Goal: Book appointment/travel/reservation

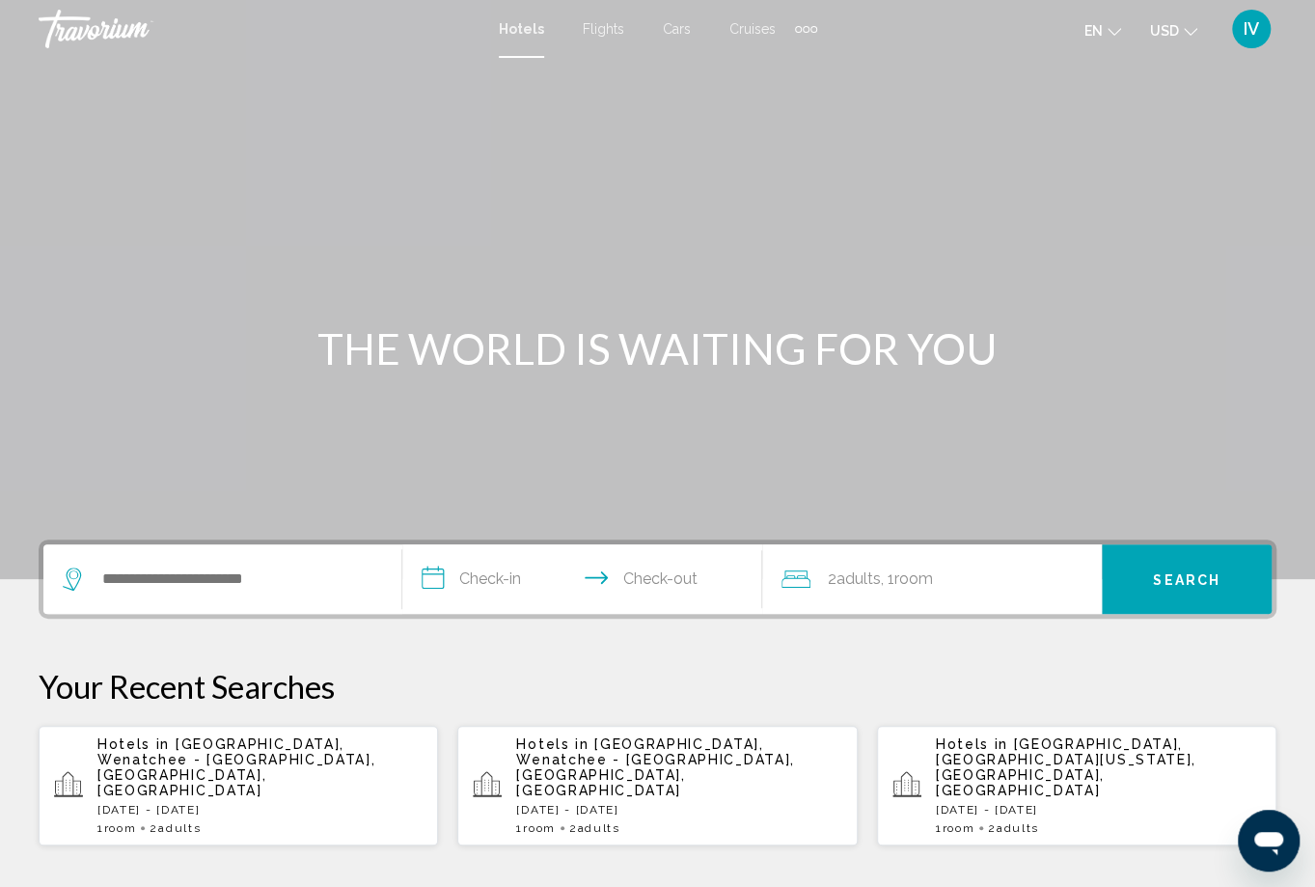
click at [1121, 32] on icon "Change language" at bounding box center [1115, 32] width 14 height 14
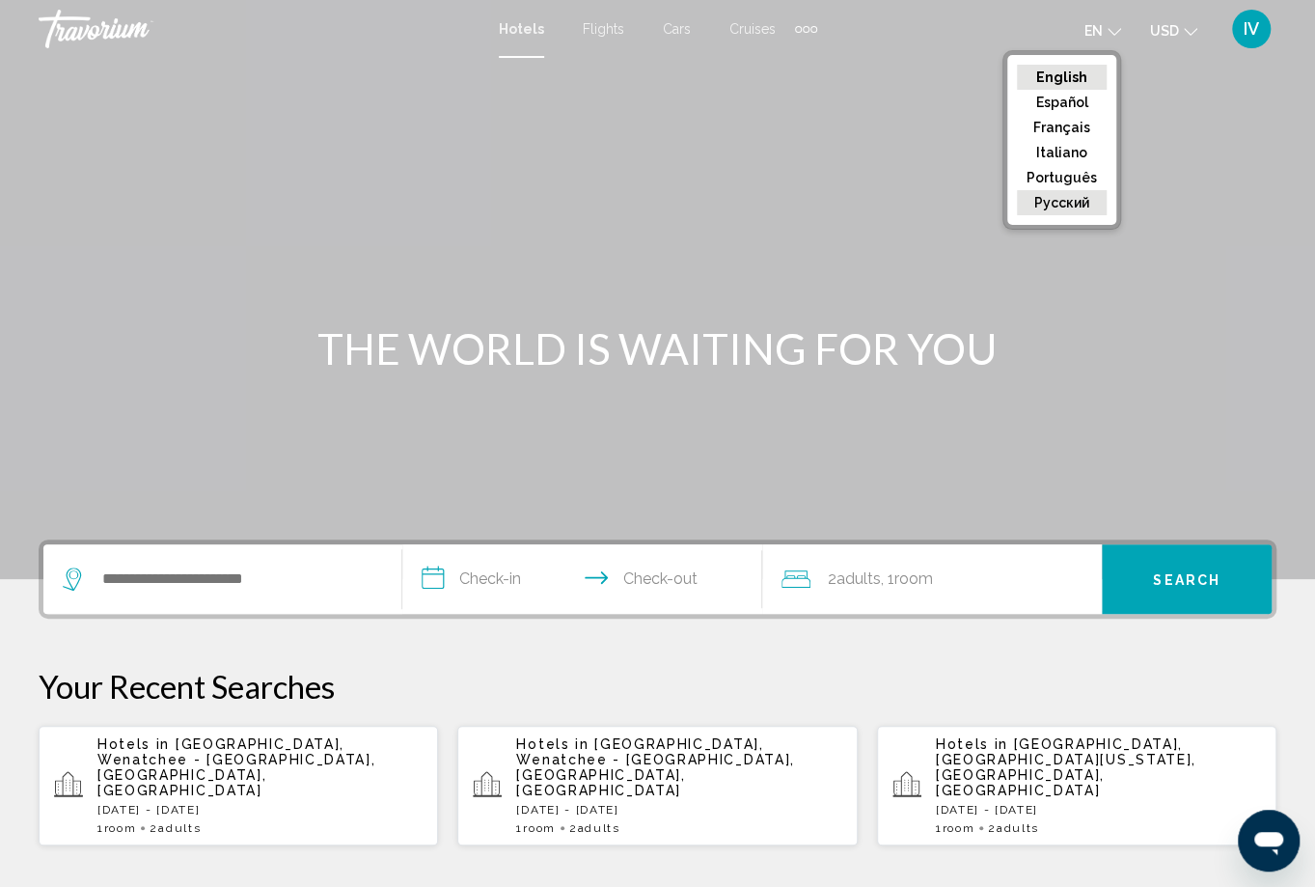
click at [1086, 201] on button "русский" at bounding box center [1062, 202] width 90 height 25
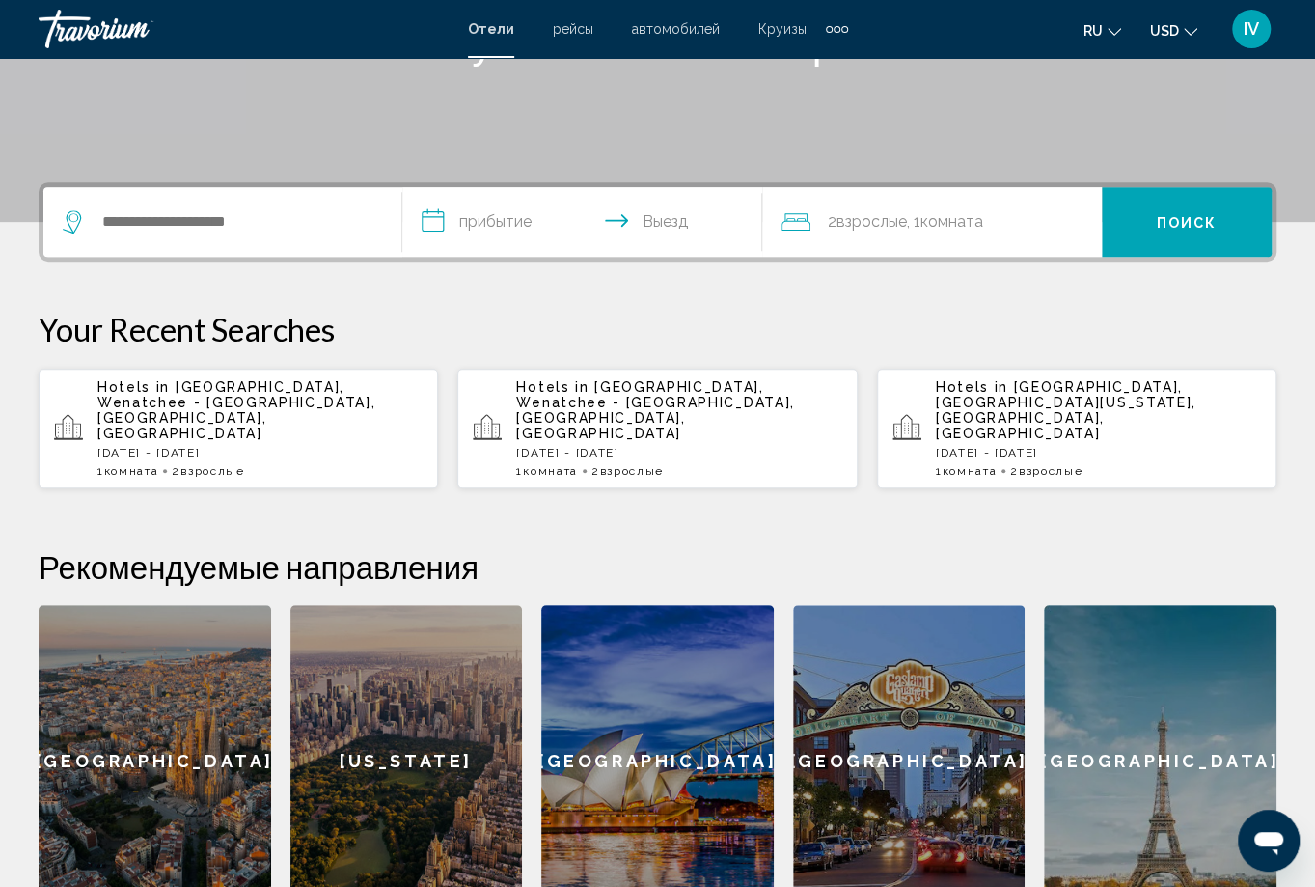
scroll to position [338, 0]
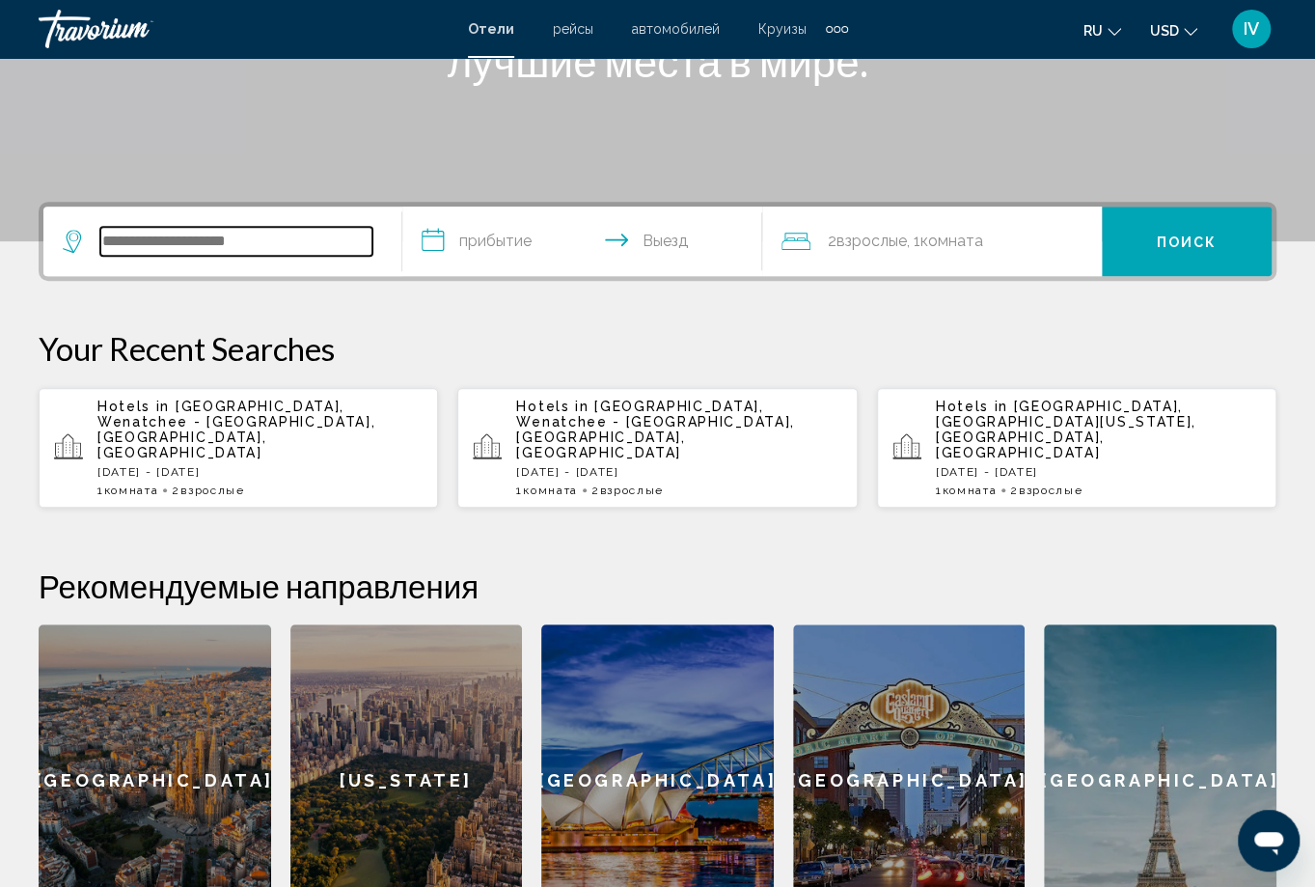
click at [131, 241] on input "Search widget" at bounding box center [236, 241] width 272 height 29
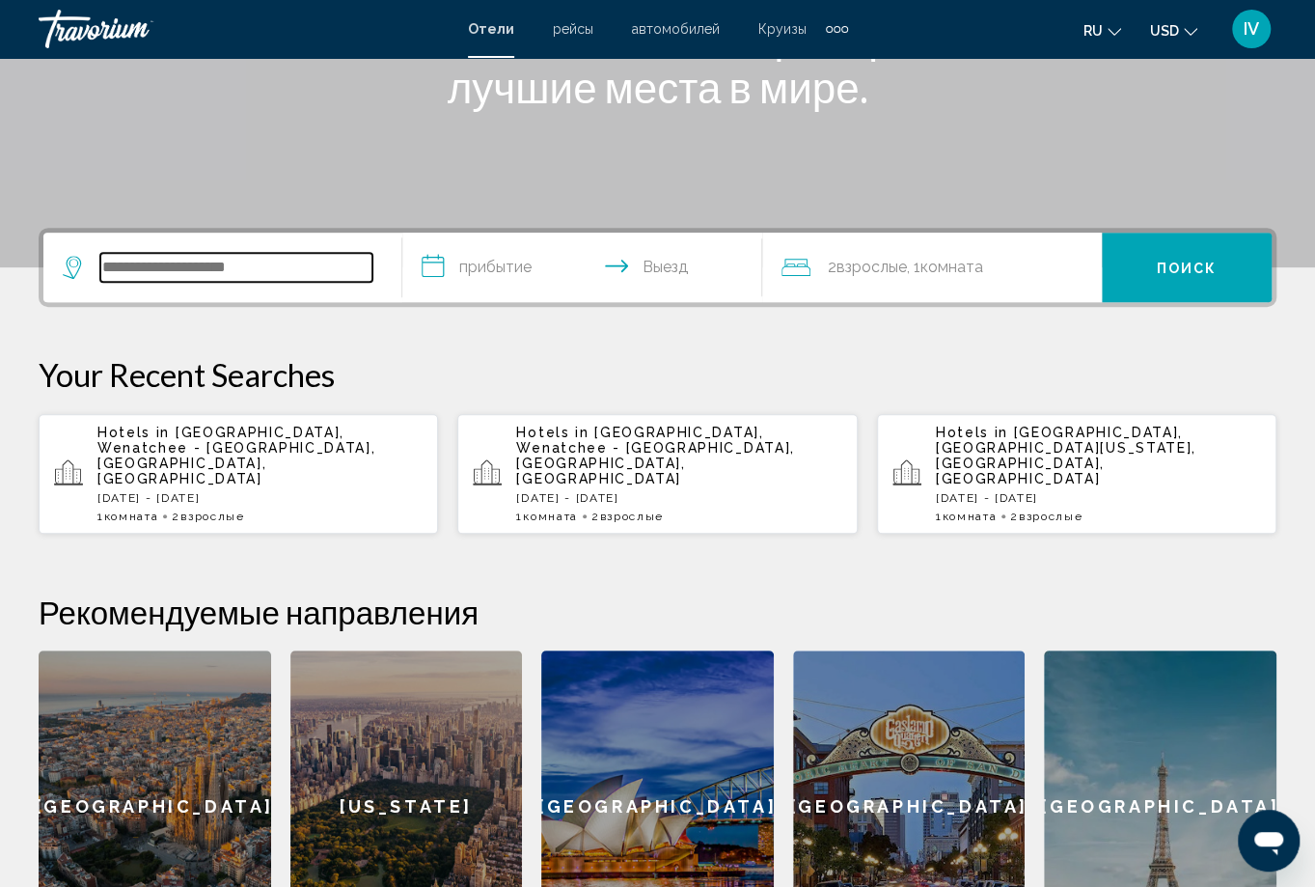
scroll to position [290, 0]
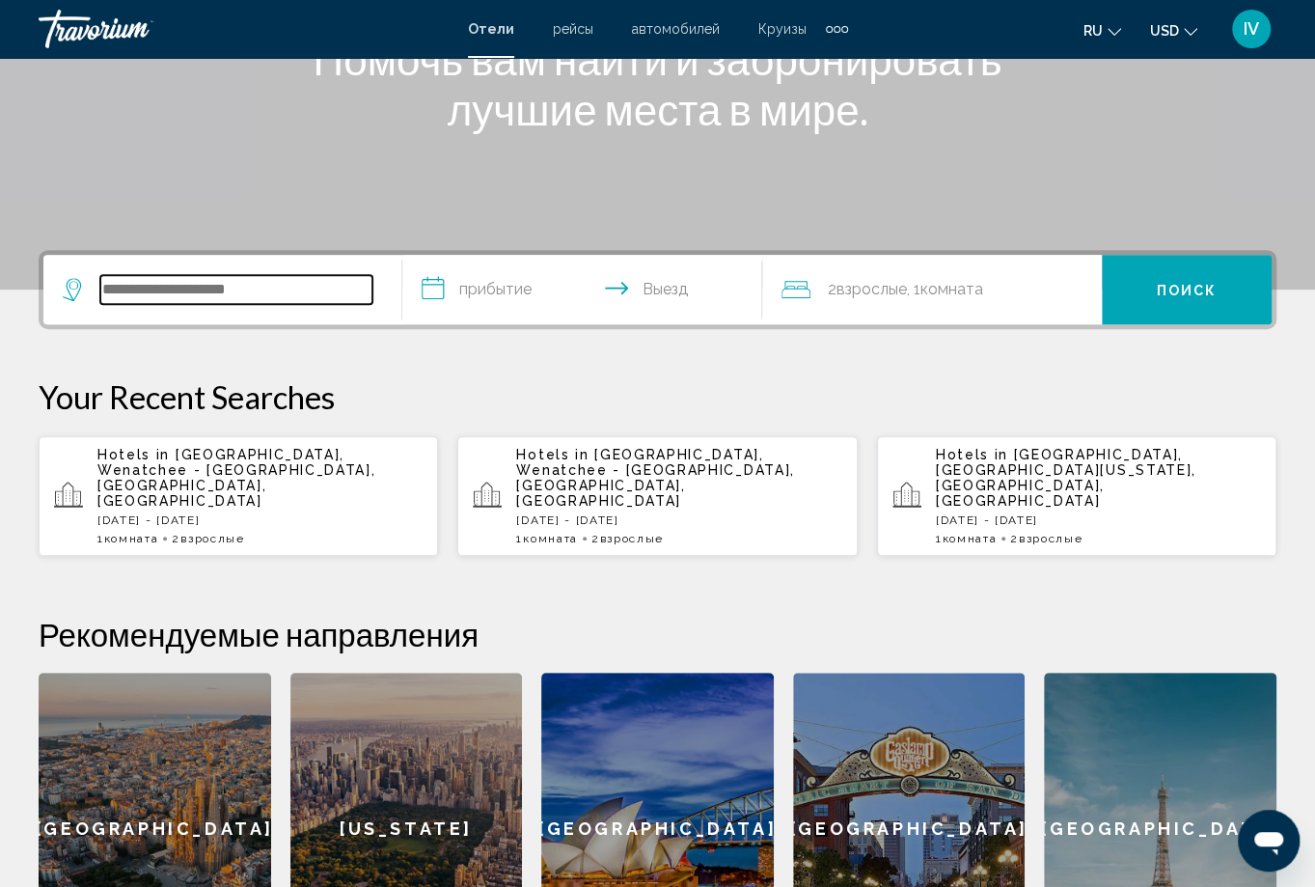
click at [207, 290] on input "Search widget" at bounding box center [236, 289] width 272 height 29
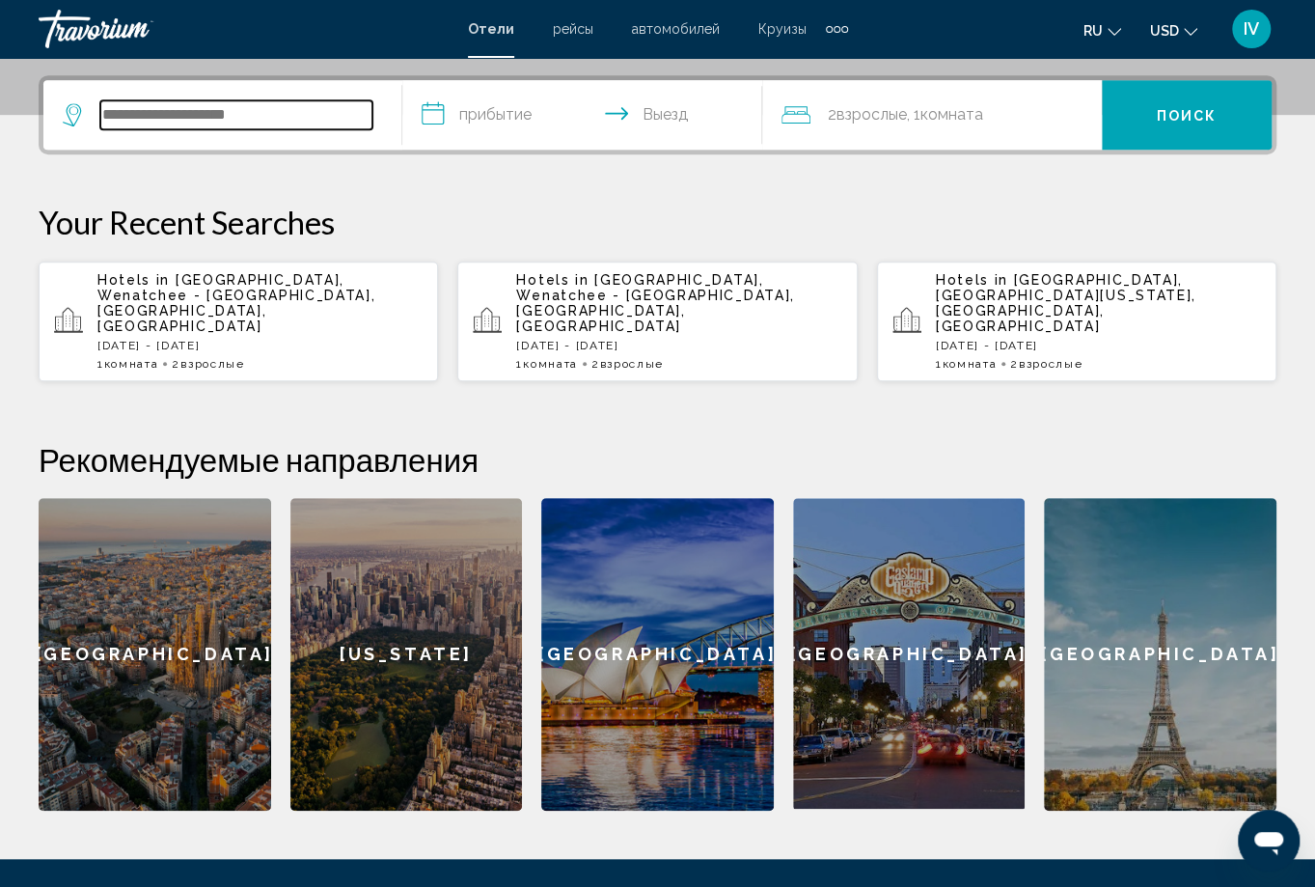
scroll to position [477, 0]
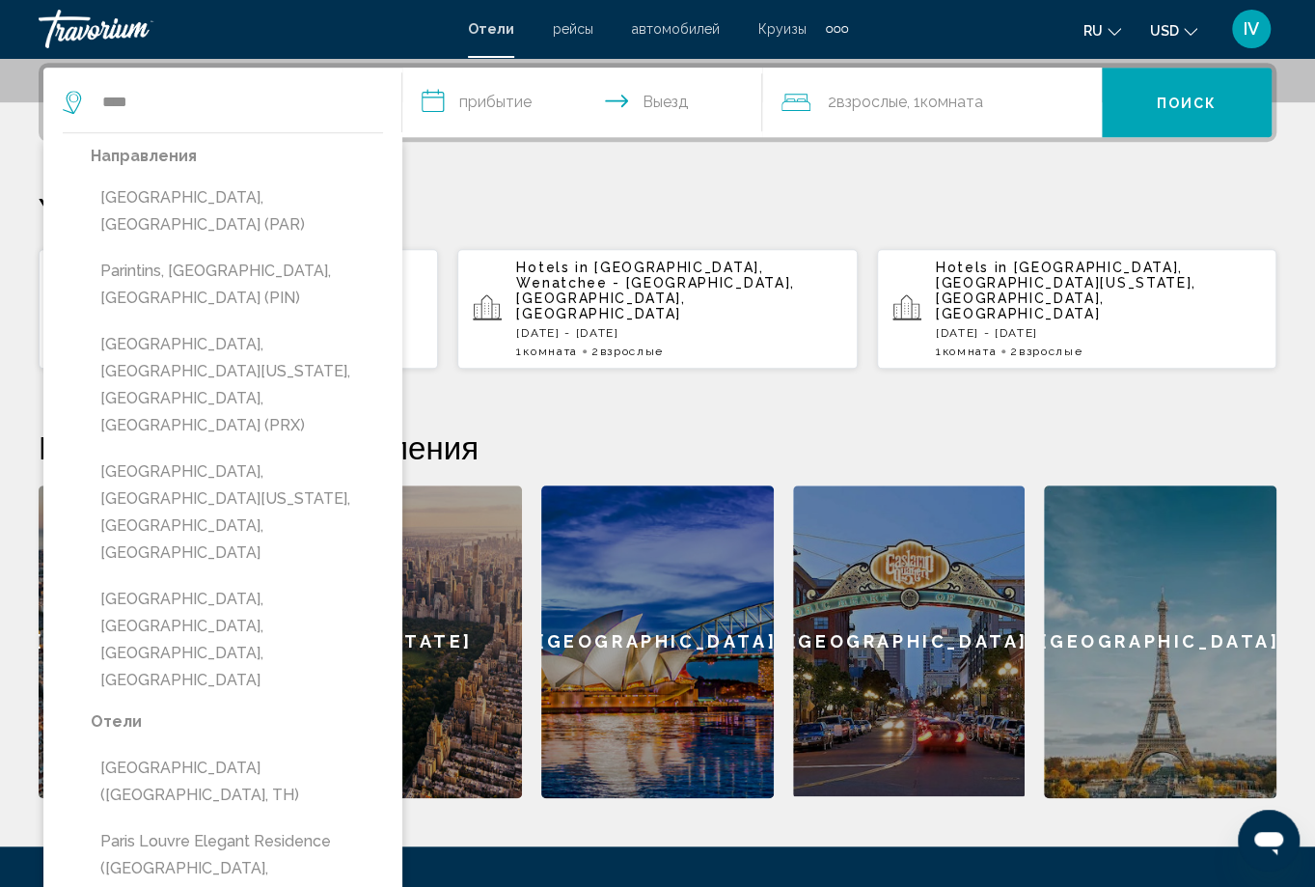
click at [167, 198] on button "Paris, France (PAR)" at bounding box center [237, 211] width 292 height 64
type input "**********"
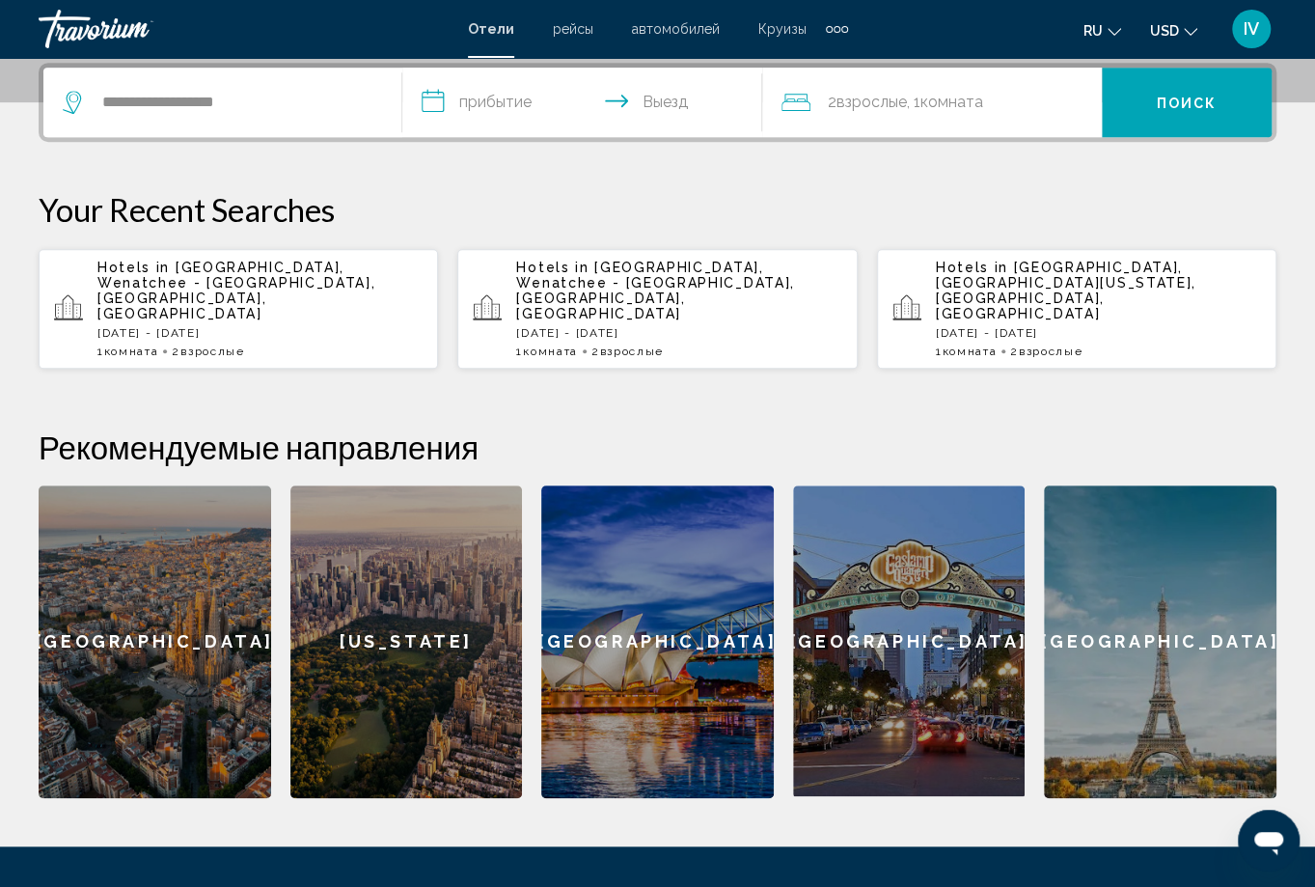
click at [510, 101] on input "**********" at bounding box center [585, 105] width 367 height 75
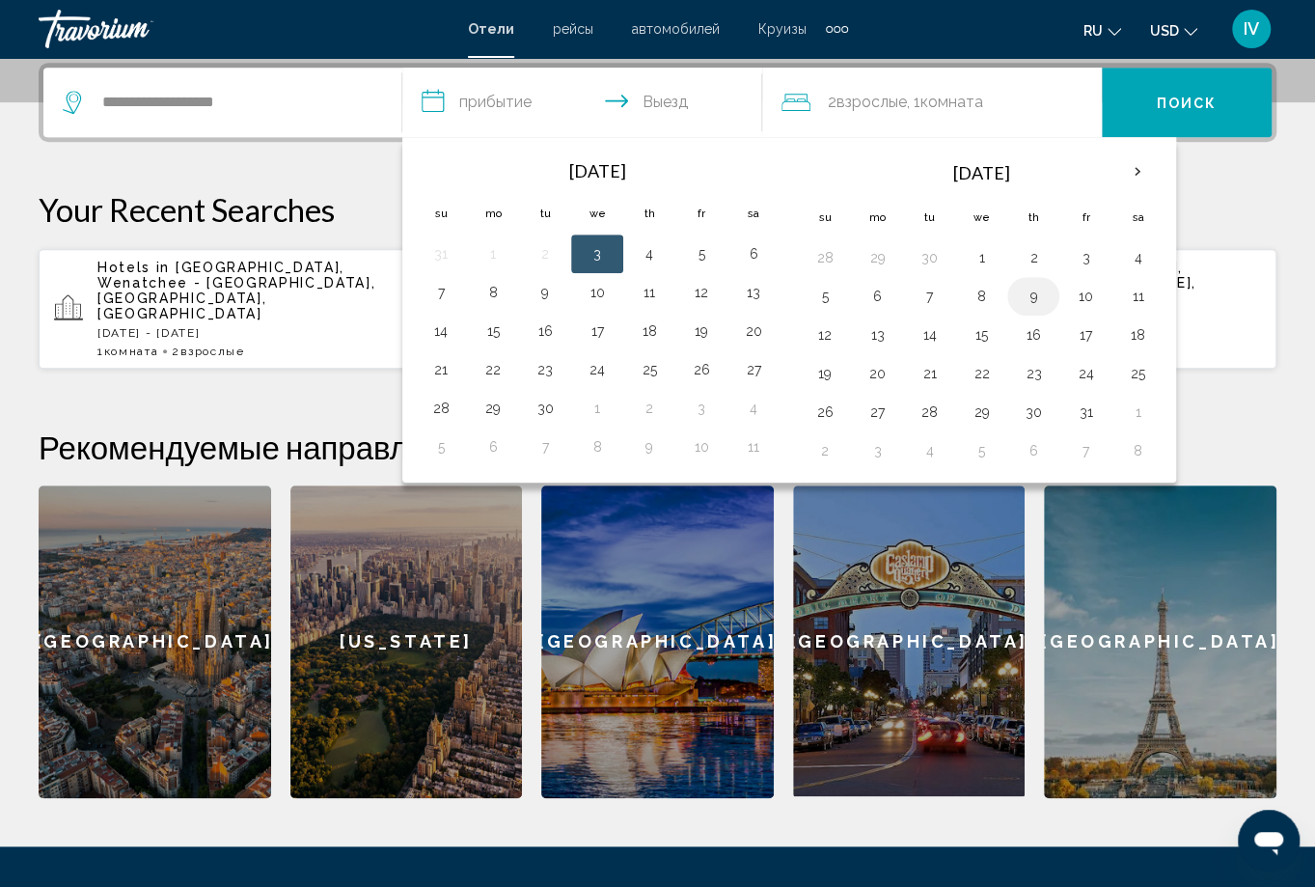
click at [1037, 290] on button "9" at bounding box center [1033, 296] width 31 height 27
click at [1060, 294] on td "10" at bounding box center [1086, 296] width 52 height 39
click at [1070, 294] on button "10" at bounding box center [1085, 296] width 31 height 27
type input "**********"
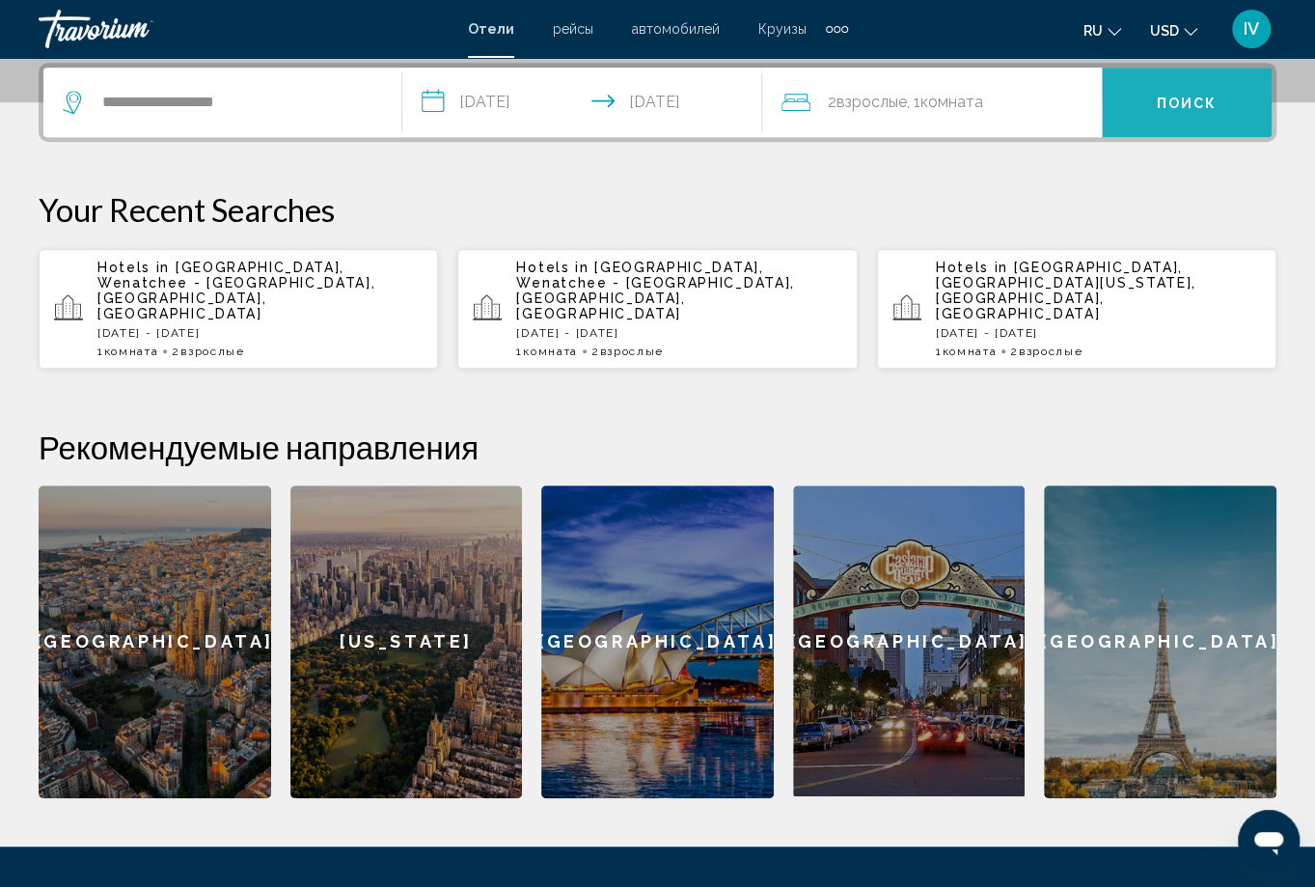
click at [1233, 102] on button "Поиск" at bounding box center [1187, 102] width 170 height 69
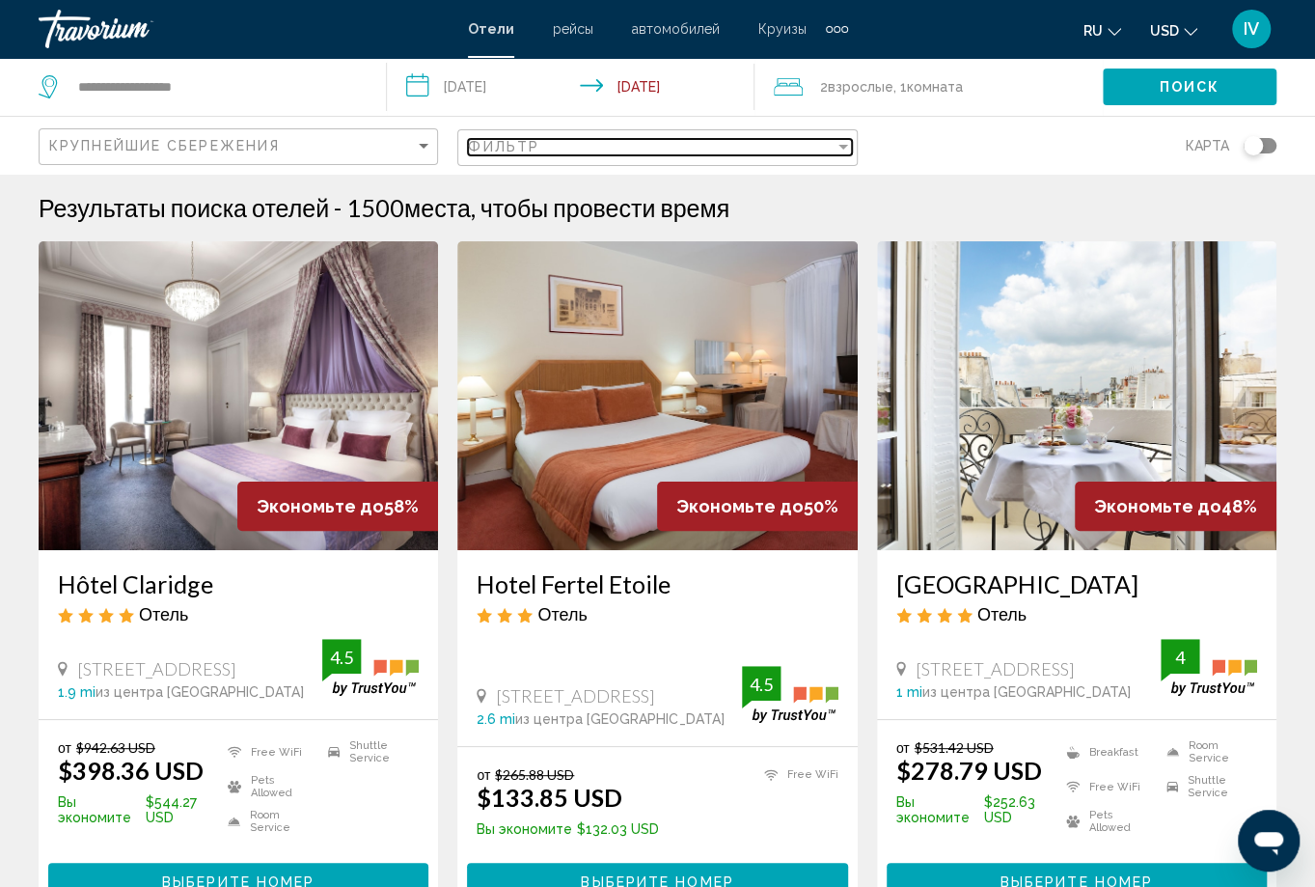
click at [812, 143] on div "Фильтр" at bounding box center [651, 146] width 366 height 15
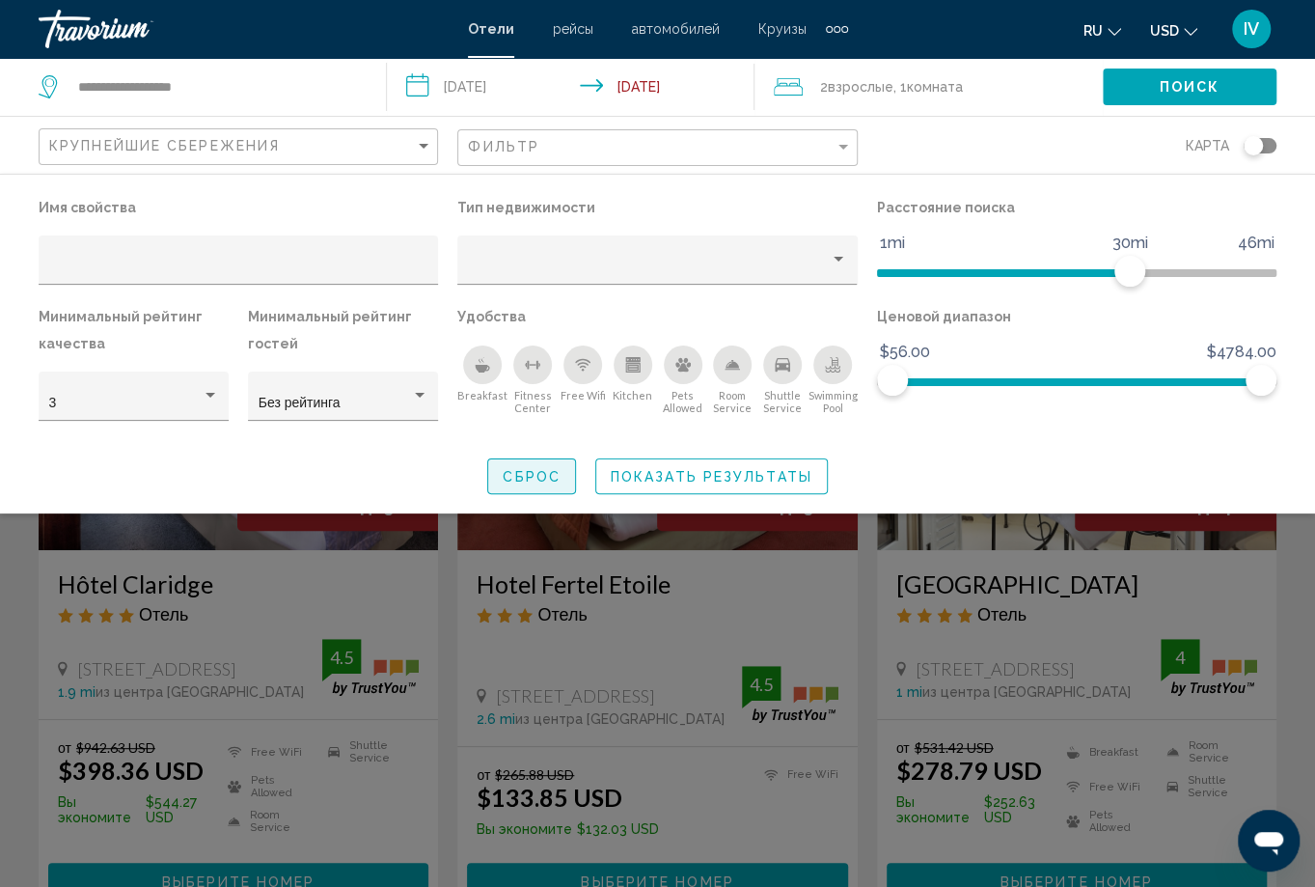
click at [545, 475] on span "Сброс" at bounding box center [532, 476] width 58 height 15
click at [551, 481] on span "Сброс" at bounding box center [532, 476] width 58 height 15
click at [798, 612] on div "Search widget" at bounding box center [657, 588] width 1315 height 597
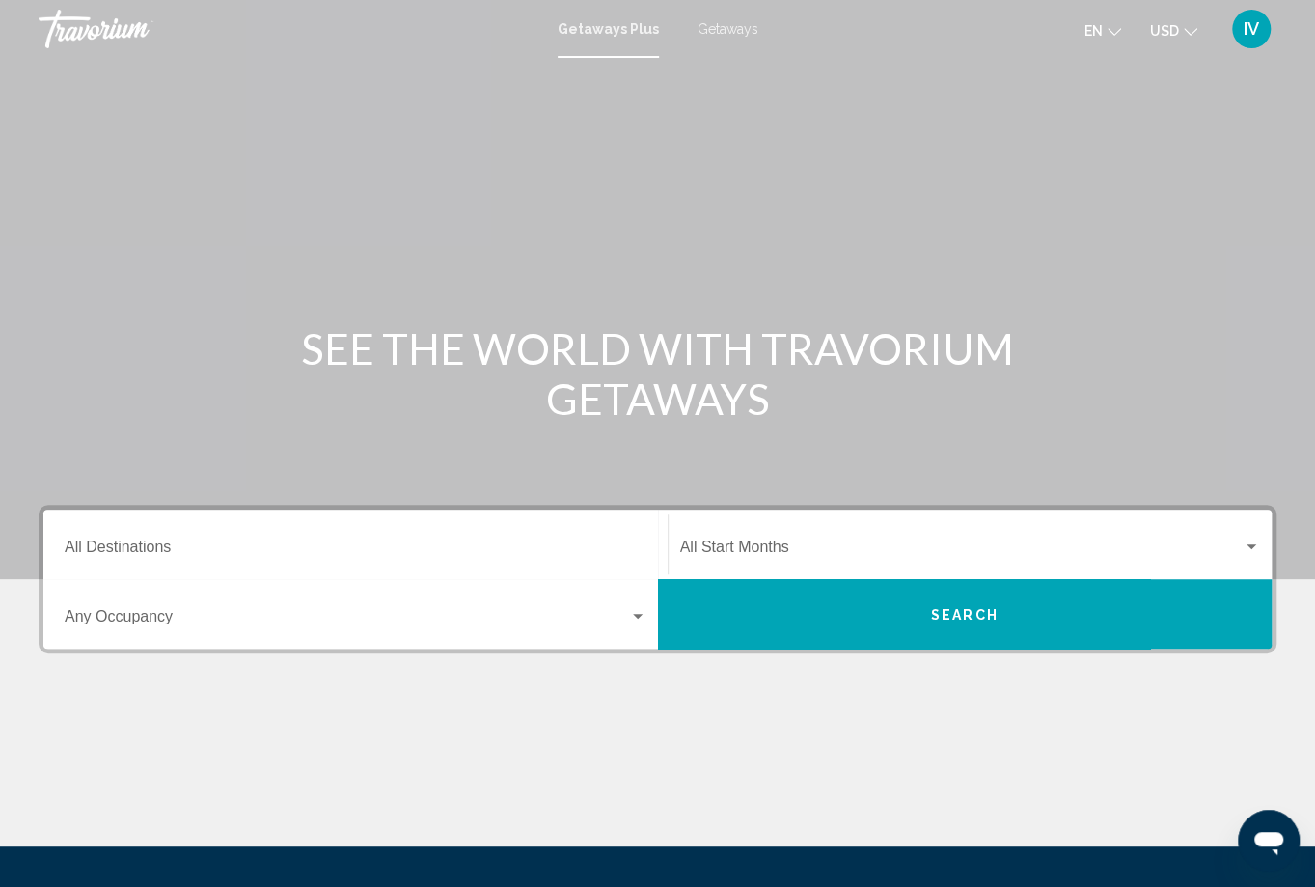
drag, startPoint x: 556, startPoint y: 26, endPoint x: 661, endPoint y: 39, distance: 105.9
click at [661, 39] on div "Getaways Plus Getaways en English Español Français Italiano Português русский U…" at bounding box center [657, 29] width 1315 height 41
click at [741, 30] on span "Getaways" at bounding box center [728, 28] width 61 height 15
click at [731, 31] on span "Getaways" at bounding box center [722, 28] width 69 height 15
click at [488, 542] on input "Destination All Destinations" at bounding box center [356, 550] width 582 height 17
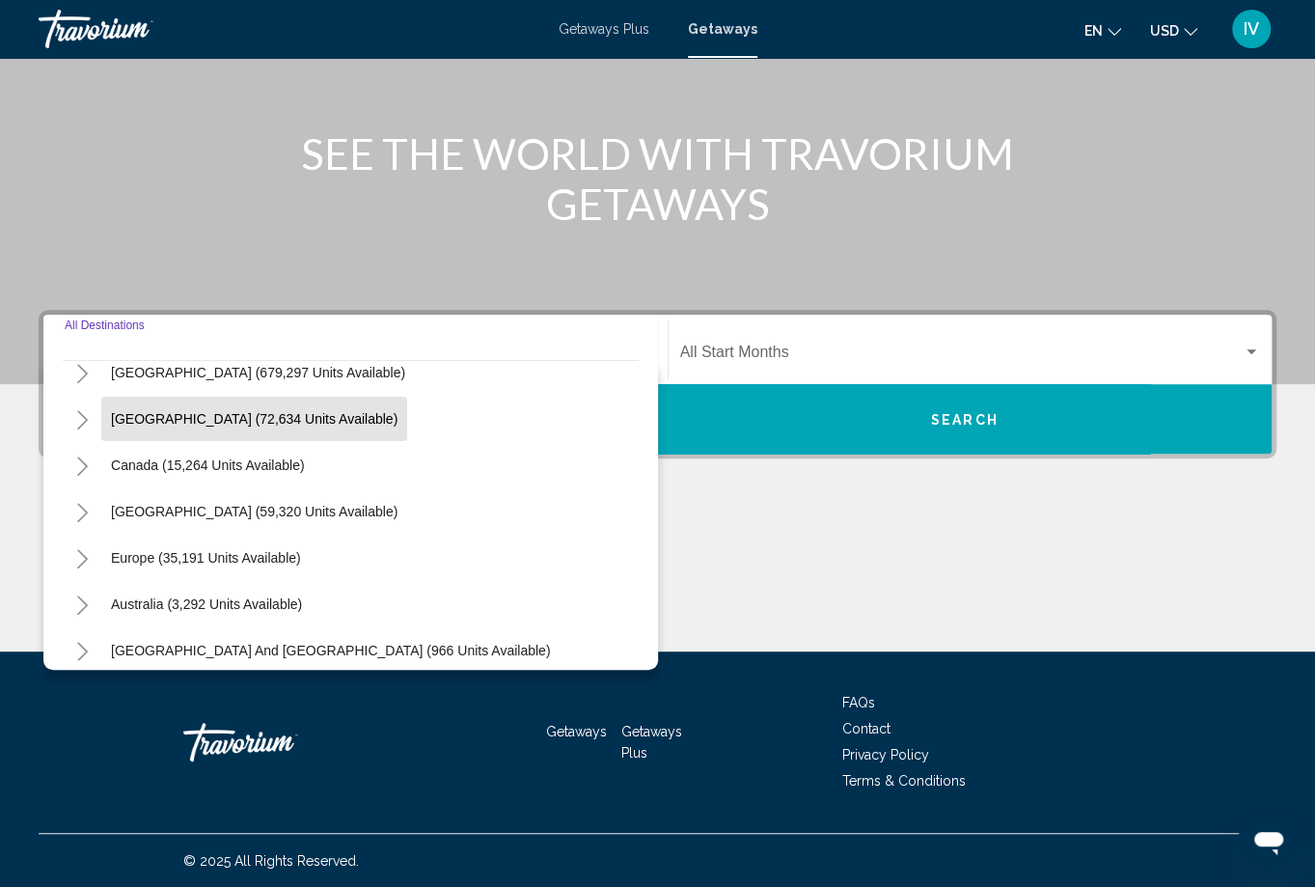
scroll to position [127, 0]
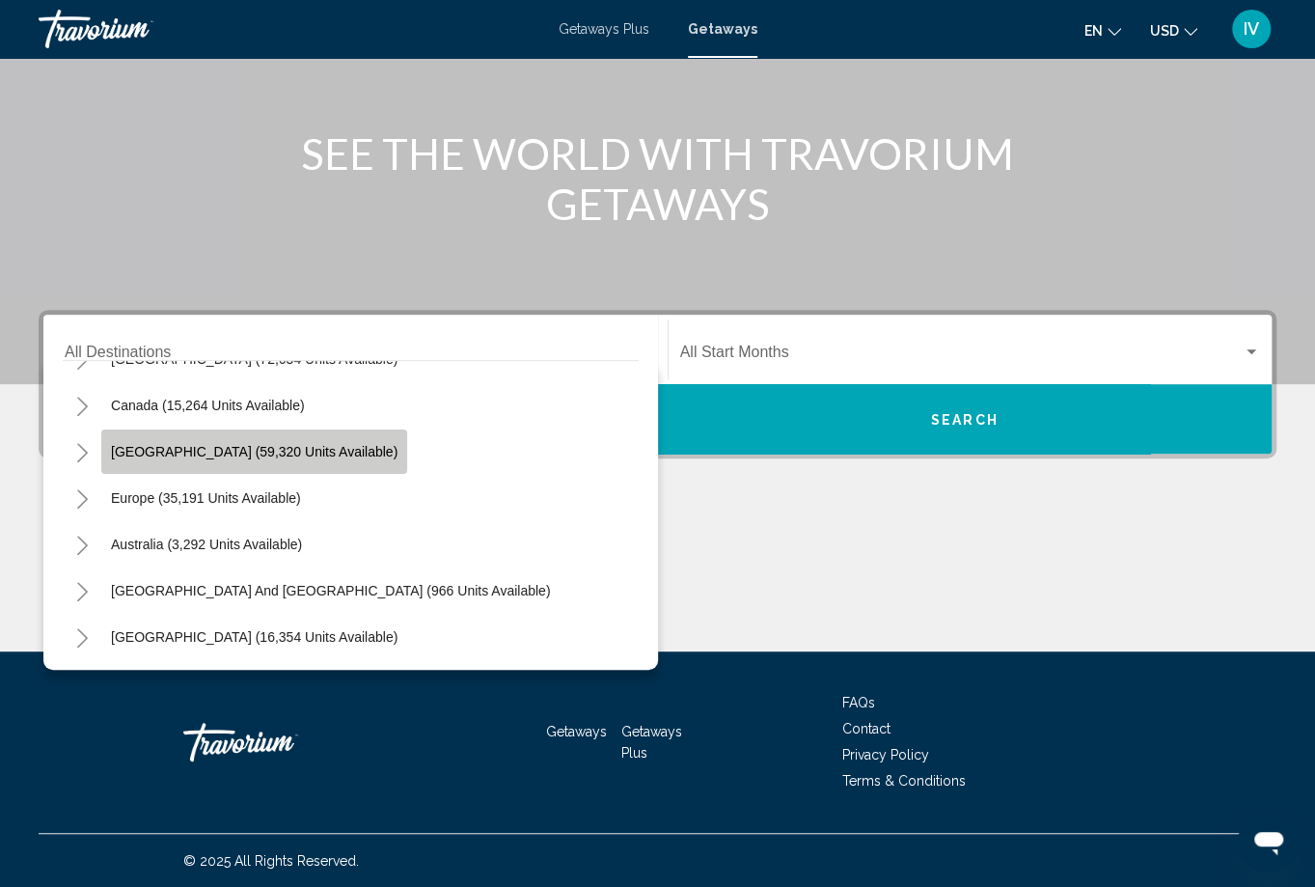
click at [213, 456] on span "[GEOGRAPHIC_DATA] (59,320 units available)" at bounding box center [254, 451] width 287 height 15
type input "**********"
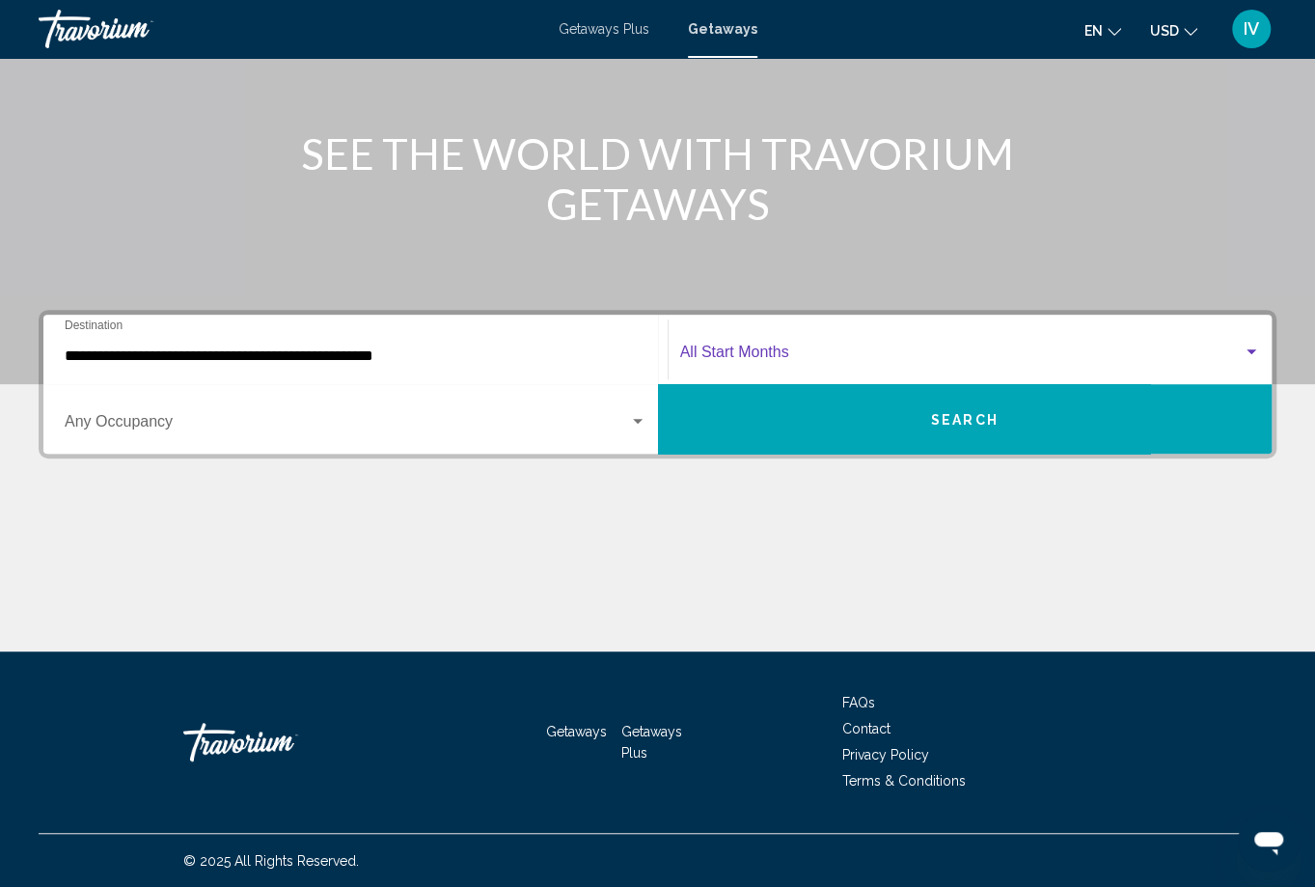
click at [773, 350] on span "Search widget" at bounding box center [962, 355] width 564 height 17
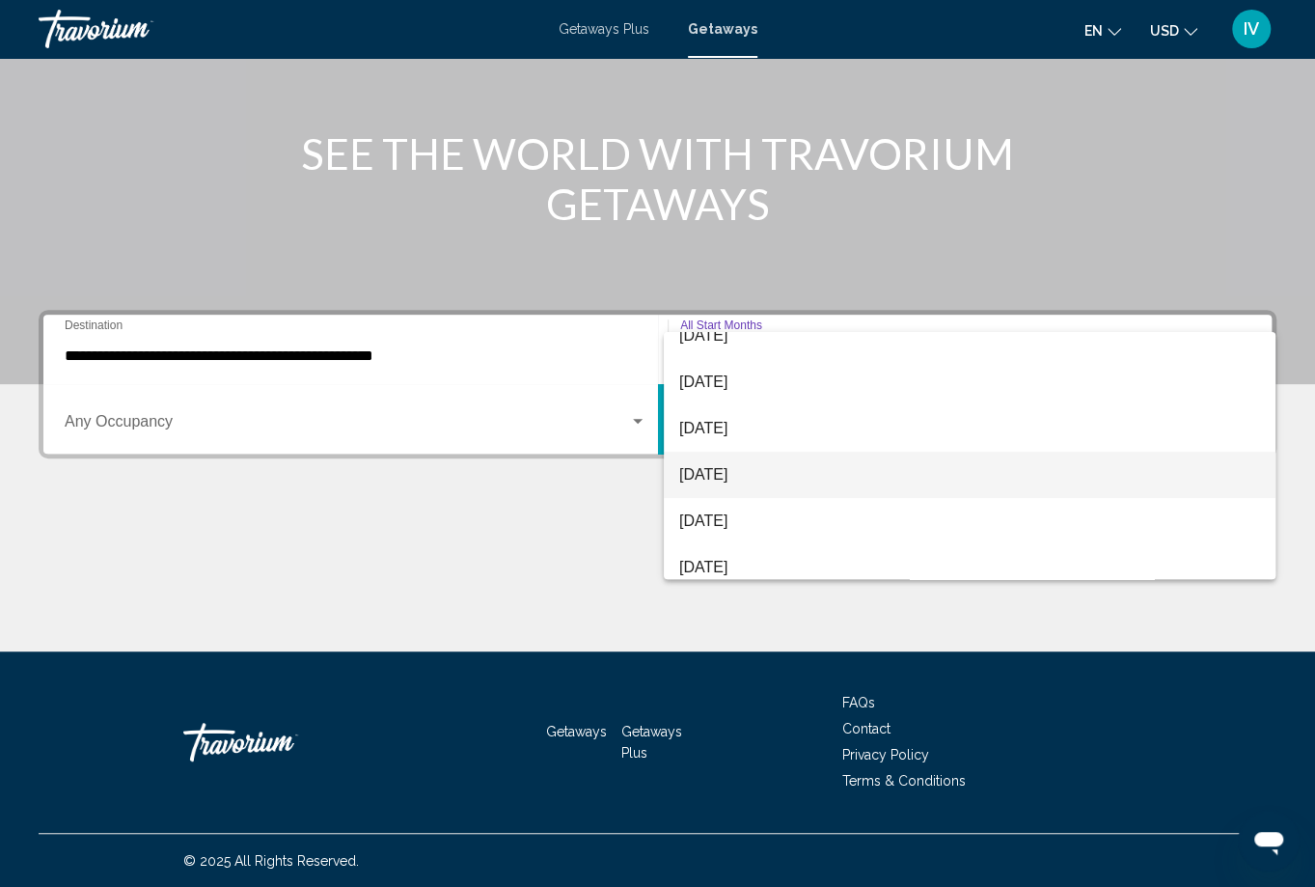
scroll to position [266, 0]
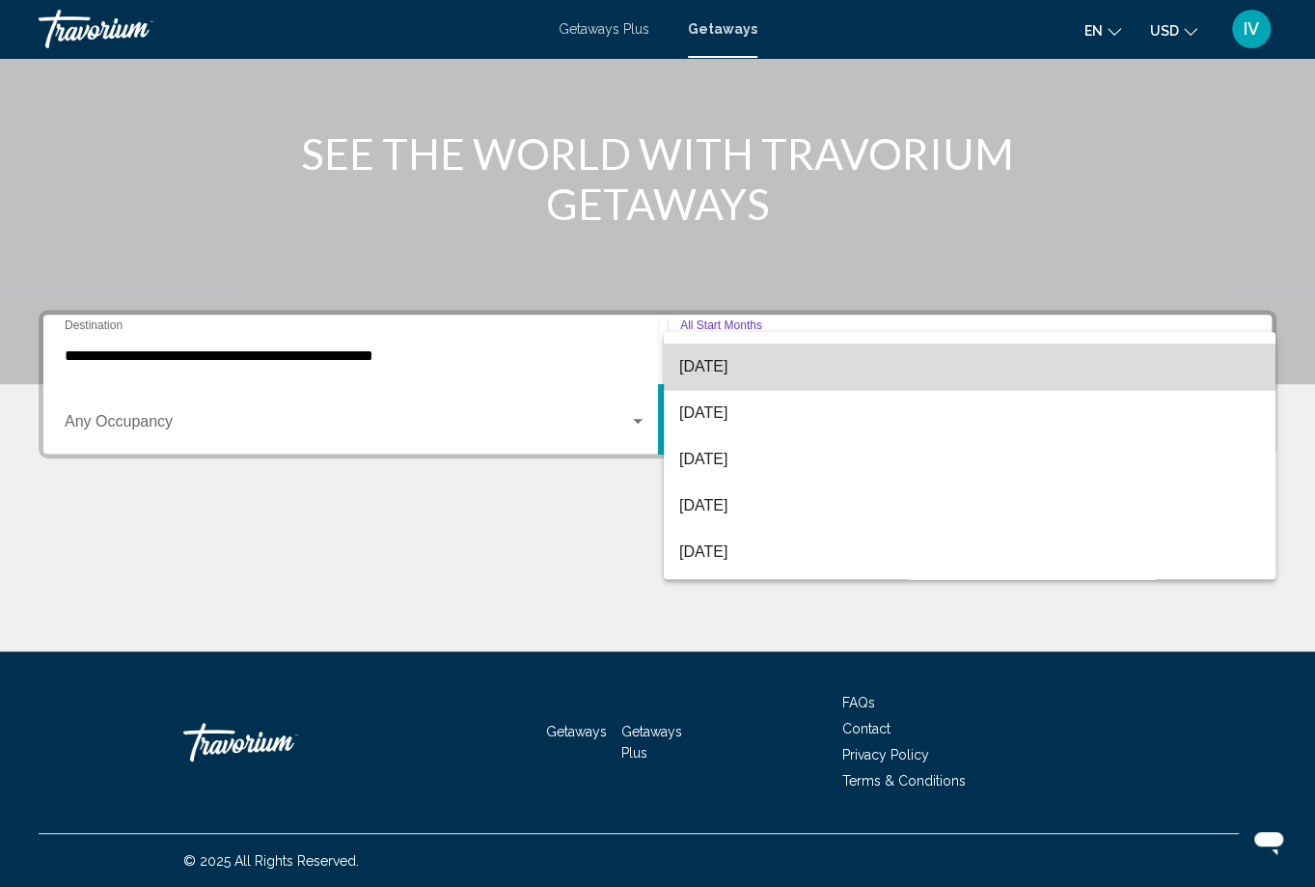
click at [764, 371] on span "[DATE]" at bounding box center [969, 367] width 581 height 46
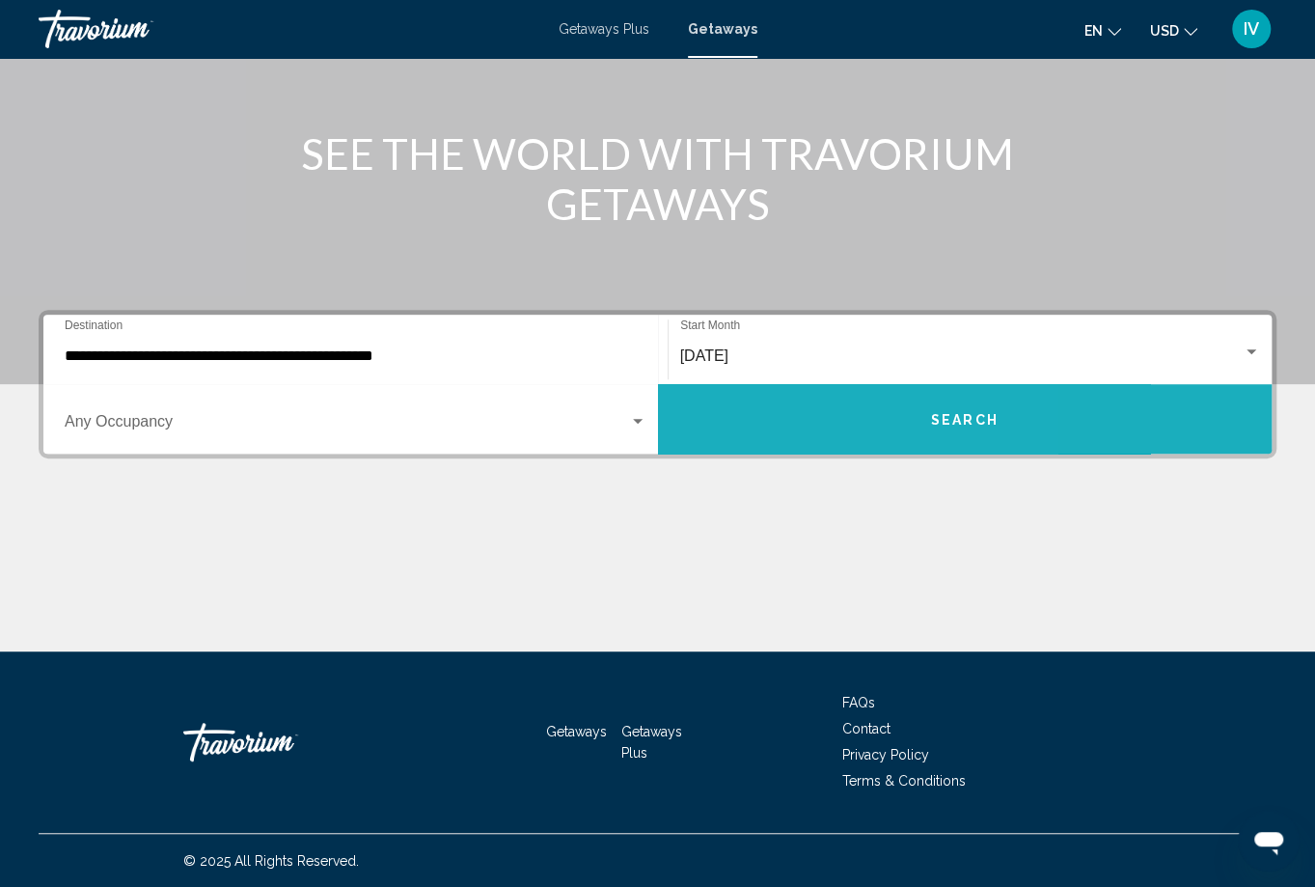
click at [798, 423] on button "Search" at bounding box center [965, 418] width 615 height 69
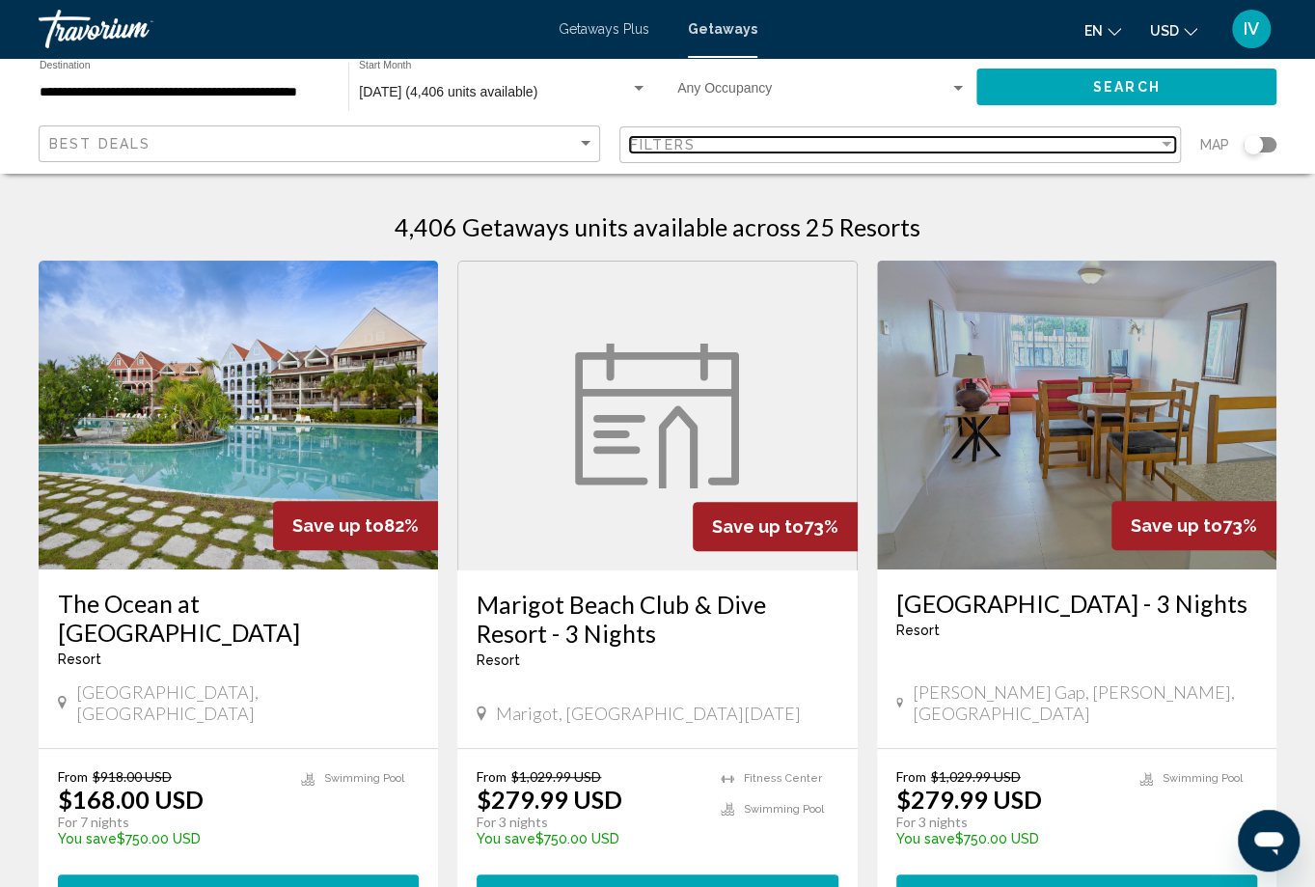
click at [817, 151] on div "Filters" at bounding box center [894, 144] width 528 height 15
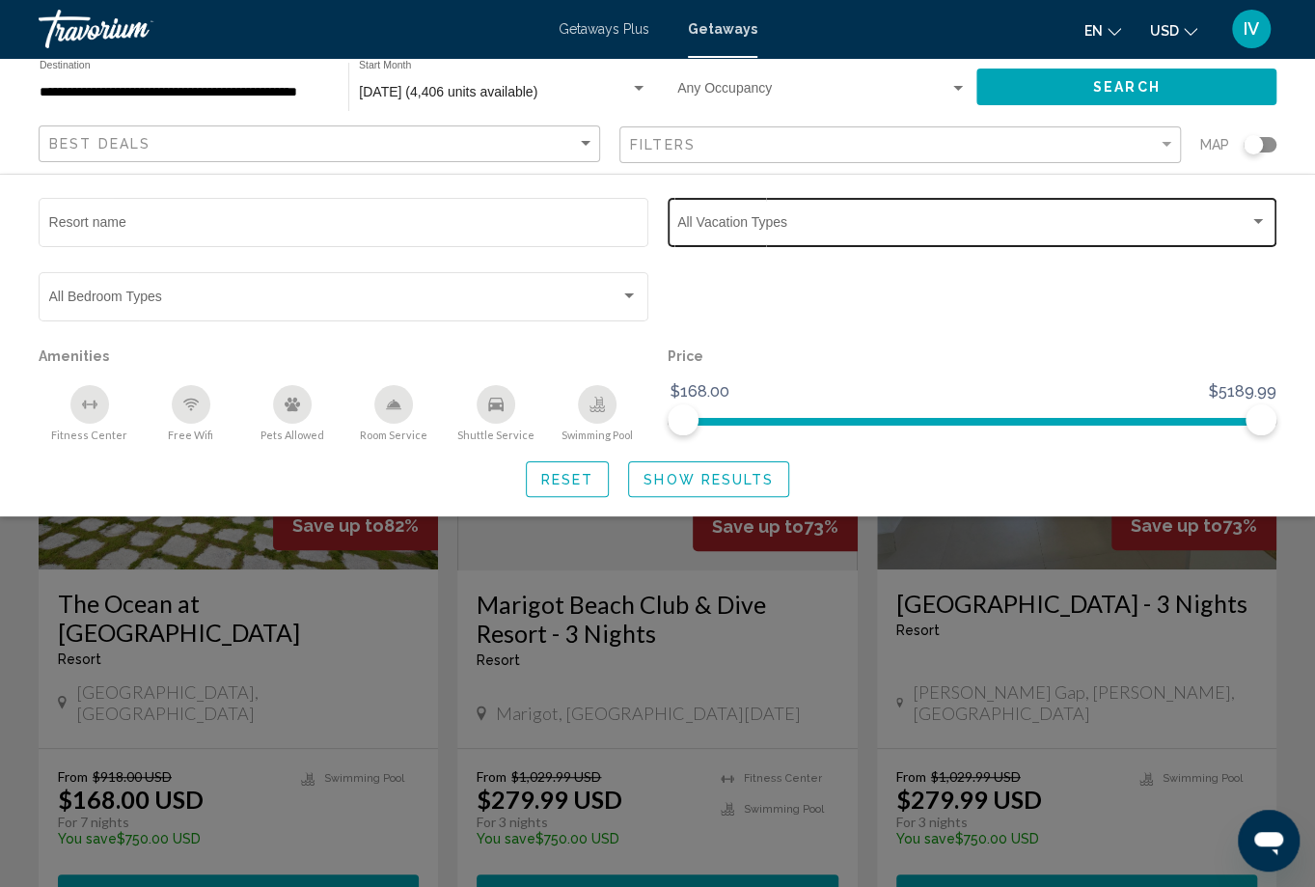
click at [865, 216] on div "Vacation Types All Vacation Types" at bounding box center [972, 220] width 590 height 53
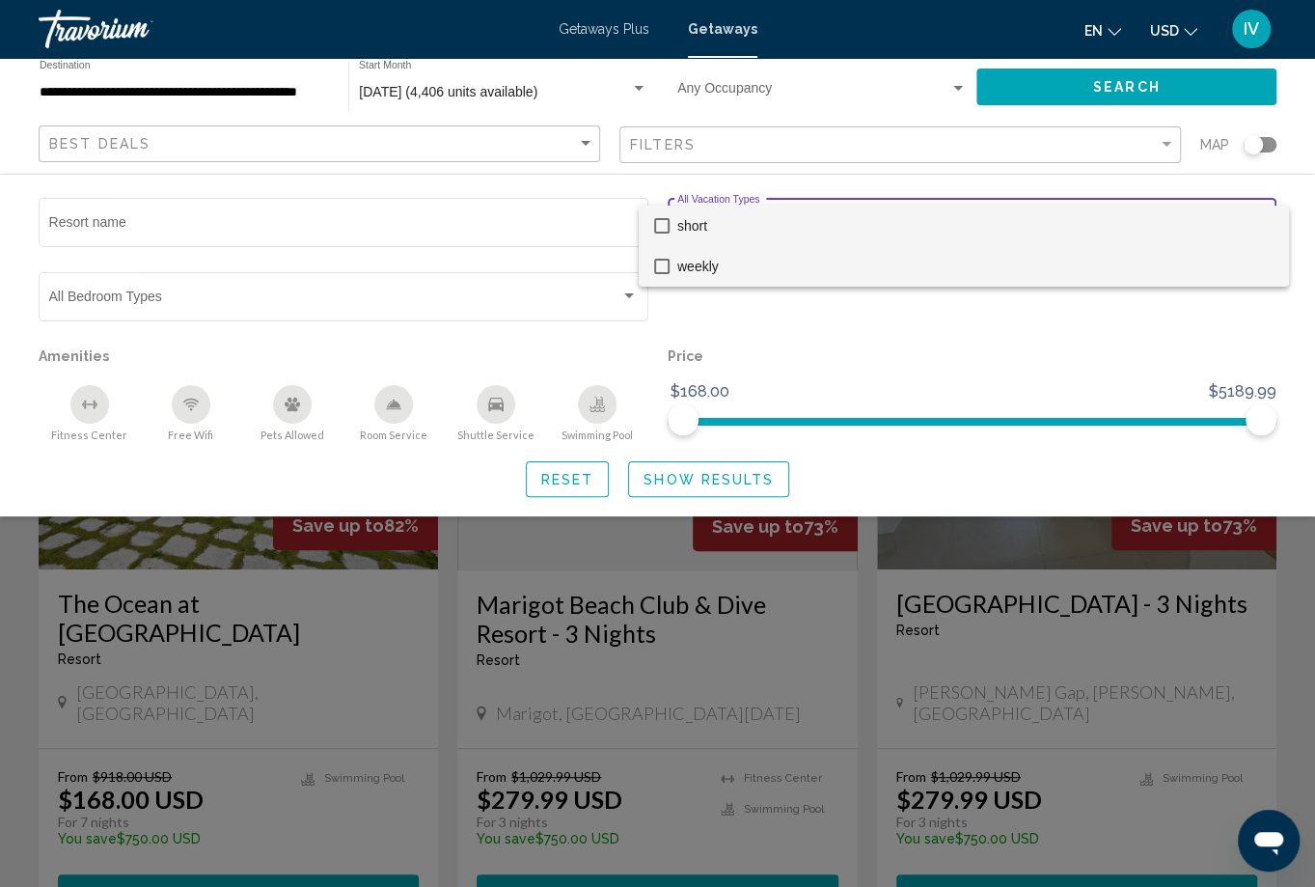
click at [660, 267] on mat-pseudo-checkbox at bounding box center [661, 266] width 15 height 15
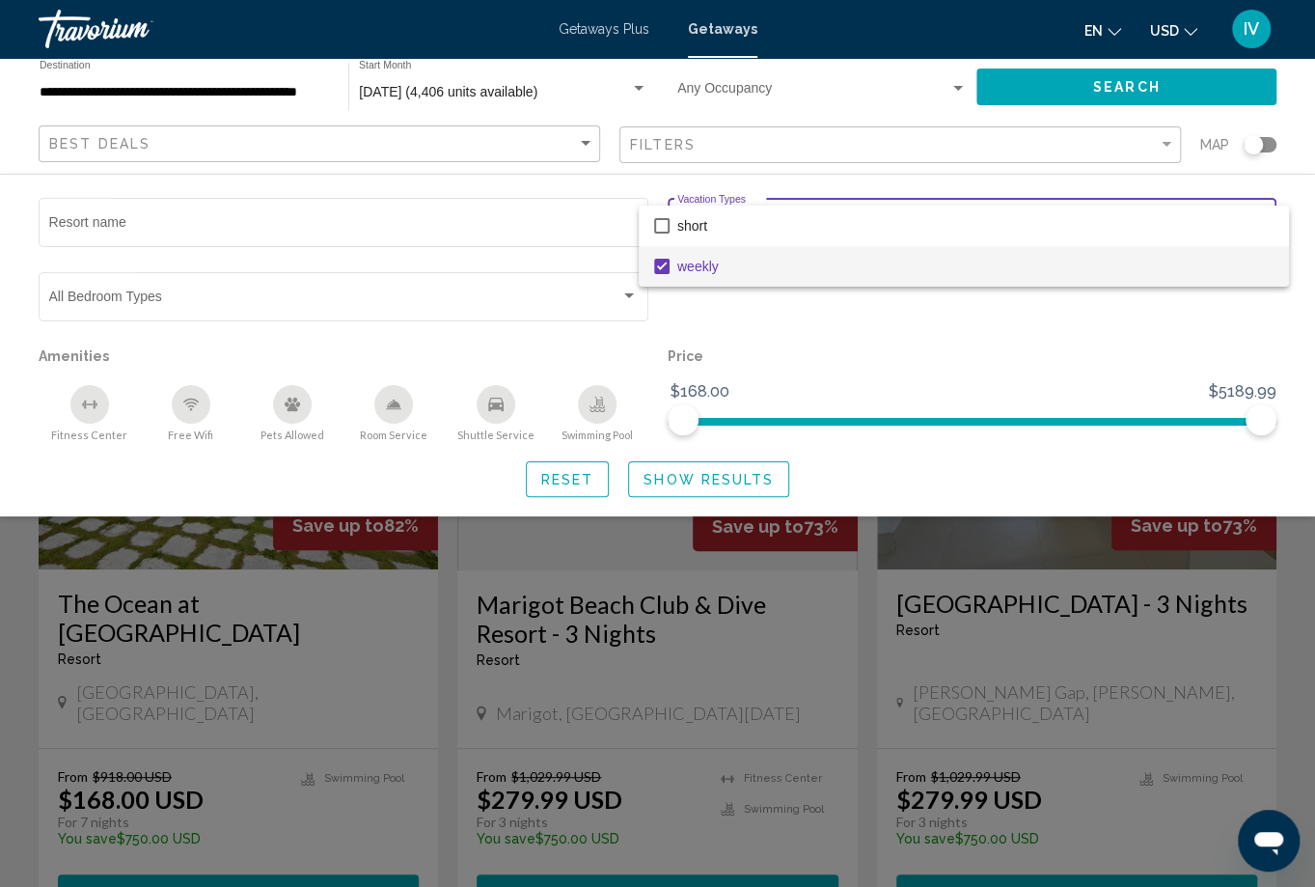
click at [697, 484] on div at bounding box center [657, 443] width 1315 height 887
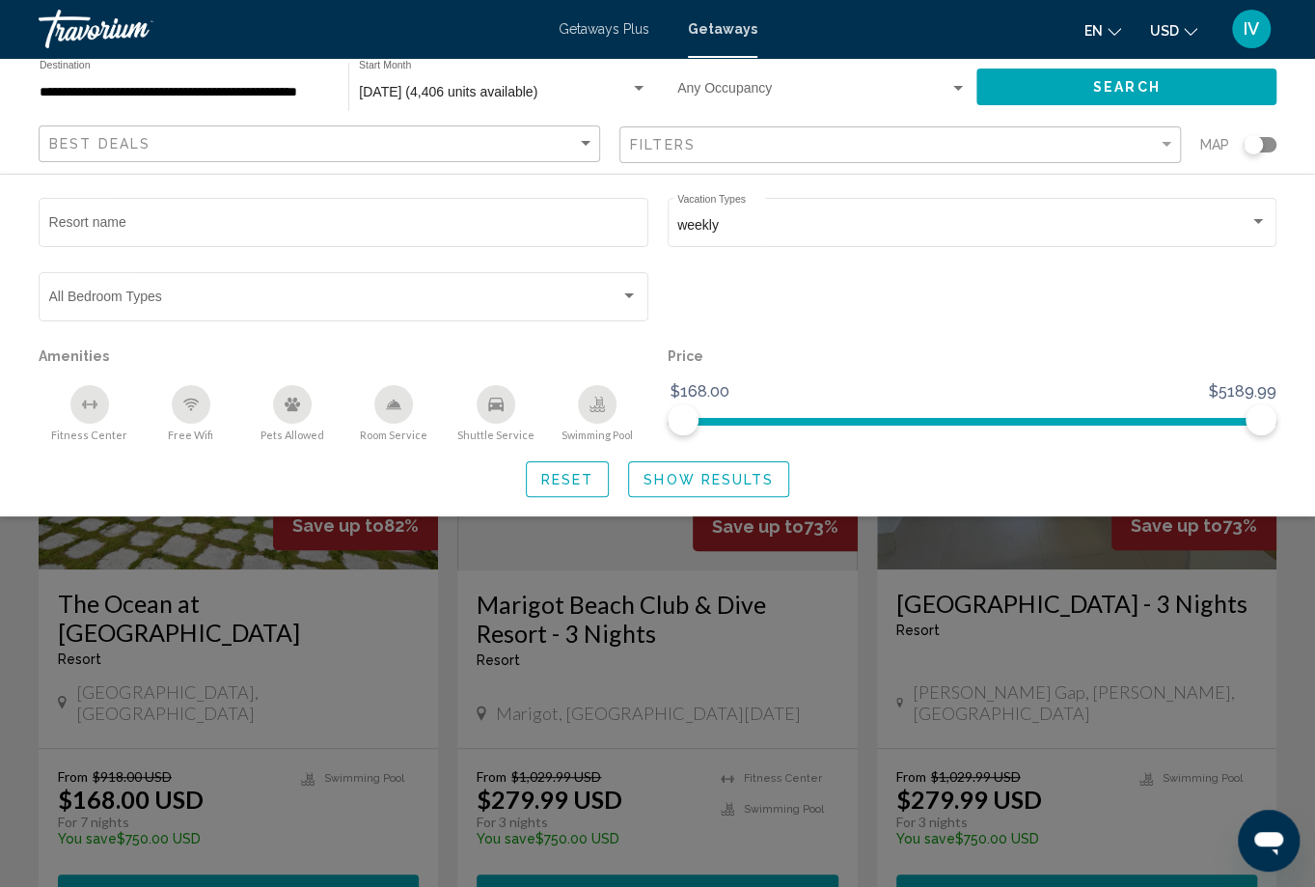
click at [704, 478] on span "Show Results" at bounding box center [709, 479] width 130 height 15
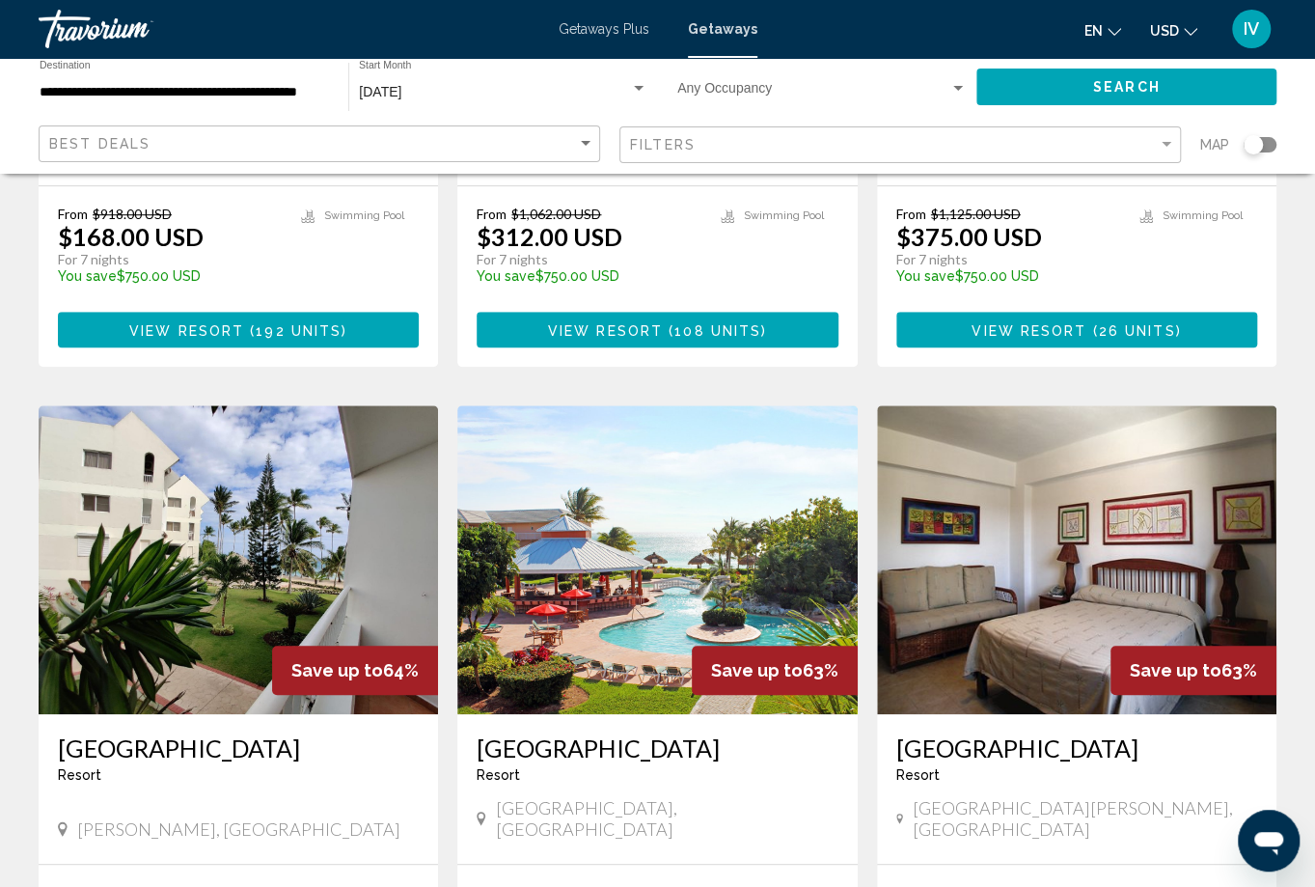
scroll to position [606, 0]
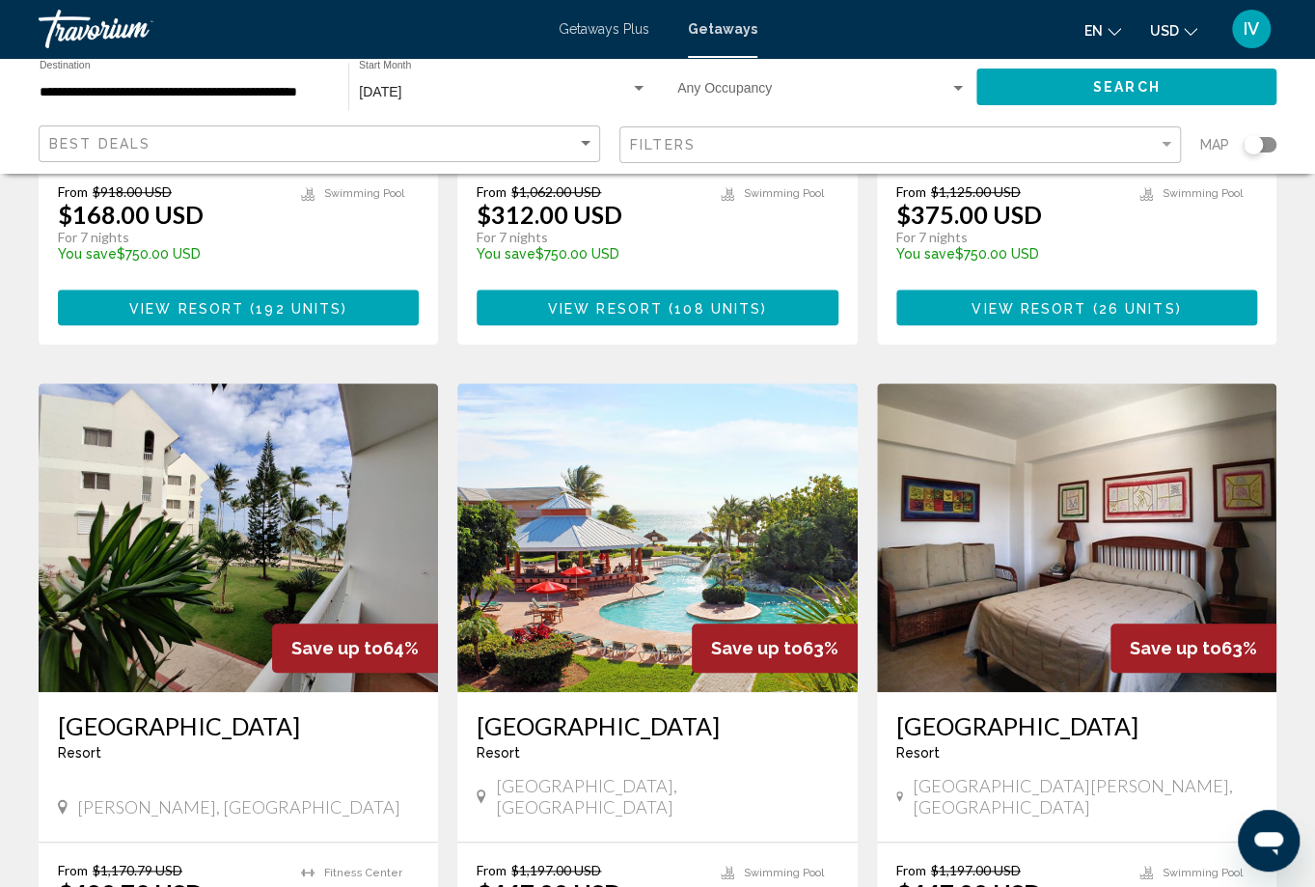
click at [651, 514] on img "Main content" at bounding box center [657, 537] width 400 height 309
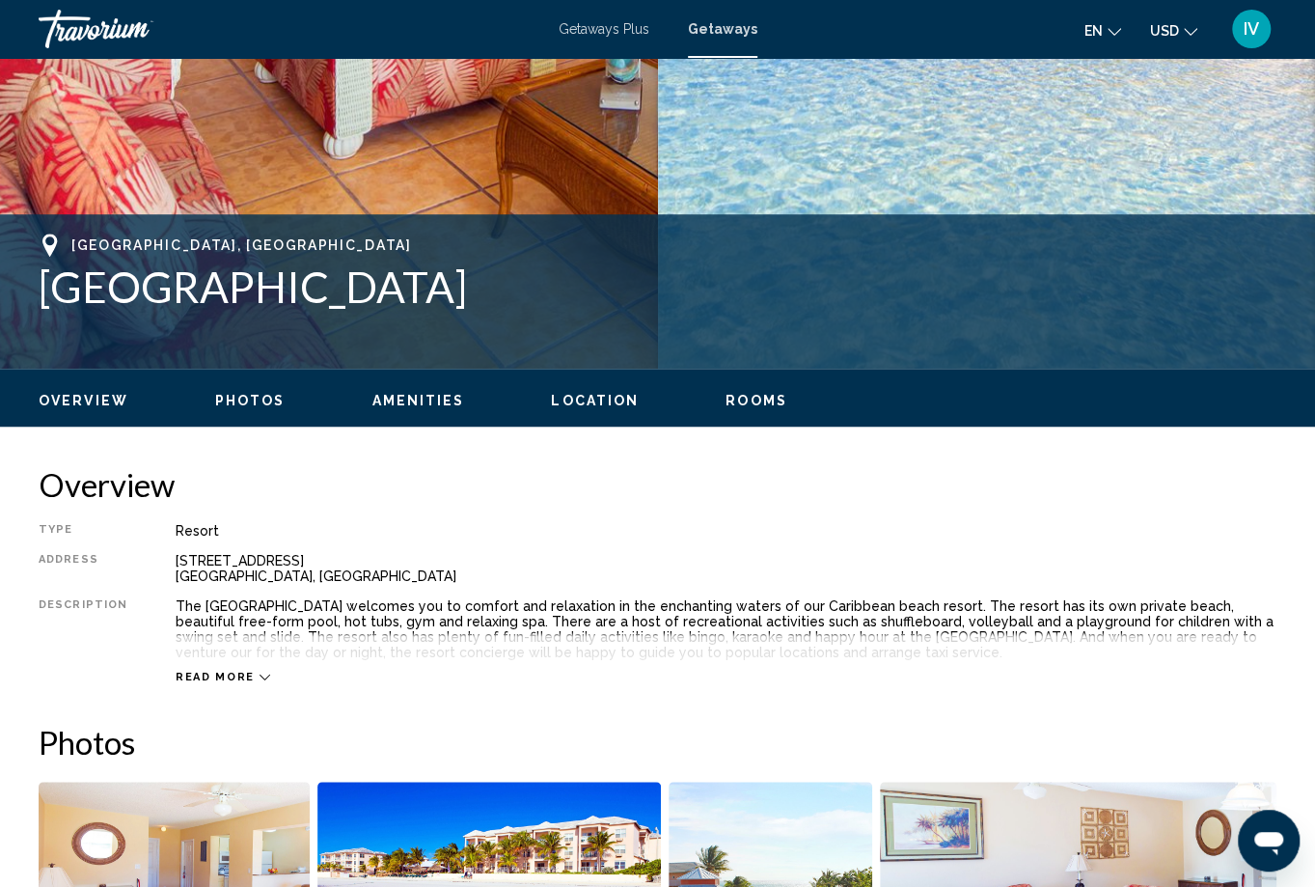
scroll to position [73, 0]
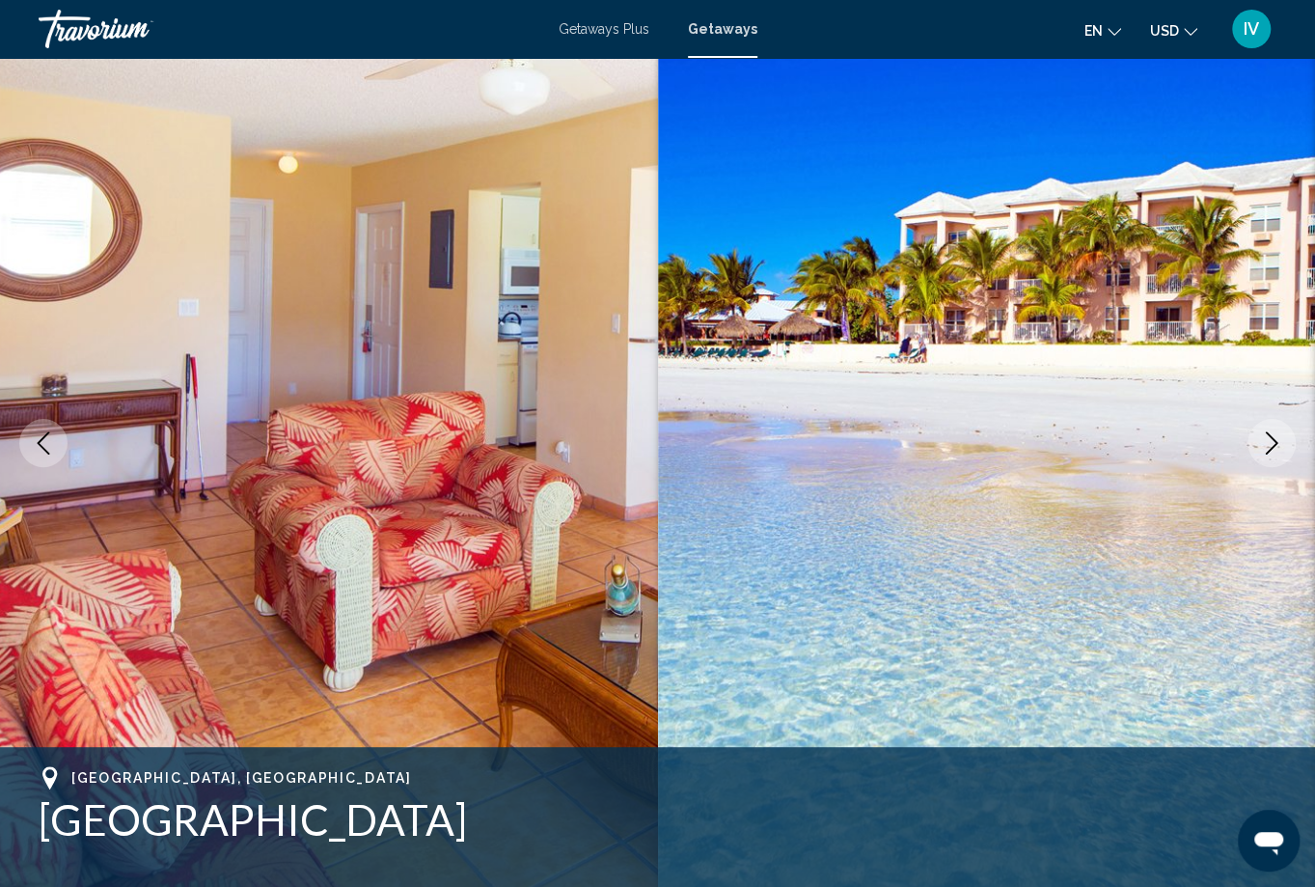
click at [1275, 455] on button "Next image" at bounding box center [1272, 443] width 48 height 48
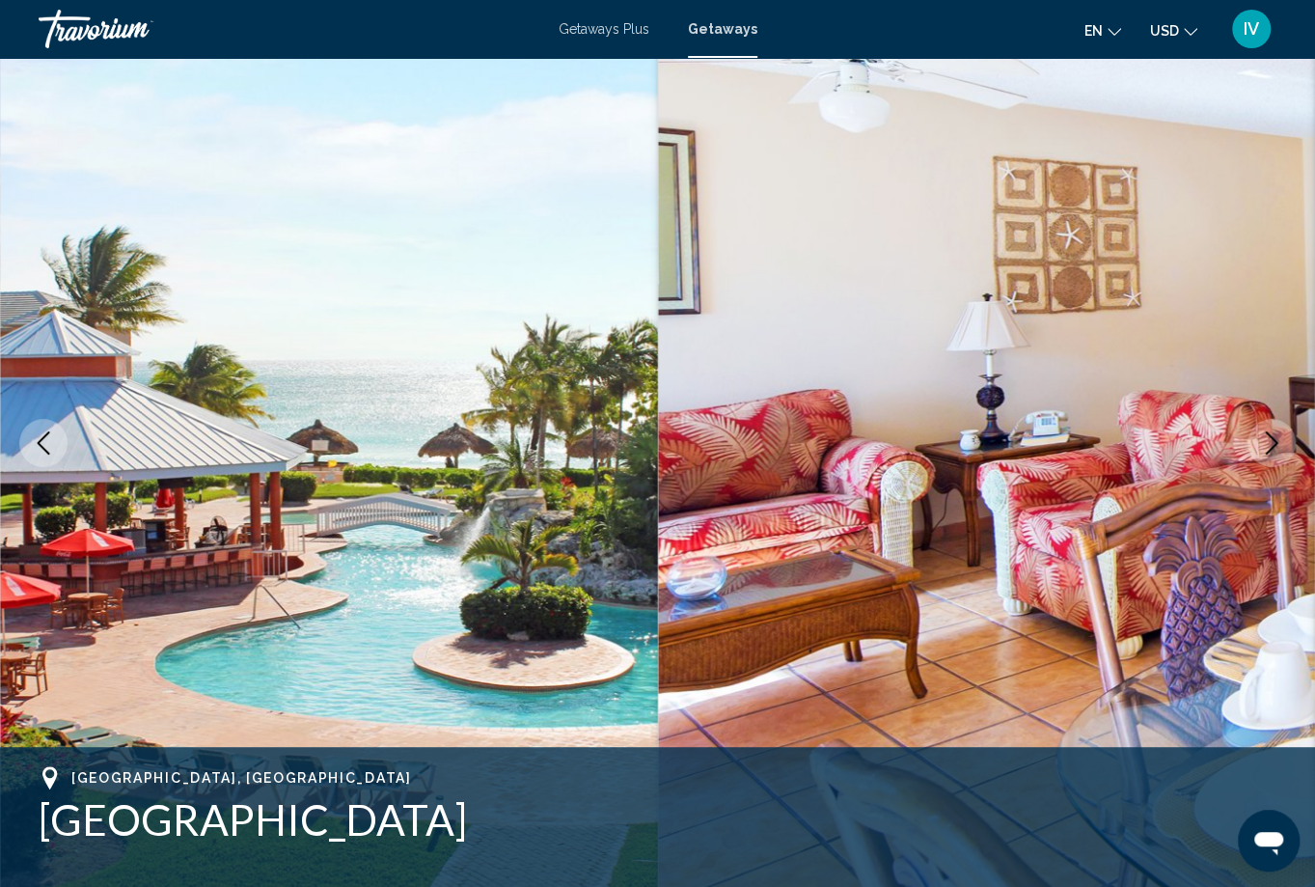
click at [1264, 450] on icon "Next image" at bounding box center [1271, 442] width 23 height 23
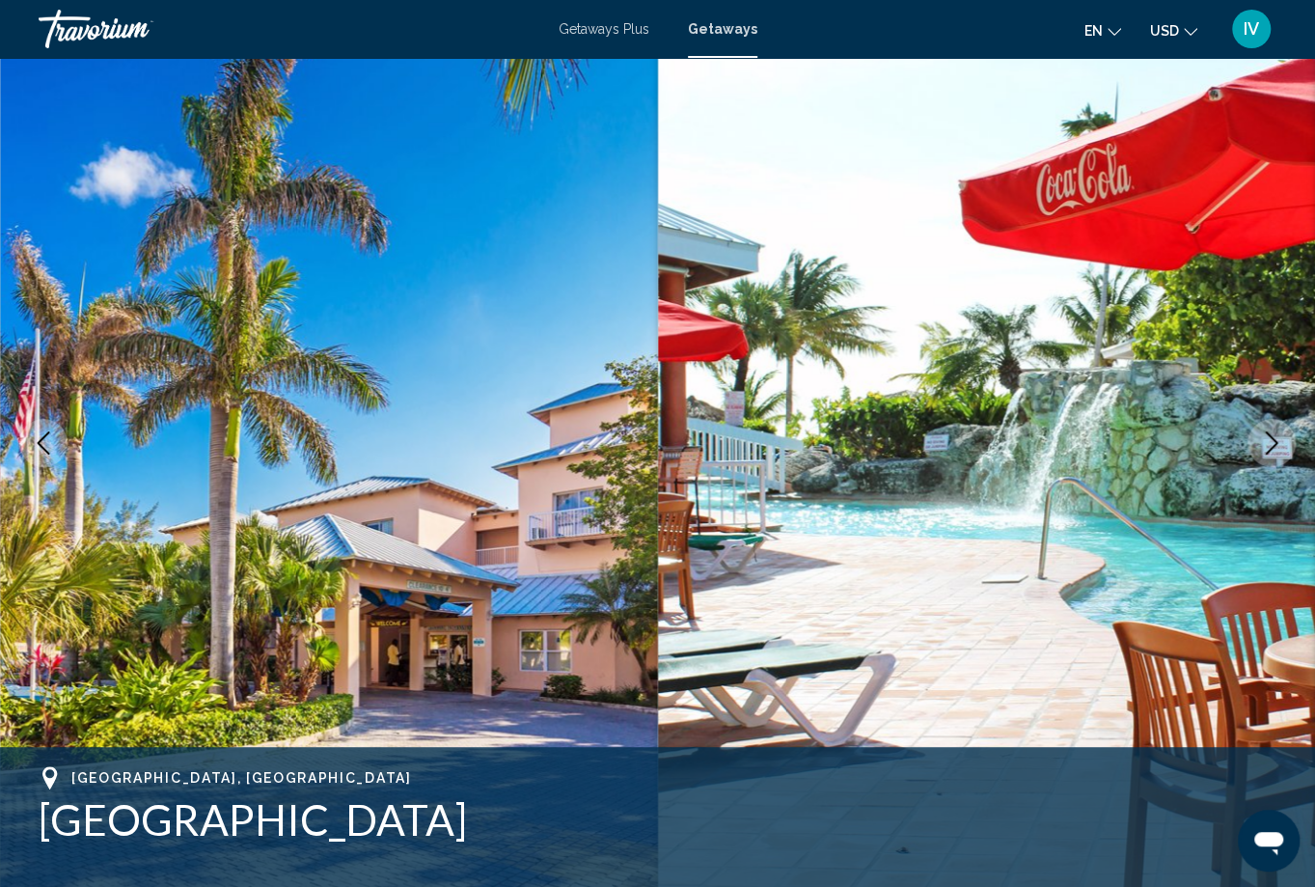
click at [1264, 450] on icon "Next image" at bounding box center [1271, 442] width 23 height 23
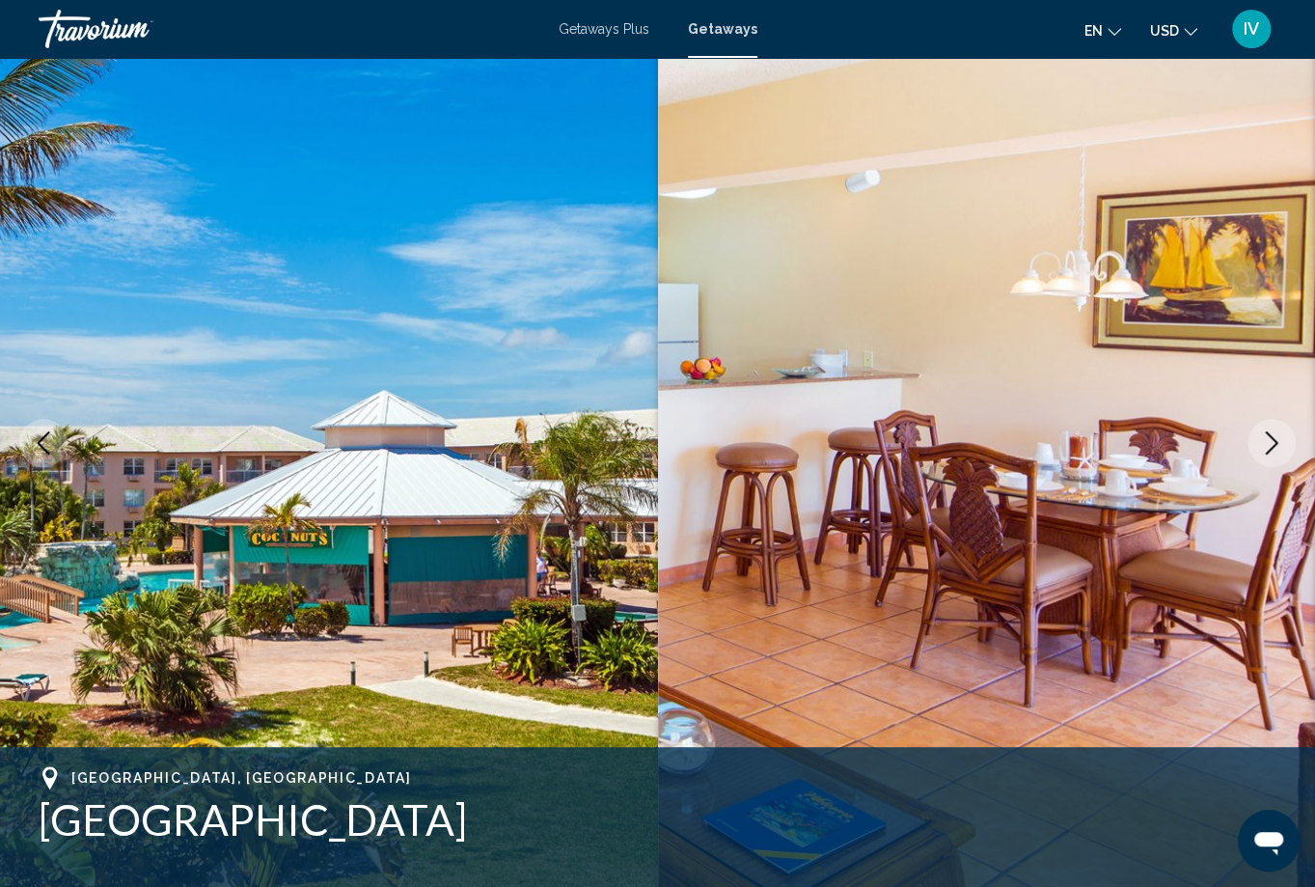
click at [1264, 449] on icon "Next image" at bounding box center [1271, 442] width 23 height 23
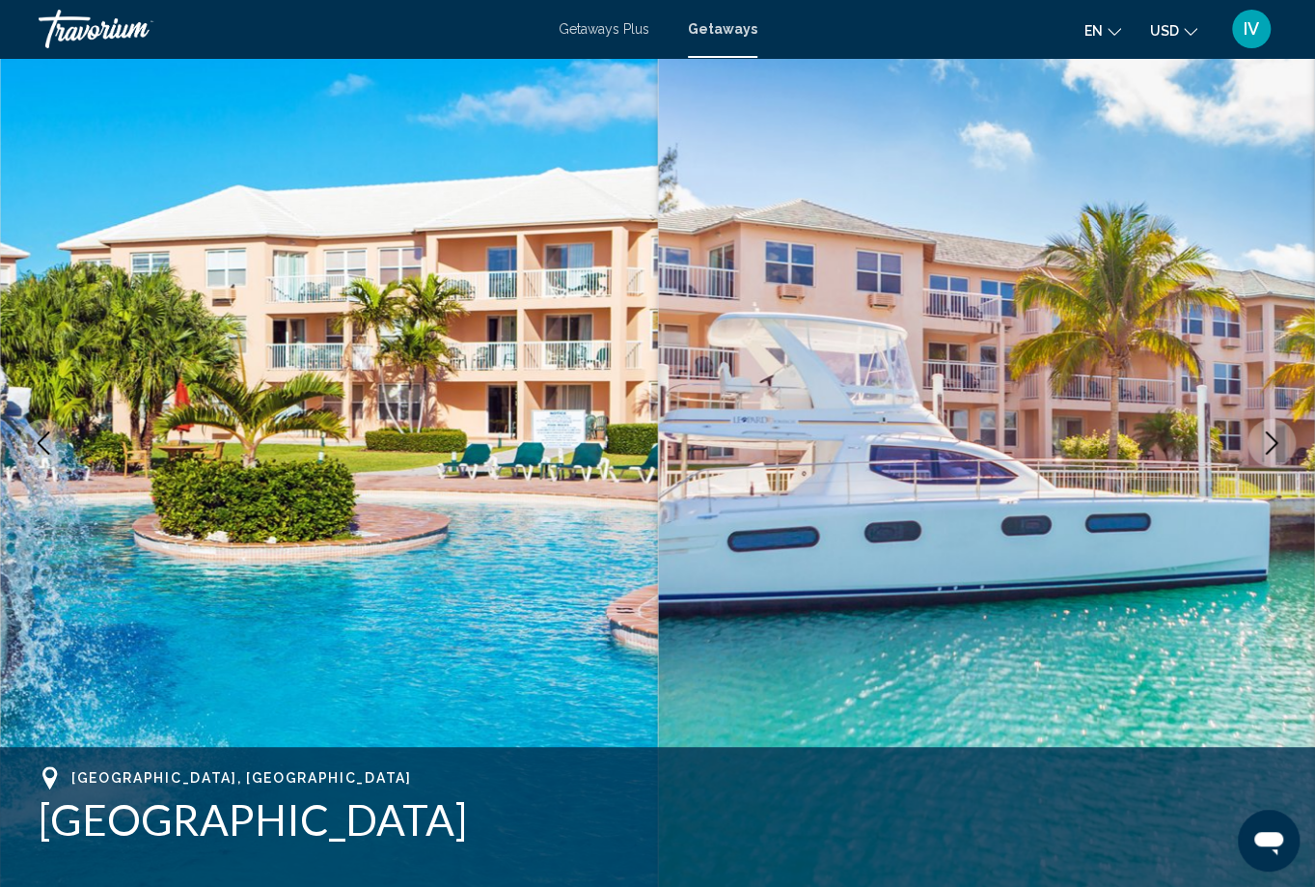
click at [1263, 449] on icon "Next image" at bounding box center [1271, 442] width 23 height 23
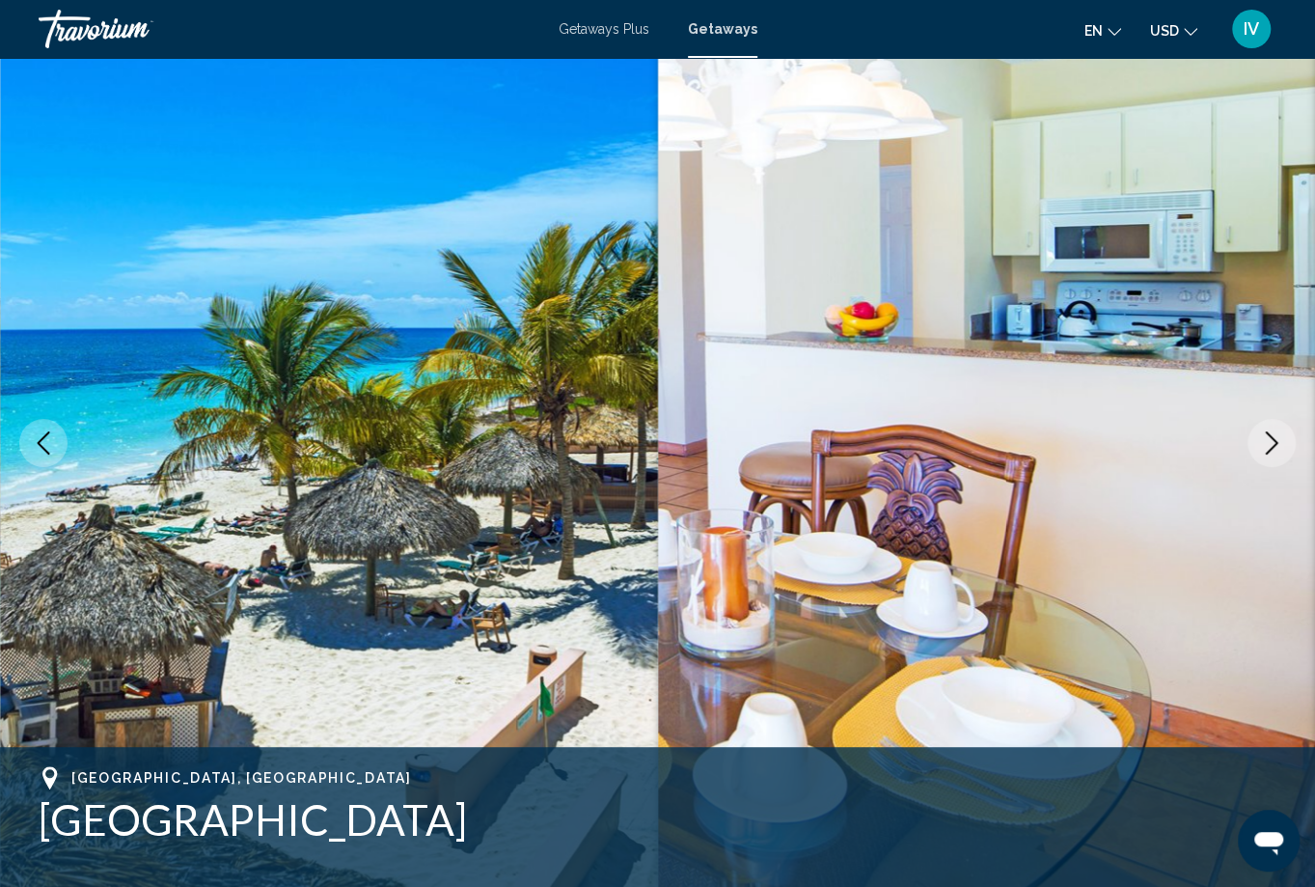
click at [1263, 450] on icon "Next image" at bounding box center [1271, 442] width 23 height 23
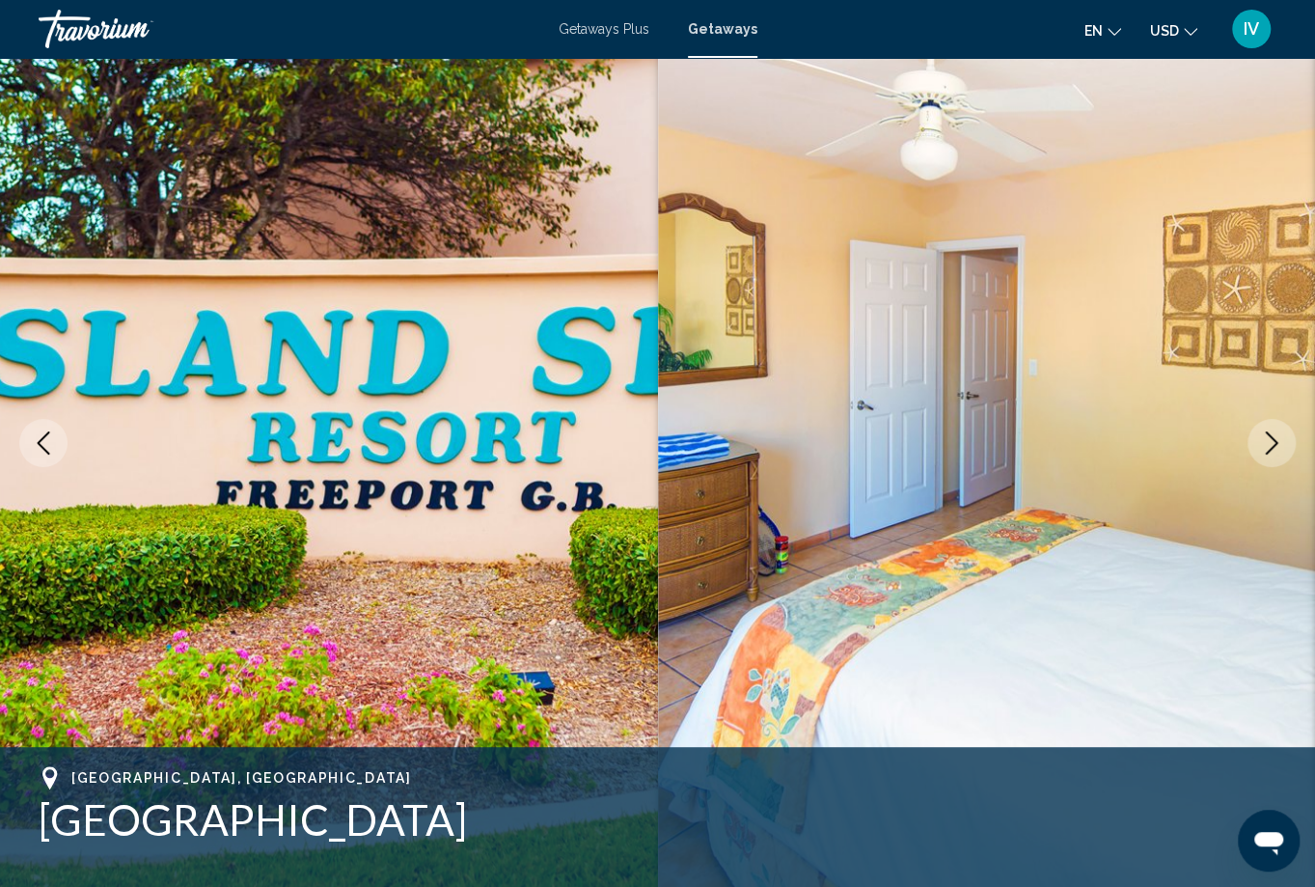
click at [1260, 452] on icon "Next image" at bounding box center [1271, 442] width 23 height 23
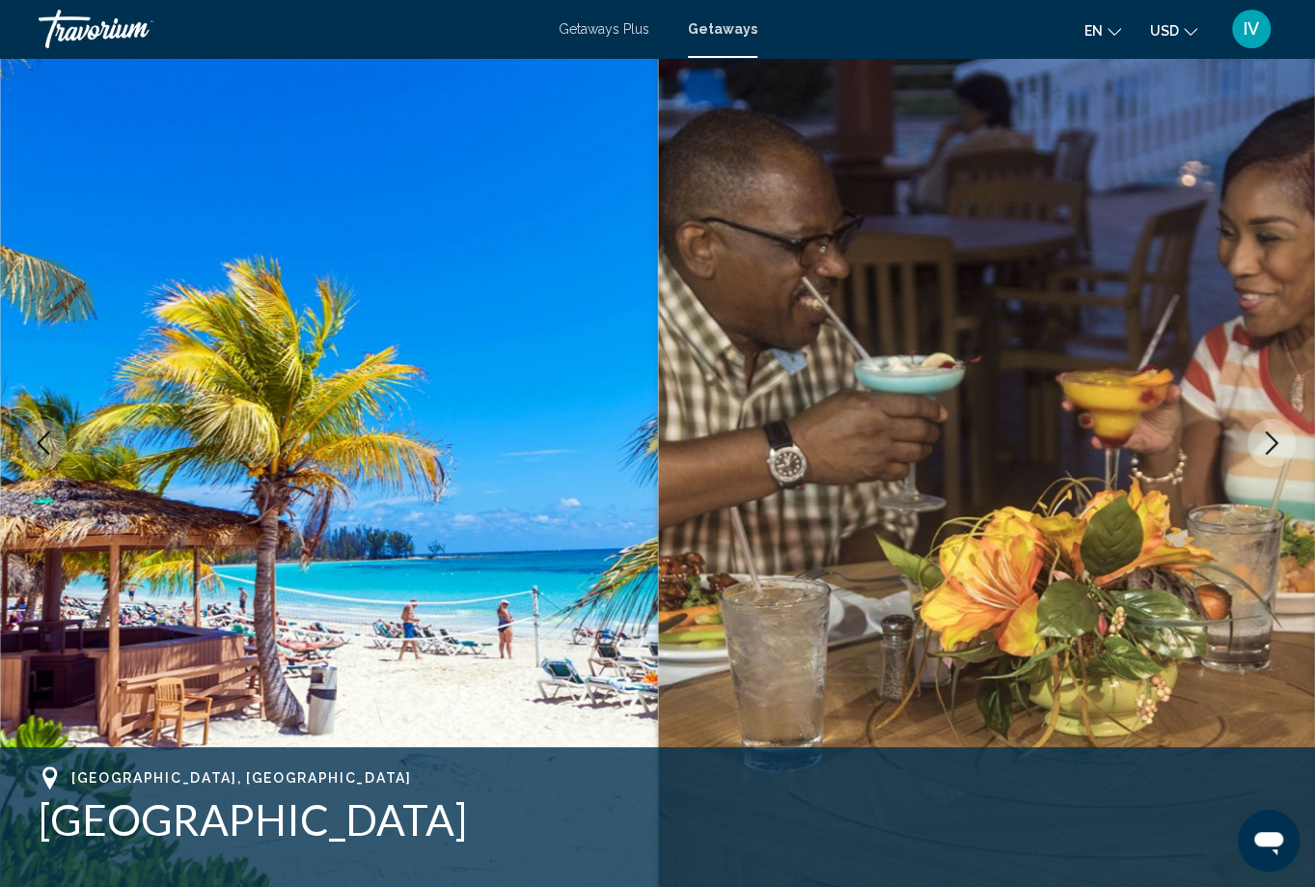
click at [1260, 452] on icon "Next image" at bounding box center [1271, 442] width 23 height 23
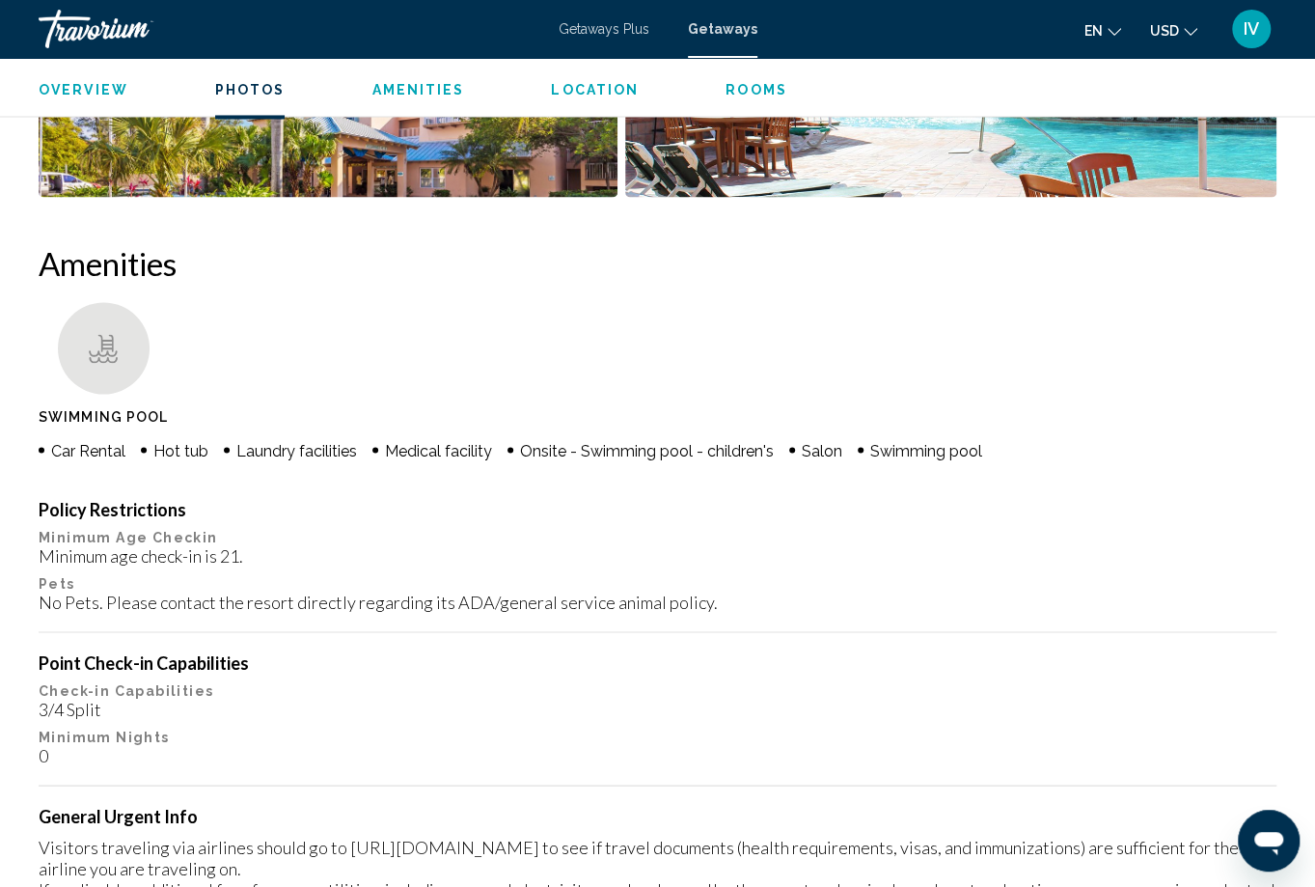
scroll to position [1706, 0]
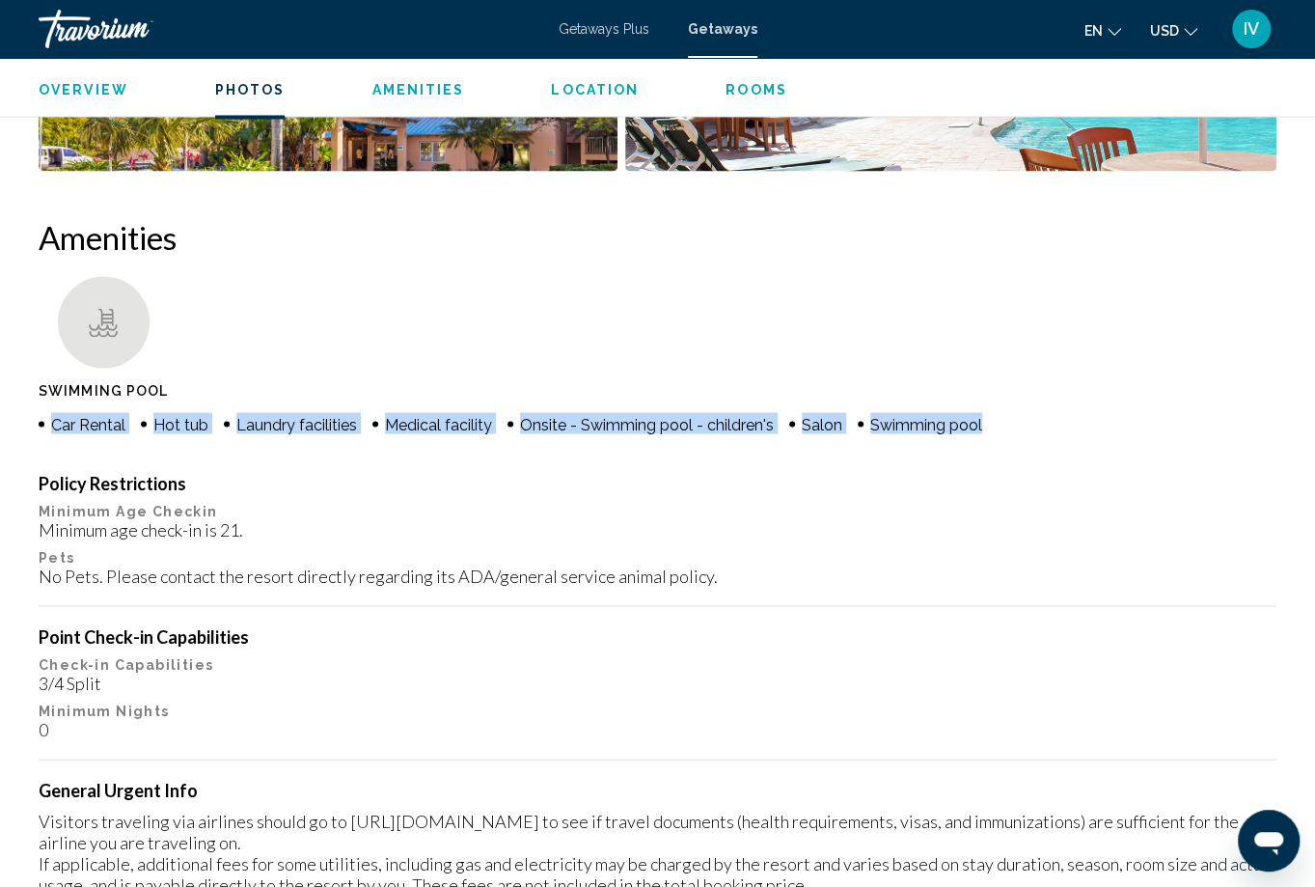
drag, startPoint x: 54, startPoint y: 427, endPoint x: 1008, endPoint y: 428, distance: 954.4
click at [1021, 428] on ul "Car Rental Hot tub Laundry facilities Medical facility Onsite - Swimming pool -…" at bounding box center [534, 422] width 990 height 21
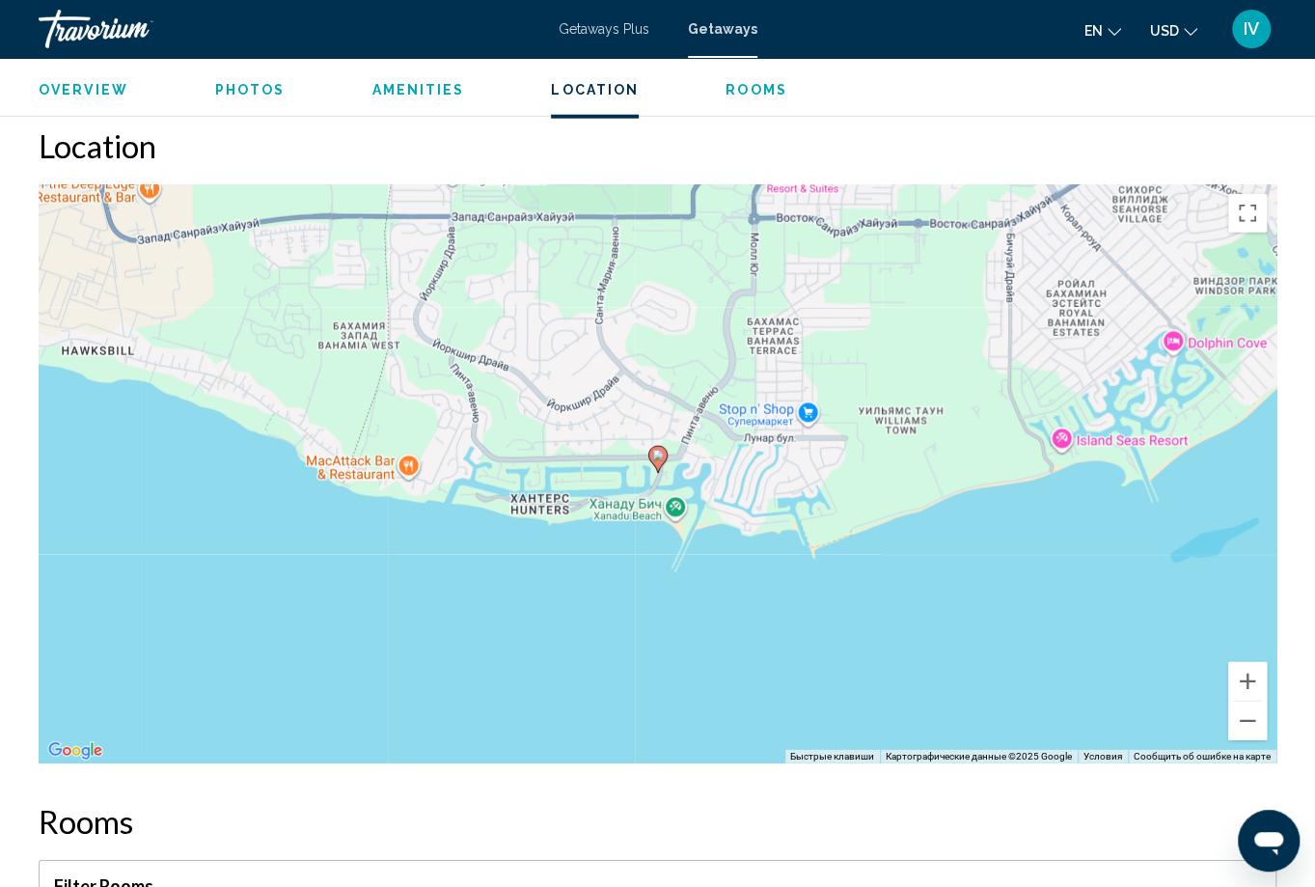
scroll to position [2627, 0]
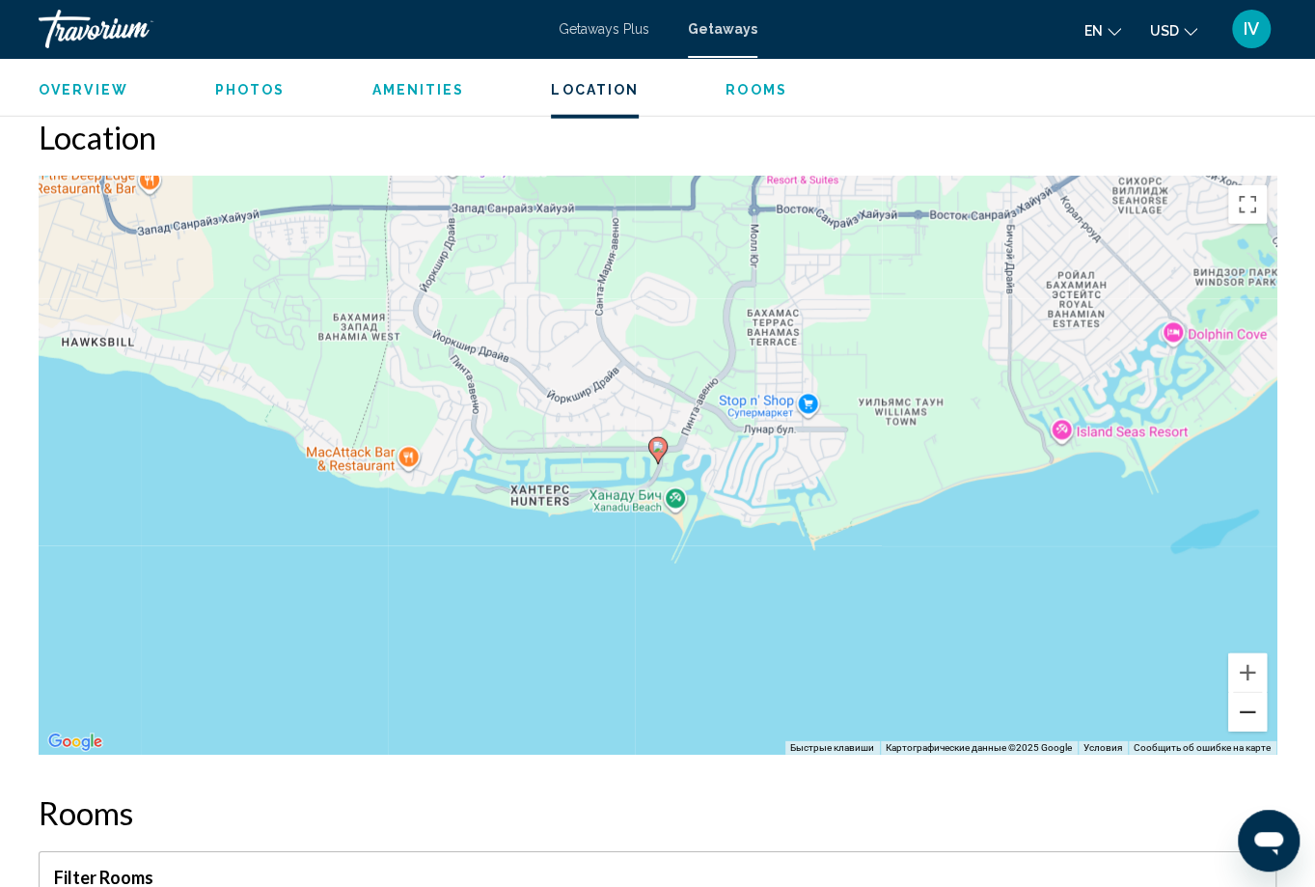
click at [1249, 694] on button "Уменьшить" at bounding box center [1247, 712] width 39 height 39
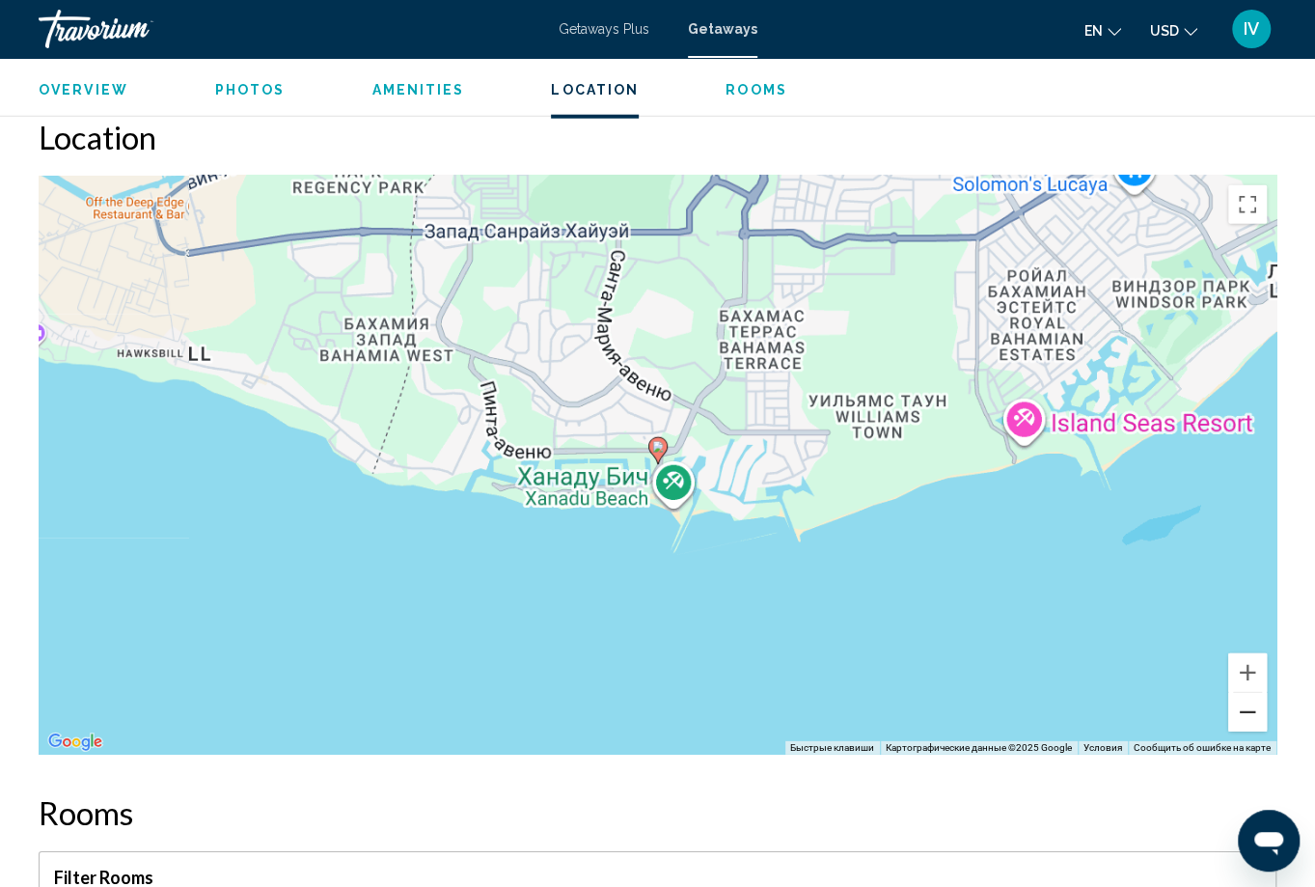
click at [1249, 694] on button "Уменьшить" at bounding box center [1247, 712] width 39 height 39
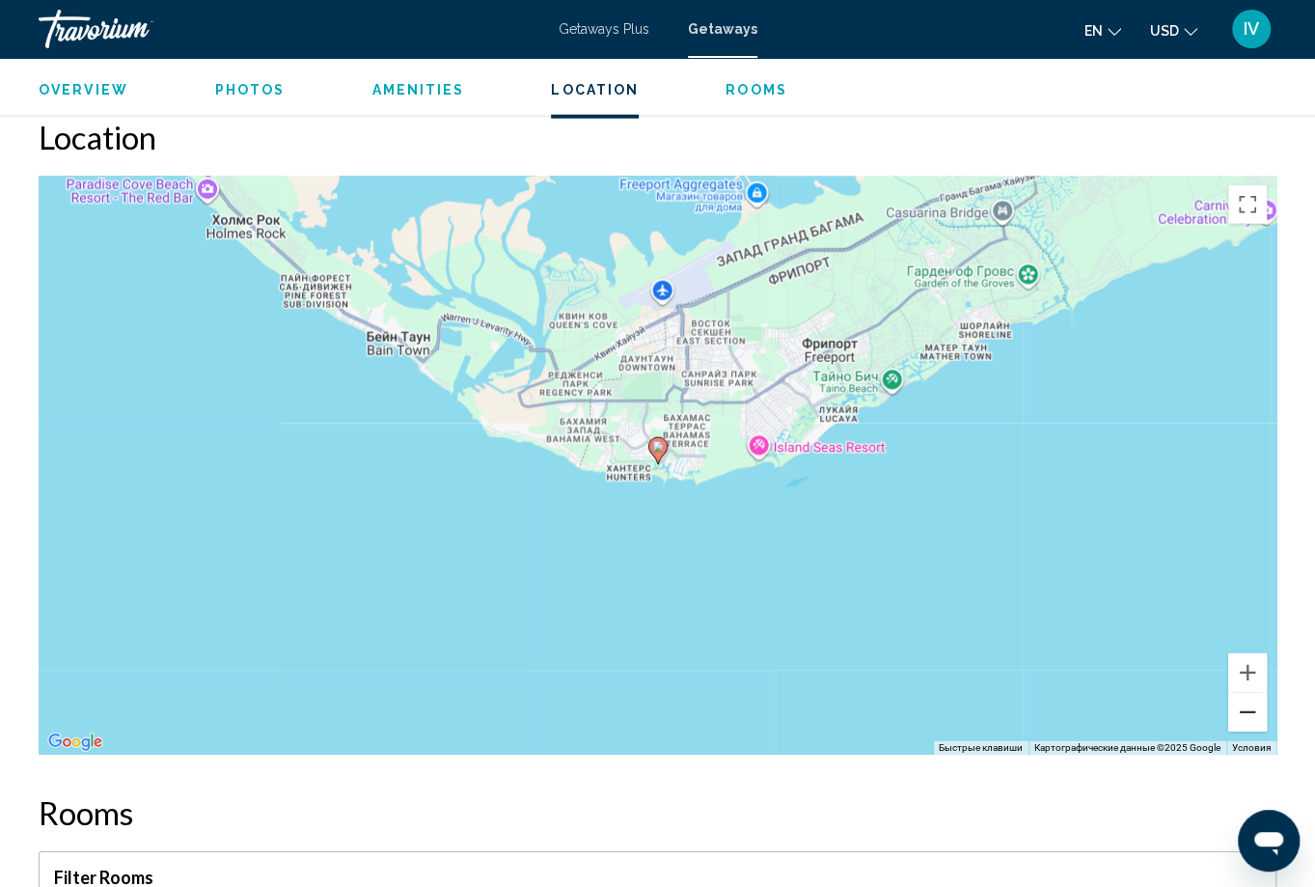
click at [1249, 694] on button "Уменьшить" at bounding box center [1247, 712] width 39 height 39
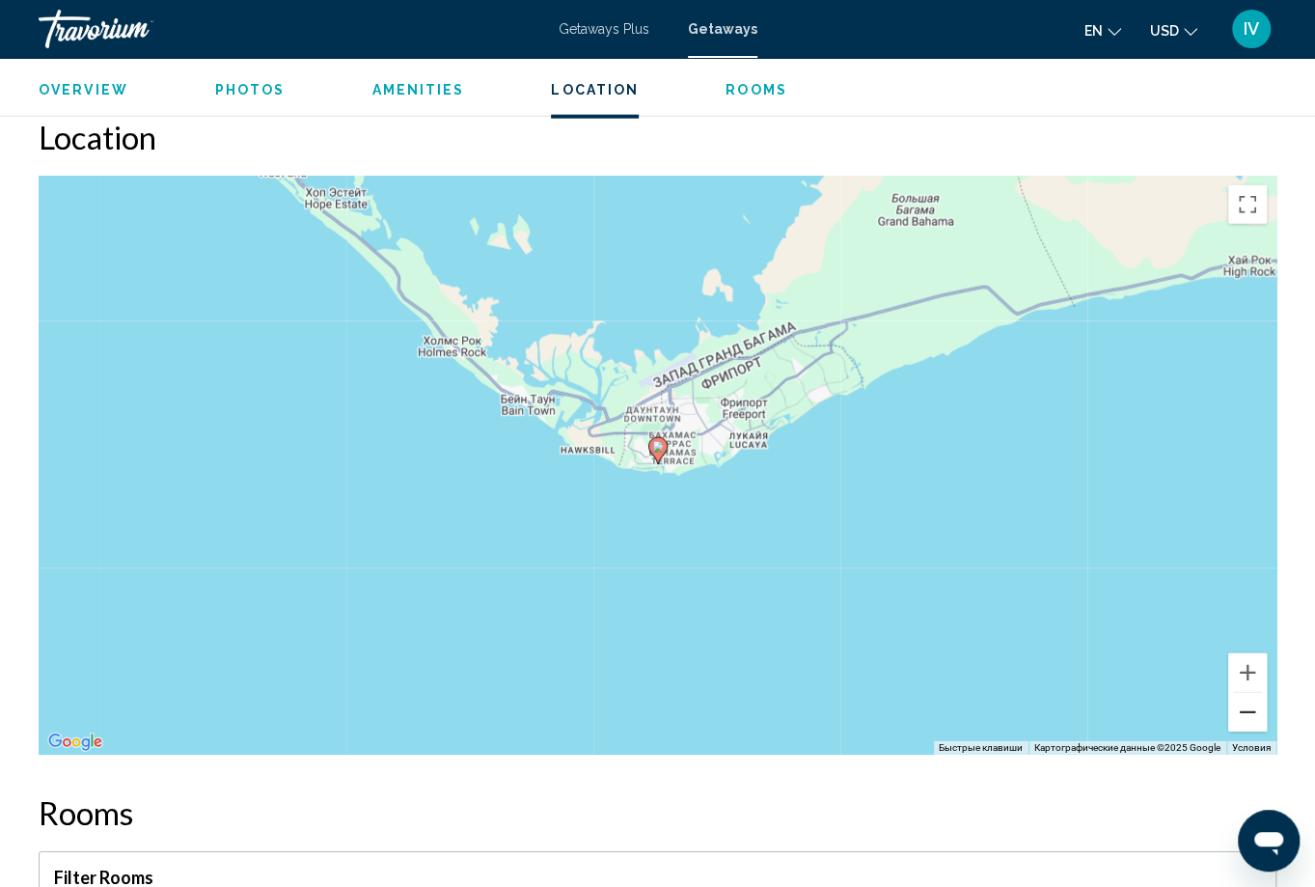
click at [1249, 694] on button "Уменьшить" at bounding box center [1247, 712] width 39 height 39
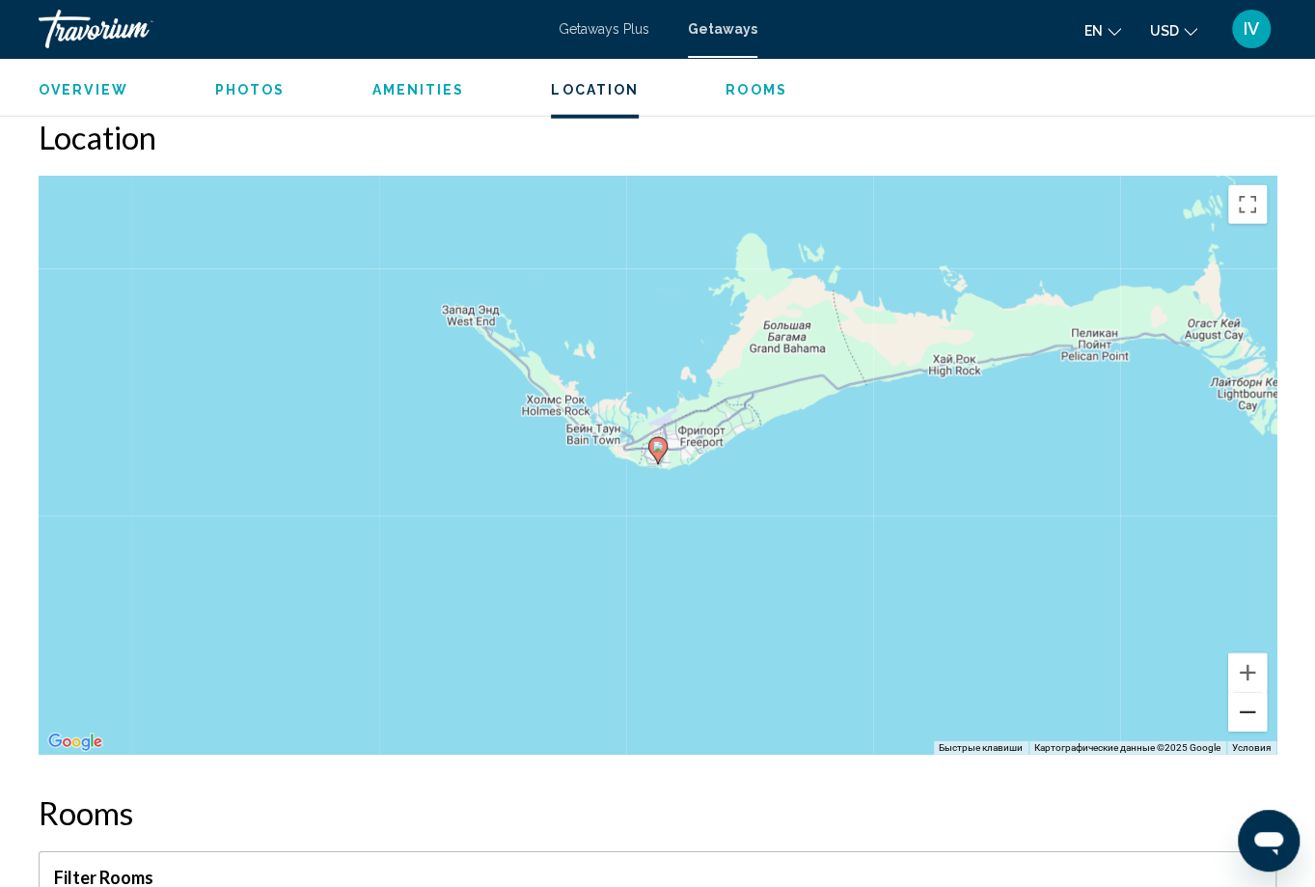
click at [1238, 693] on button "Уменьшить" at bounding box center [1247, 712] width 39 height 39
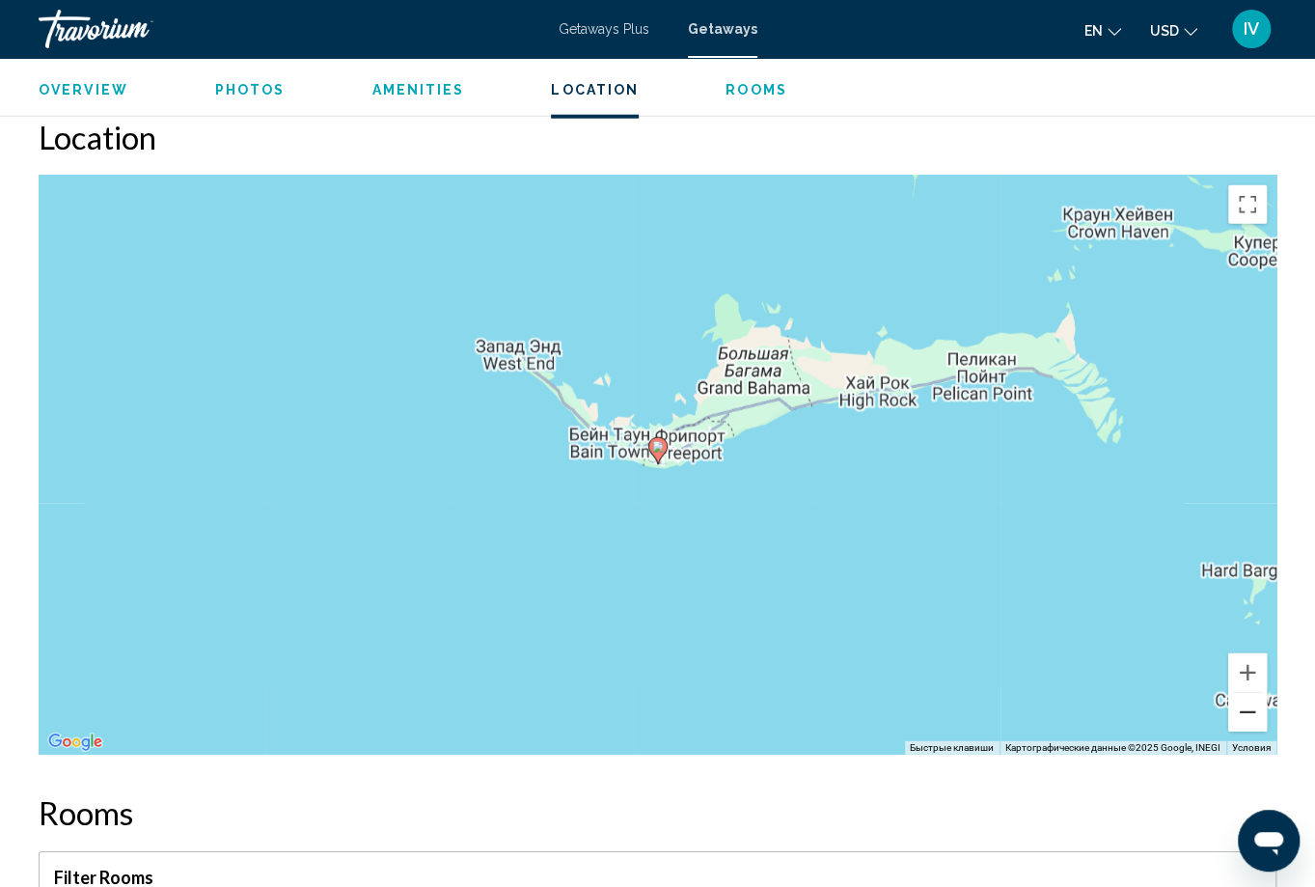
click at [1238, 693] on button "Уменьшить" at bounding box center [1247, 712] width 39 height 39
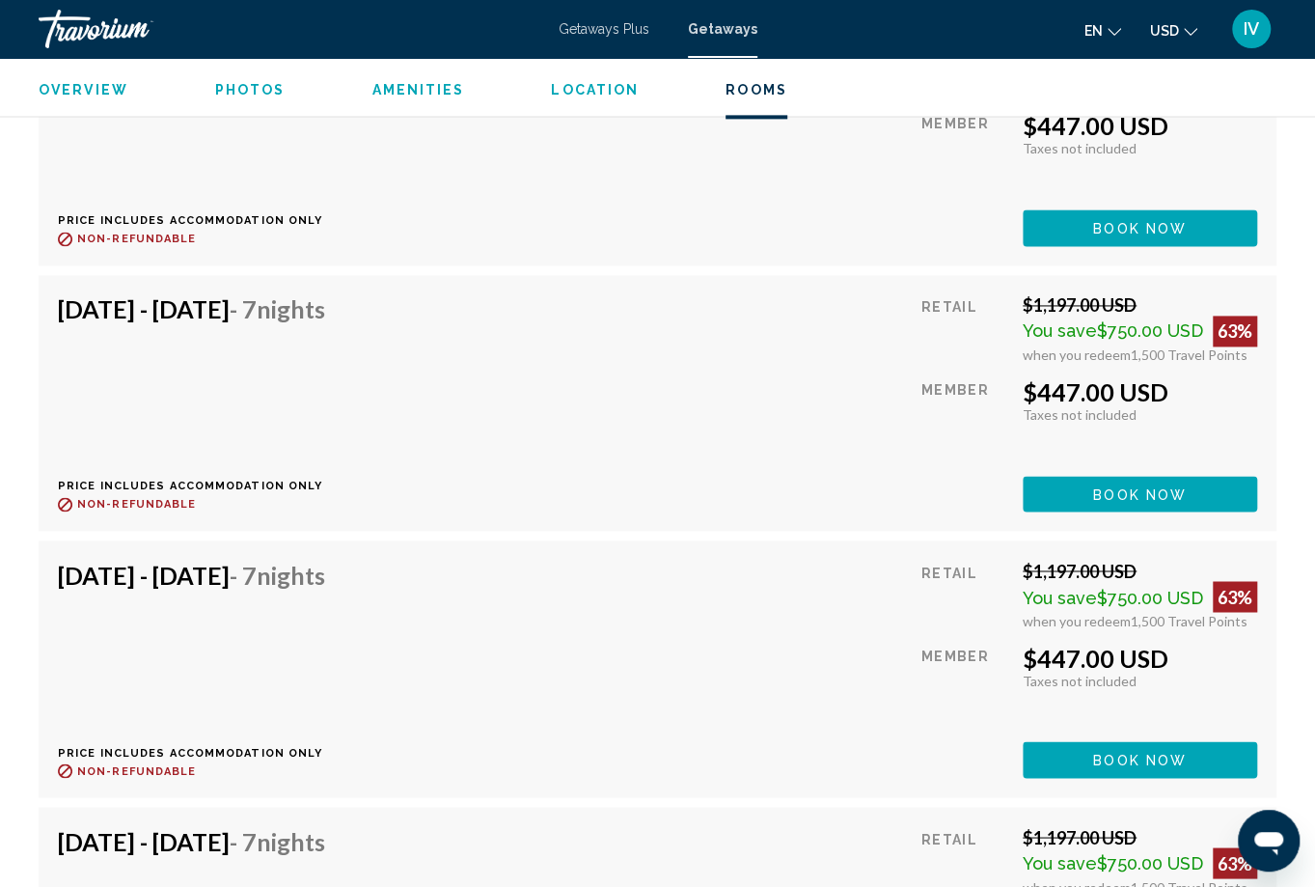
scroll to position [5347, 0]
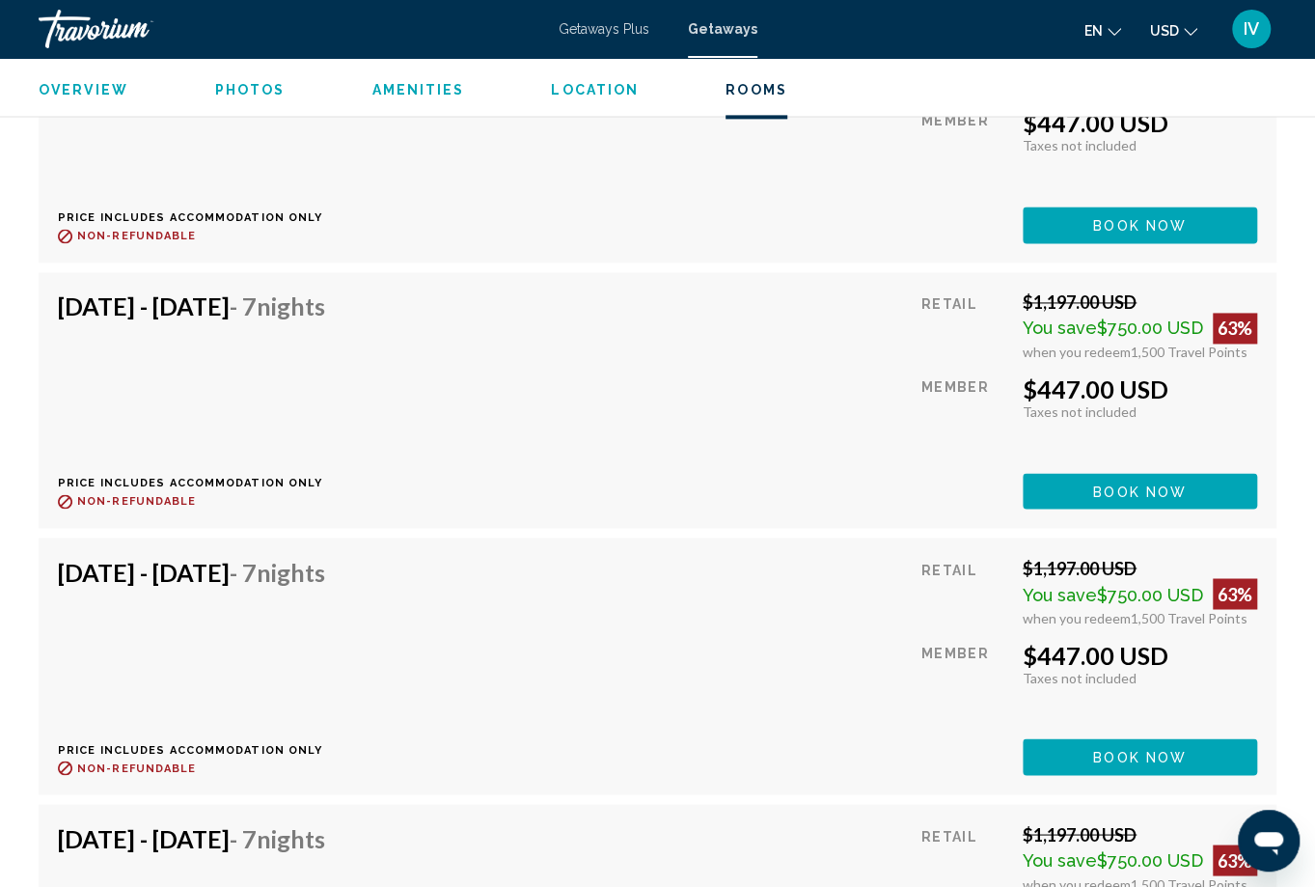
drag, startPoint x: 1041, startPoint y: 363, endPoint x: 1145, endPoint y: 460, distance: 142.7
click at [1190, 382] on div "$447.00 USD Taxes included Taxes not included You earn 0 Travel Points" at bounding box center [1140, 396] width 235 height 45
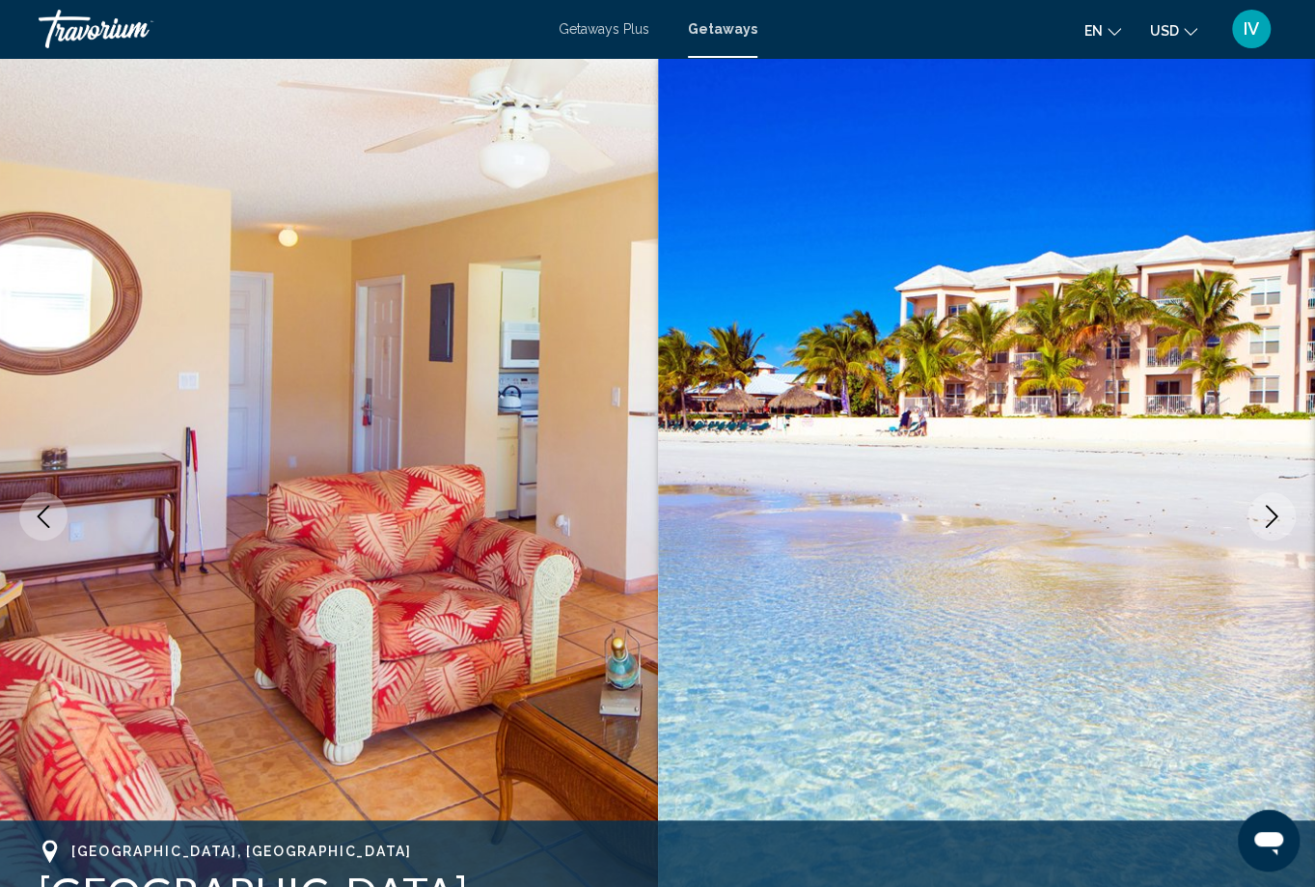
scroll to position [72, 0]
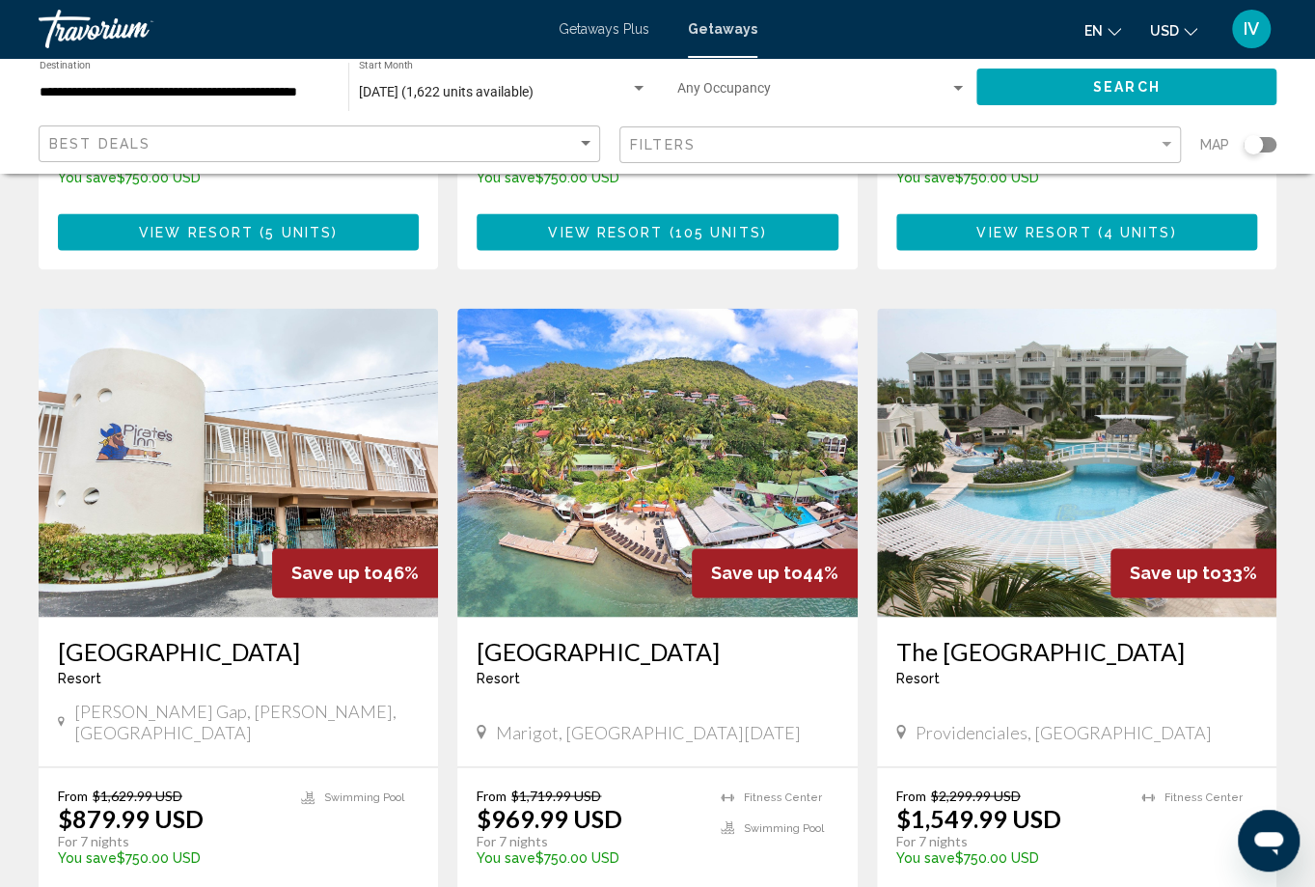
scroll to position [1359, 0]
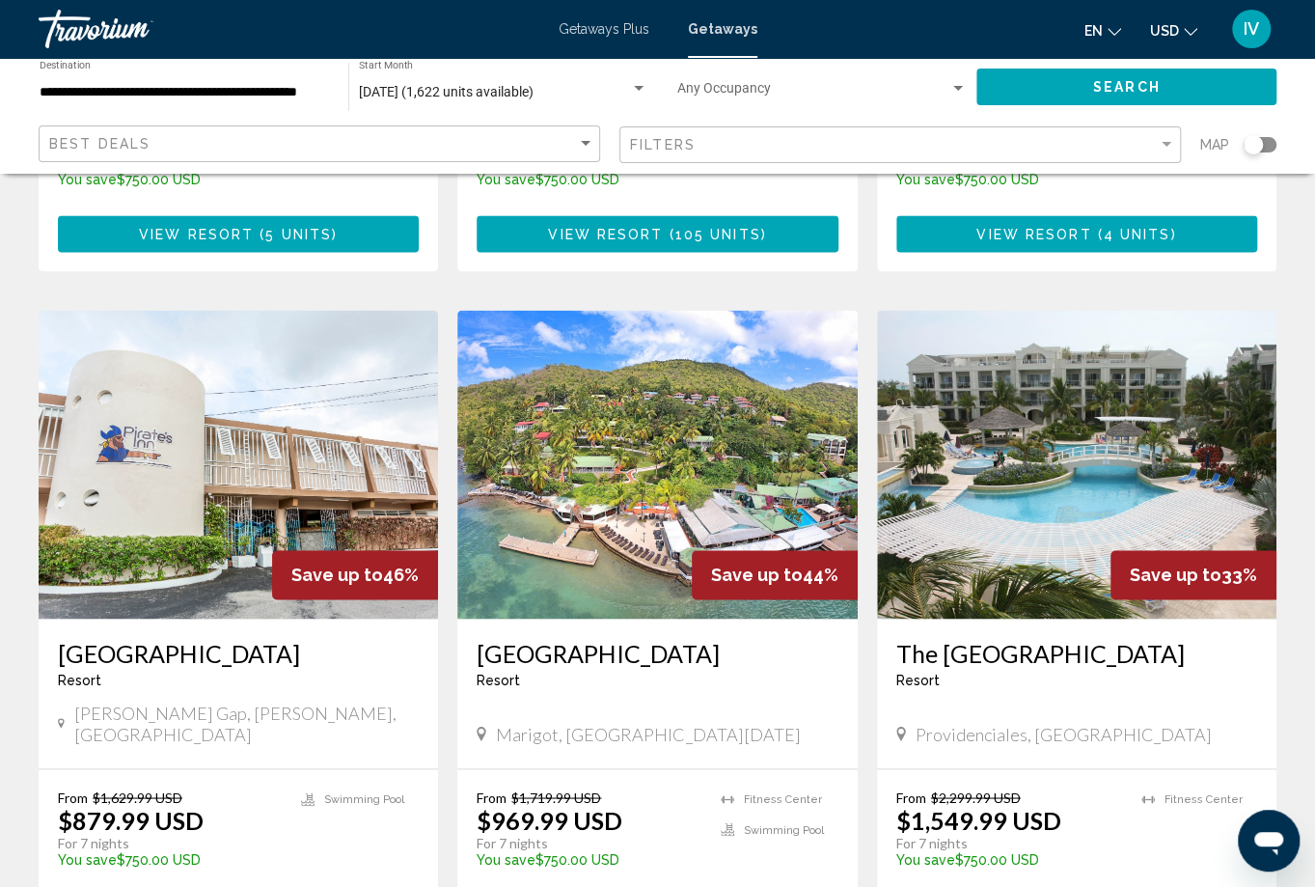
click at [685, 358] on img "Main content" at bounding box center [657, 464] width 400 height 309
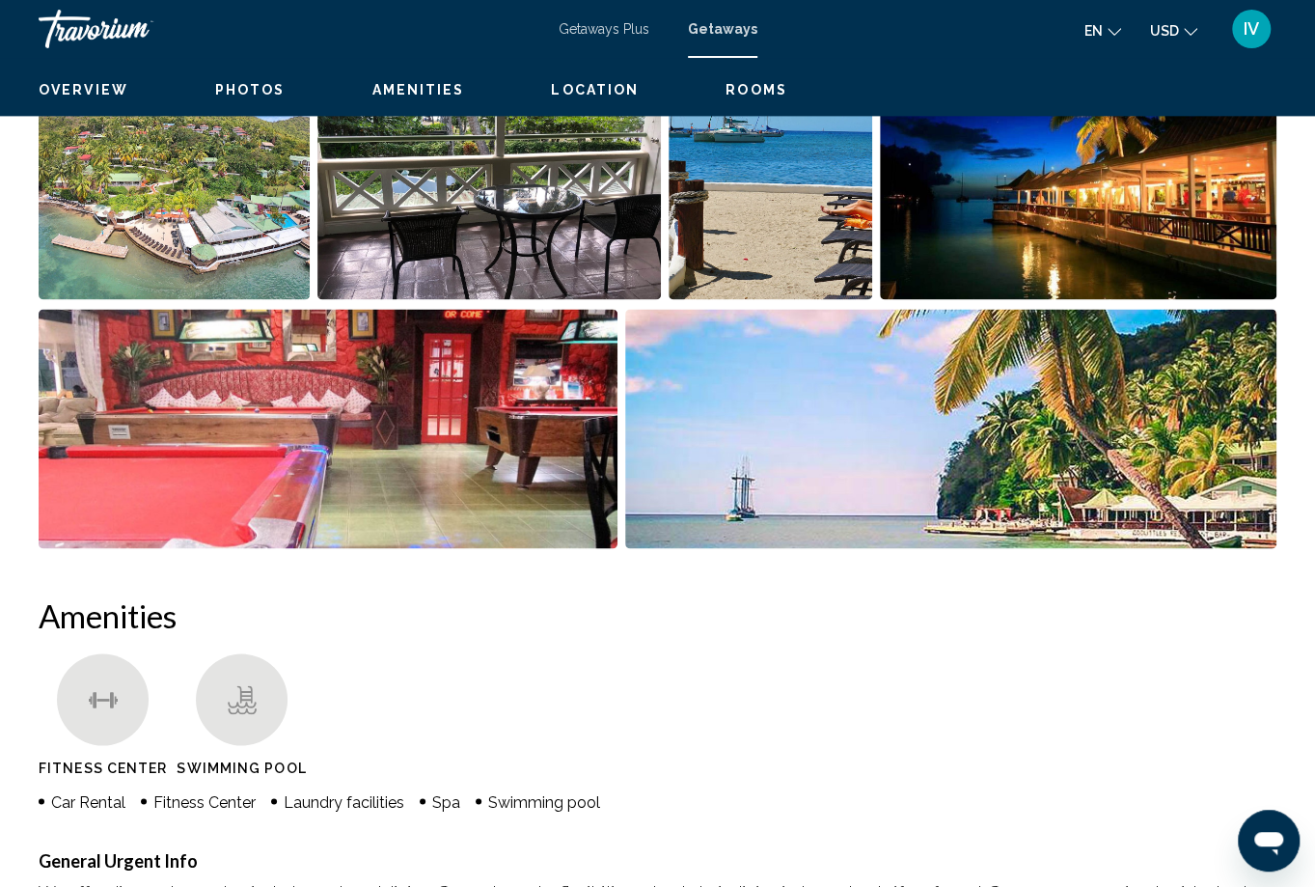
scroll to position [73, 0]
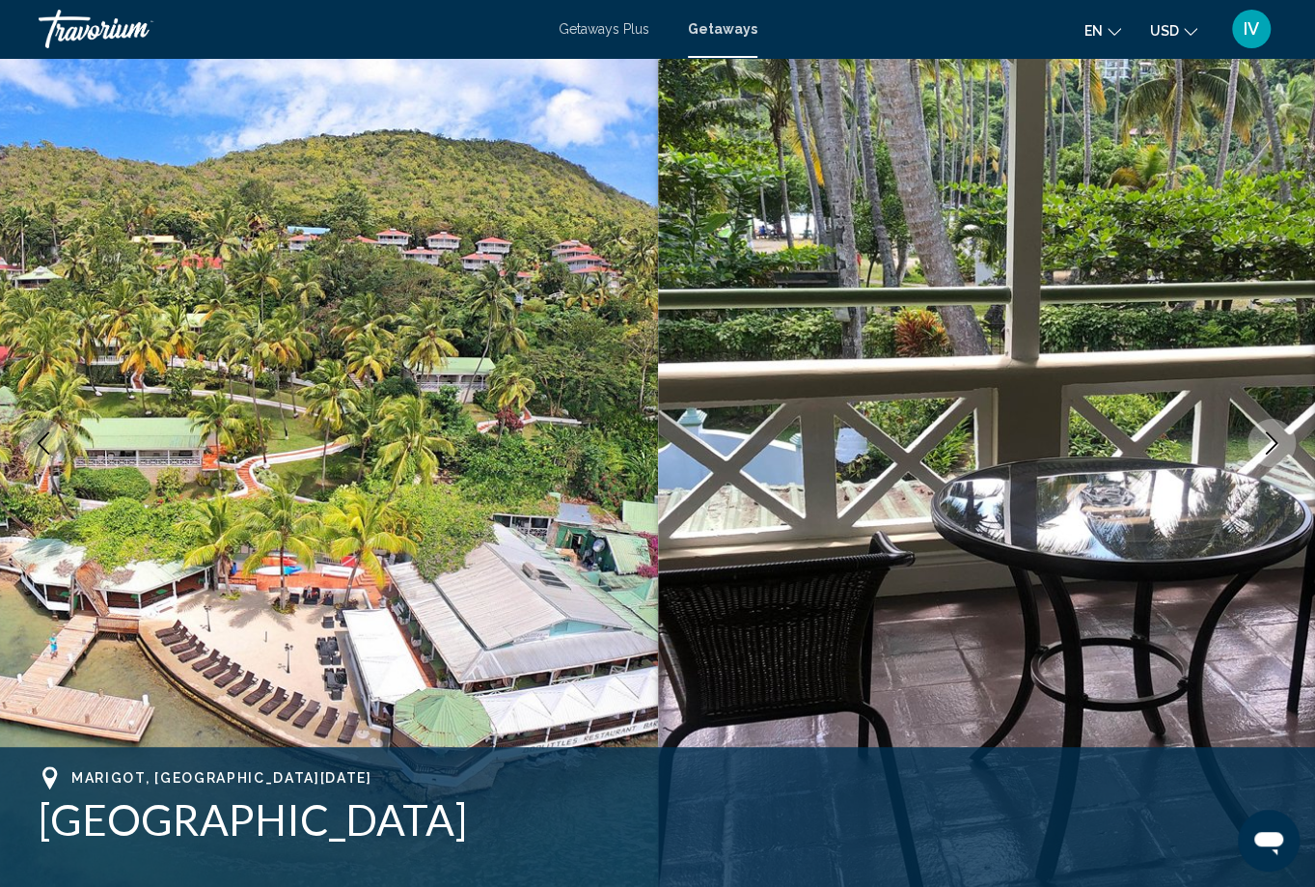
click at [1272, 447] on icon "Next image" at bounding box center [1272, 442] width 13 height 23
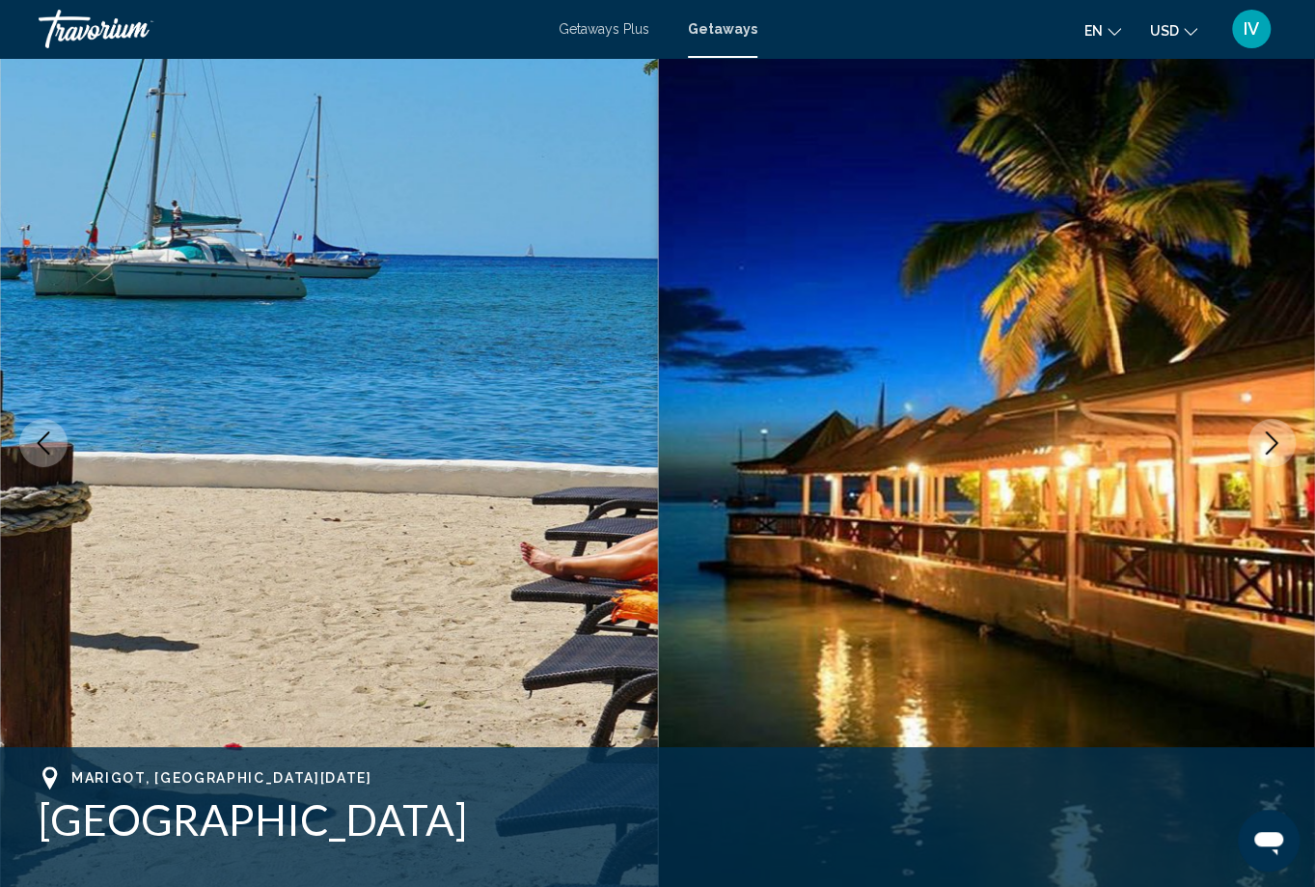
click at [1275, 448] on icon "Next image" at bounding box center [1271, 442] width 23 height 23
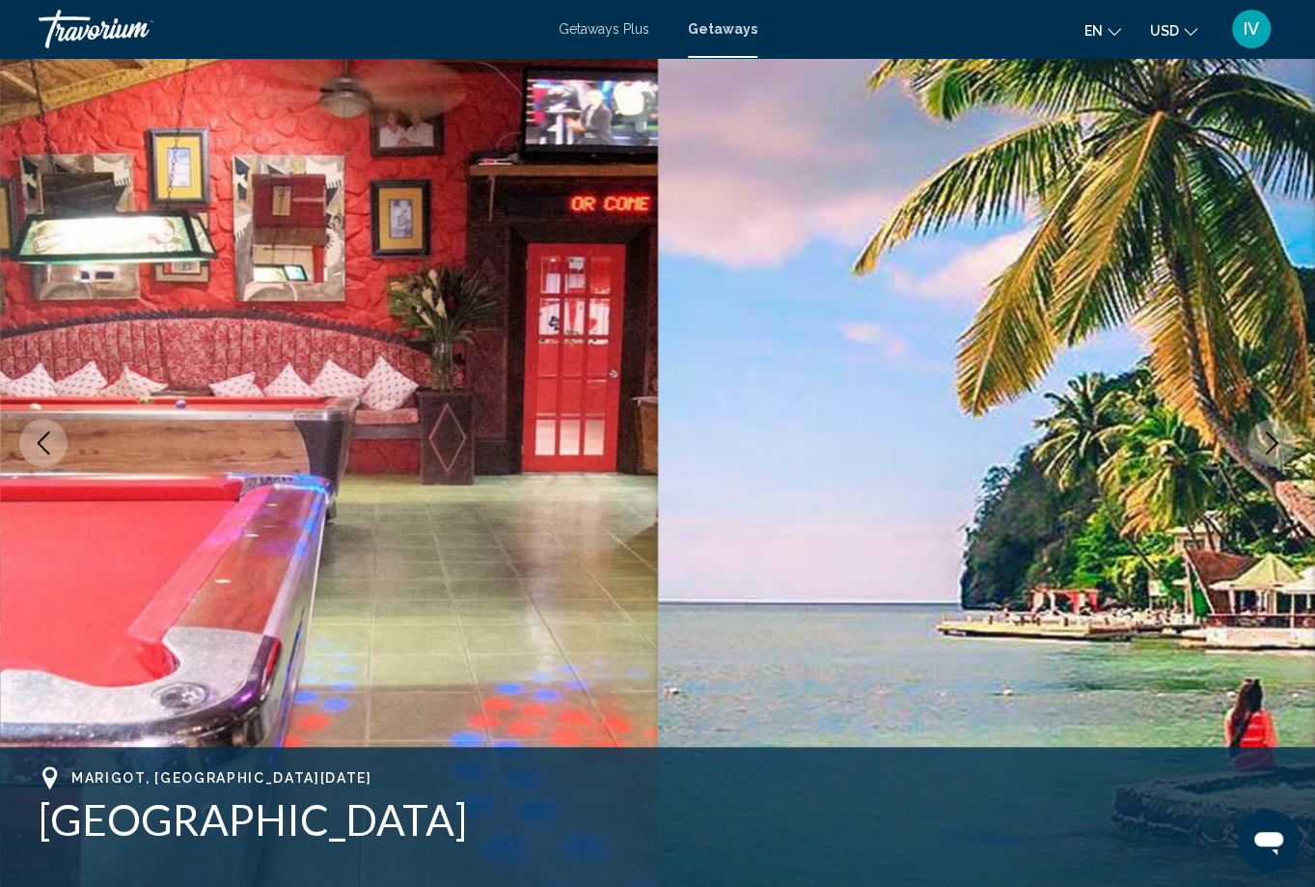
click at [1275, 448] on icon "Next image" at bounding box center [1271, 442] width 23 height 23
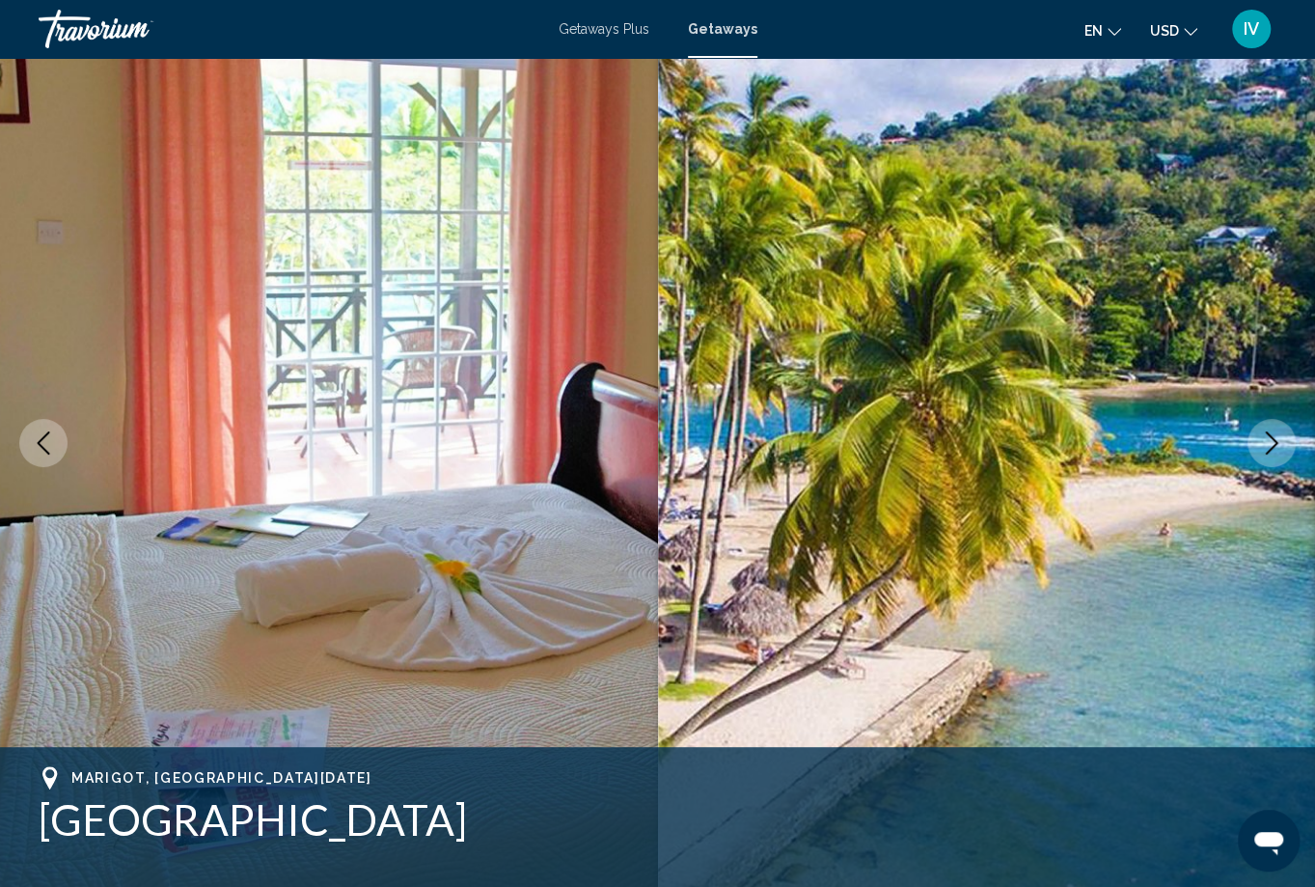
click at [1275, 448] on icon "Next image" at bounding box center [1271, 442] width 23 height 23
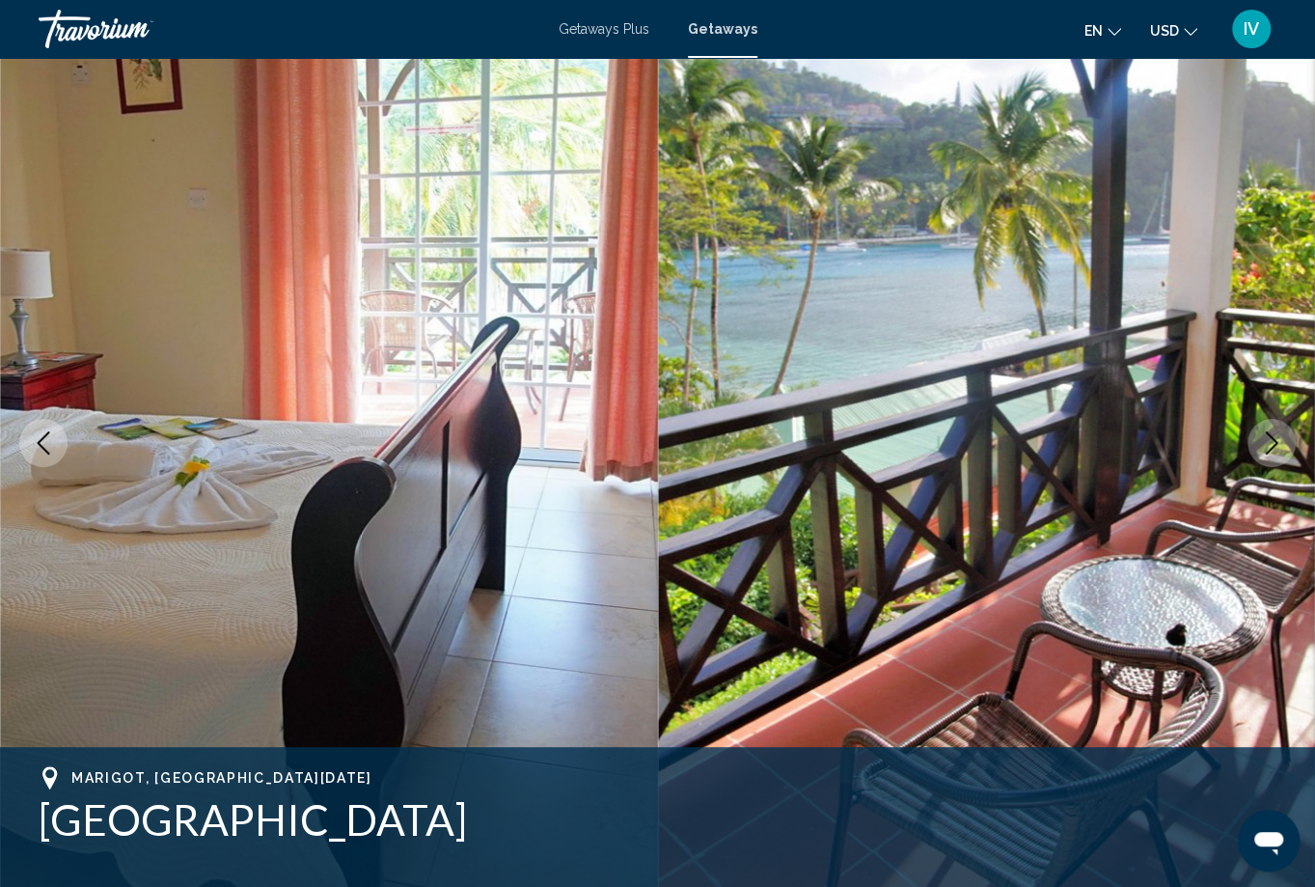
click at [1275, 448] on icon "Next image" at bounding box center [1271, 442] width 23 height 23
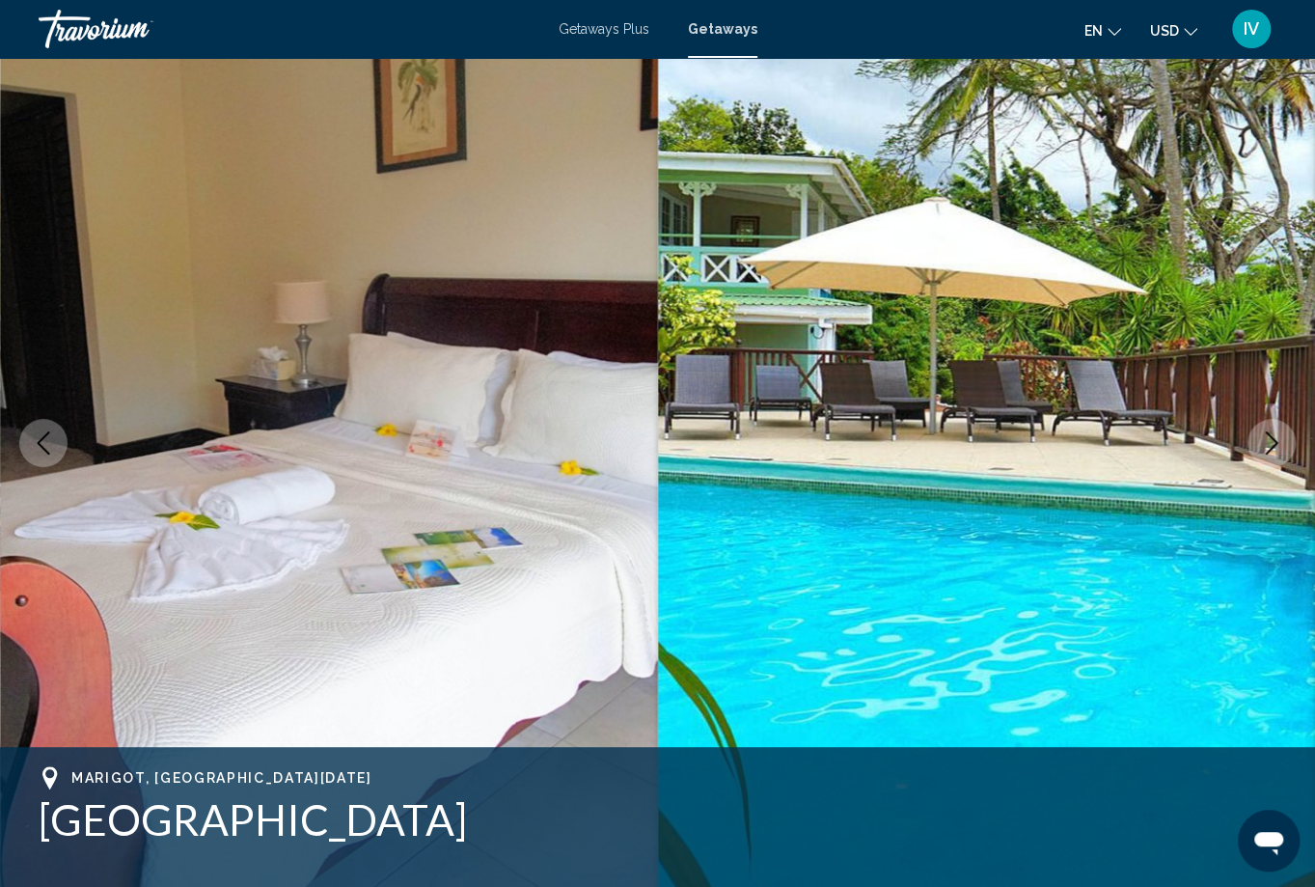
click at [1275, 448] on icon "Next image" at bounding box center [1271, 442] width 23 height 23
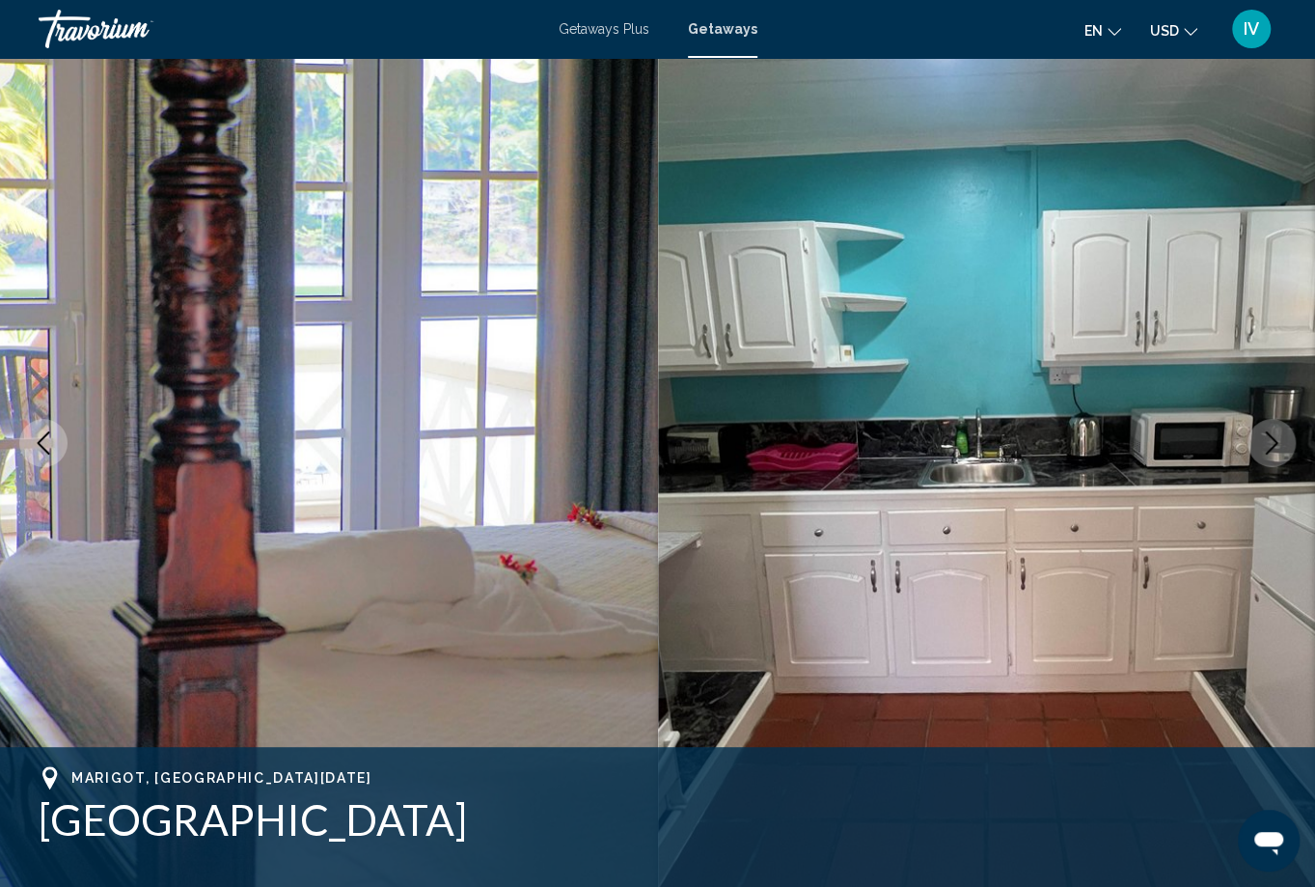
click at [1275, 448] on icon "Next image" at bounding box center [1271, 442] width 23 height 23
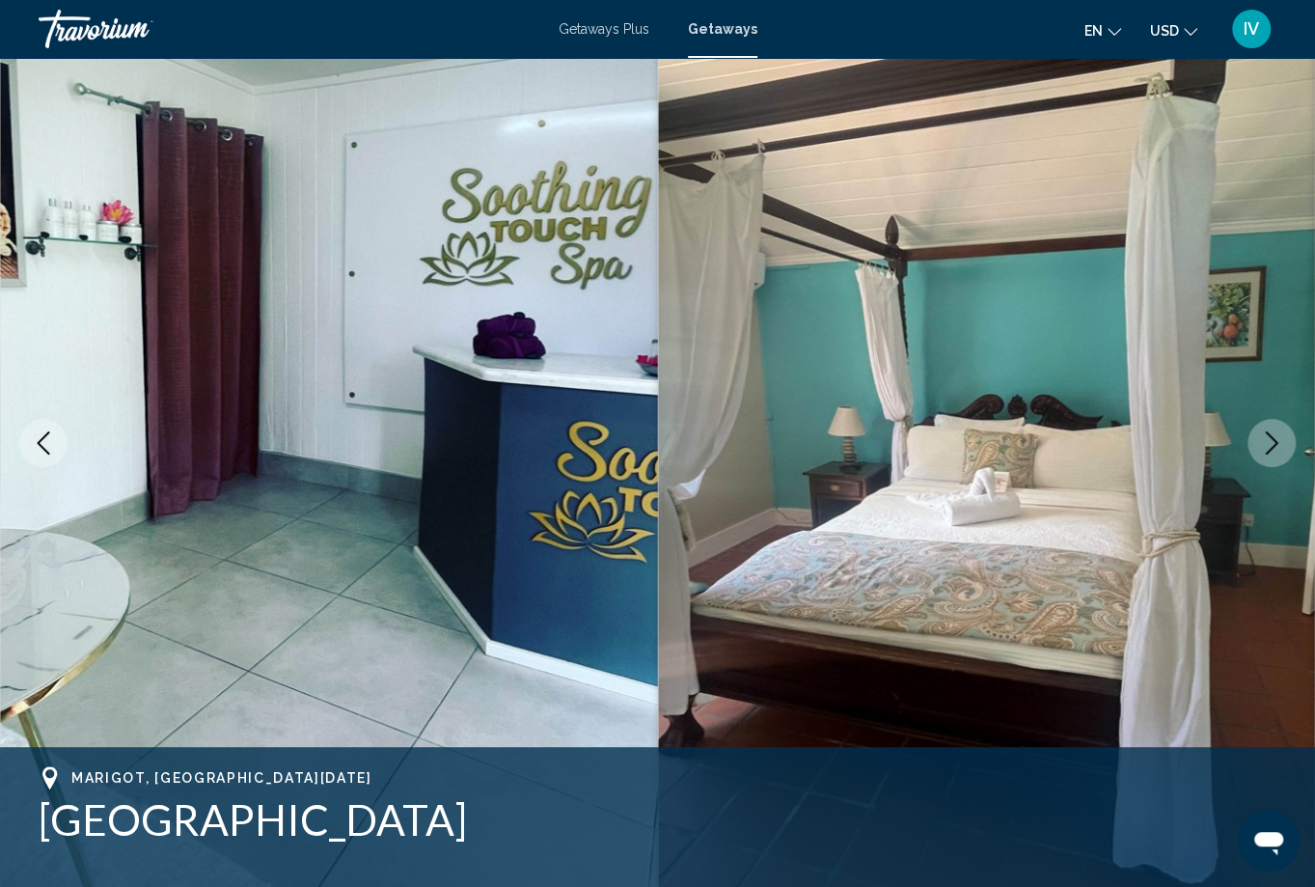
click at [1275, 448] on icon "Next image" at bounding box center [1271, 442] width 23 height 23
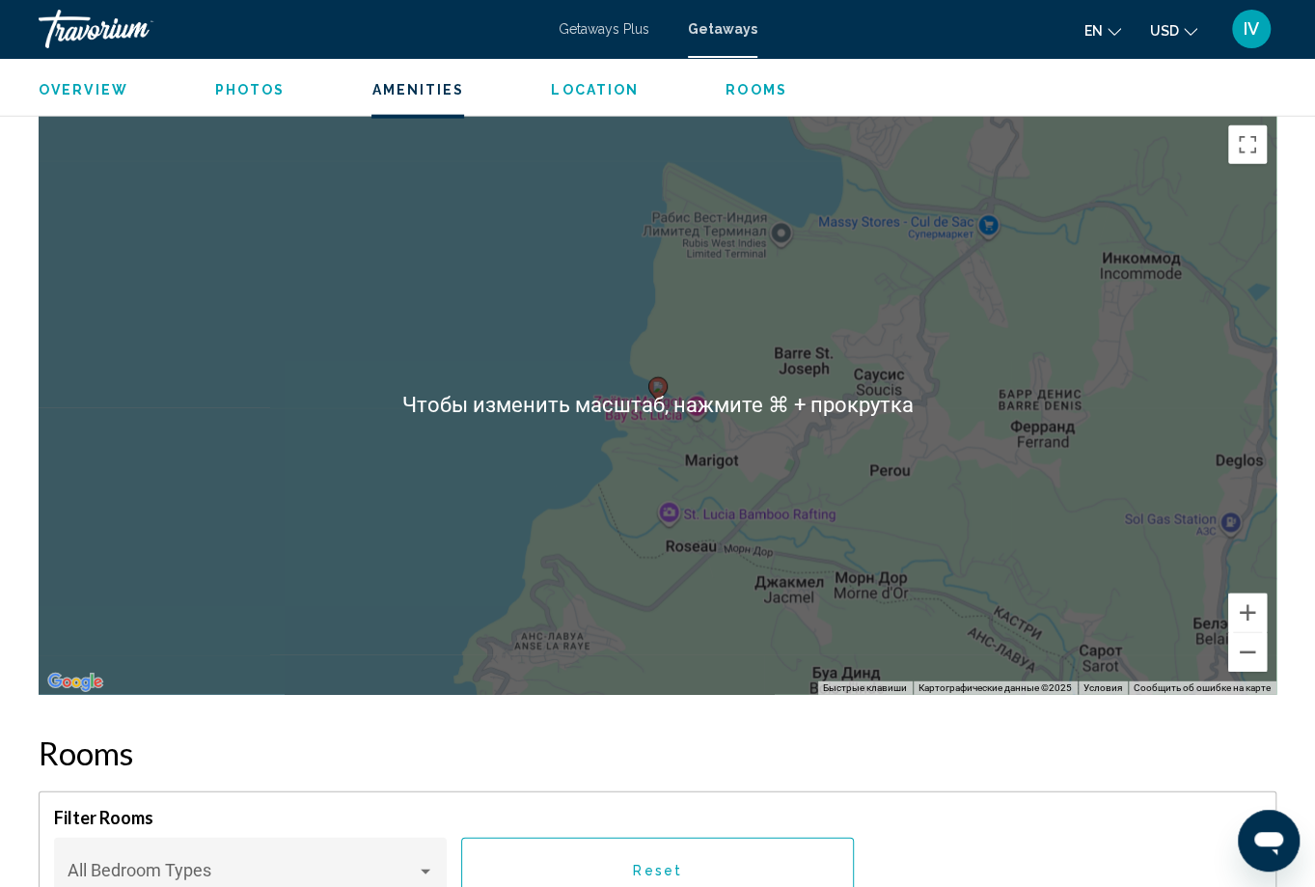
scroll to position [2702, 0]
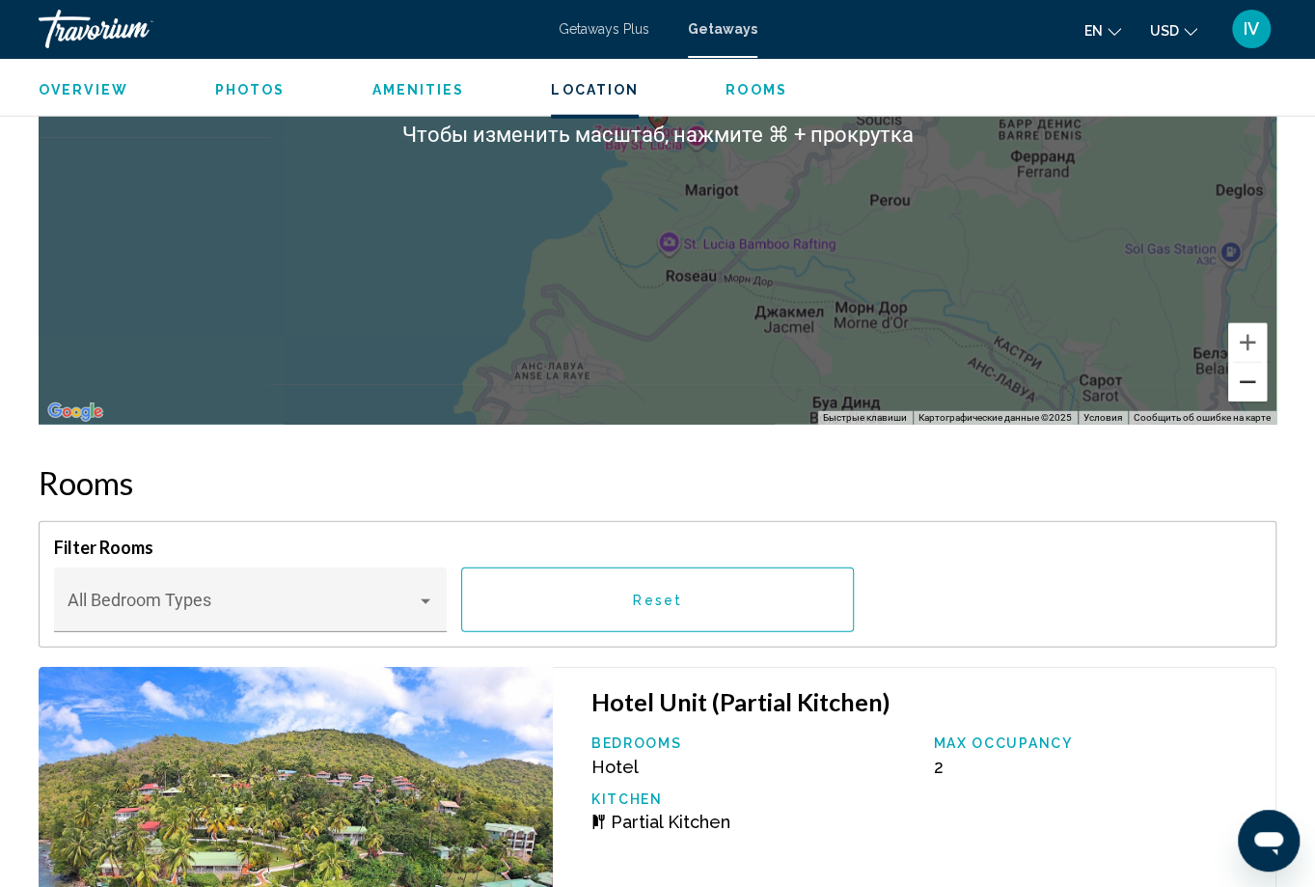
click at [1245, 391] on button "Уменьшить" at bounding box center [1247, 382] width 39 height 39
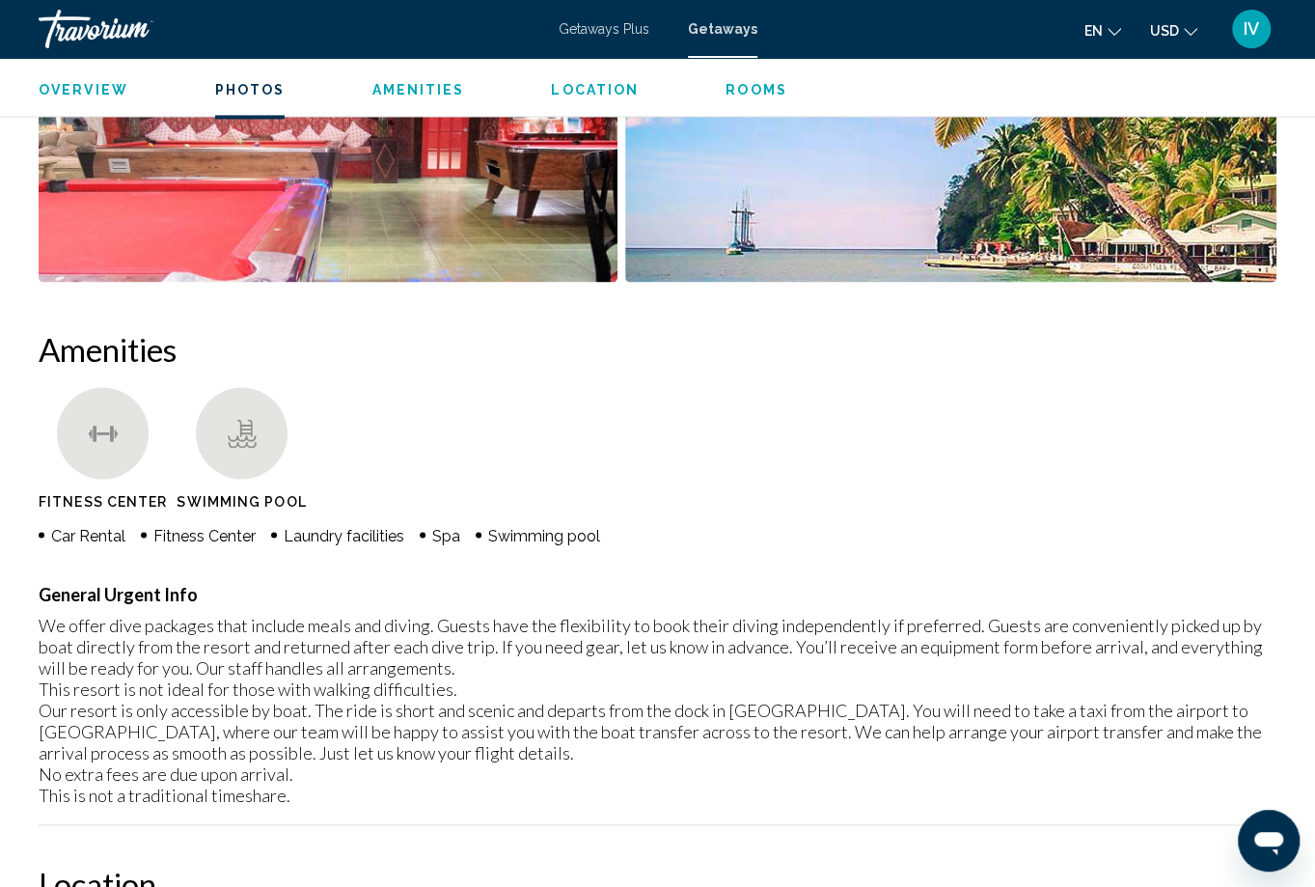
scroll to position [1465, 0]
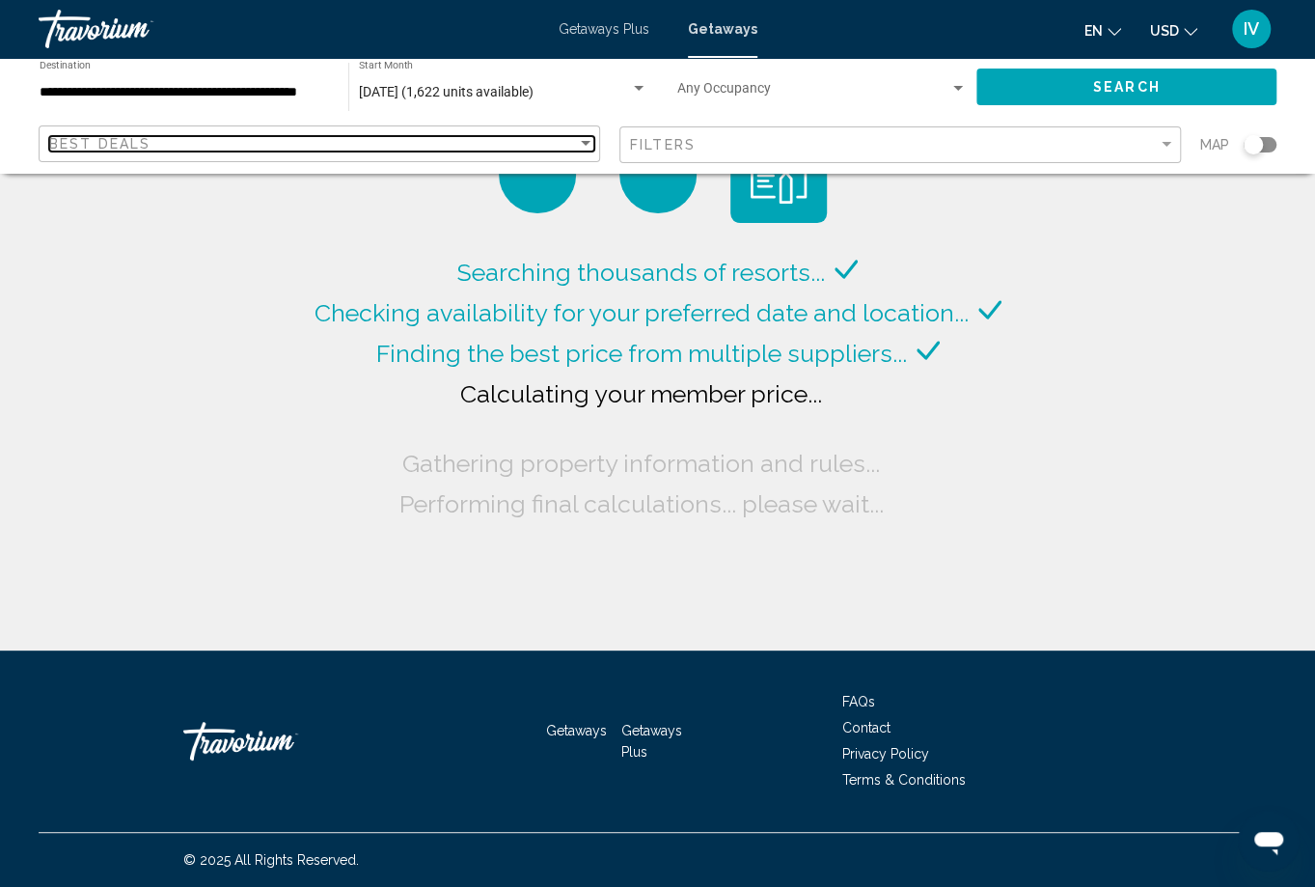
click at [333, 136] on div "Best Deals" at bounding box center [313, 143] width 528 height 15
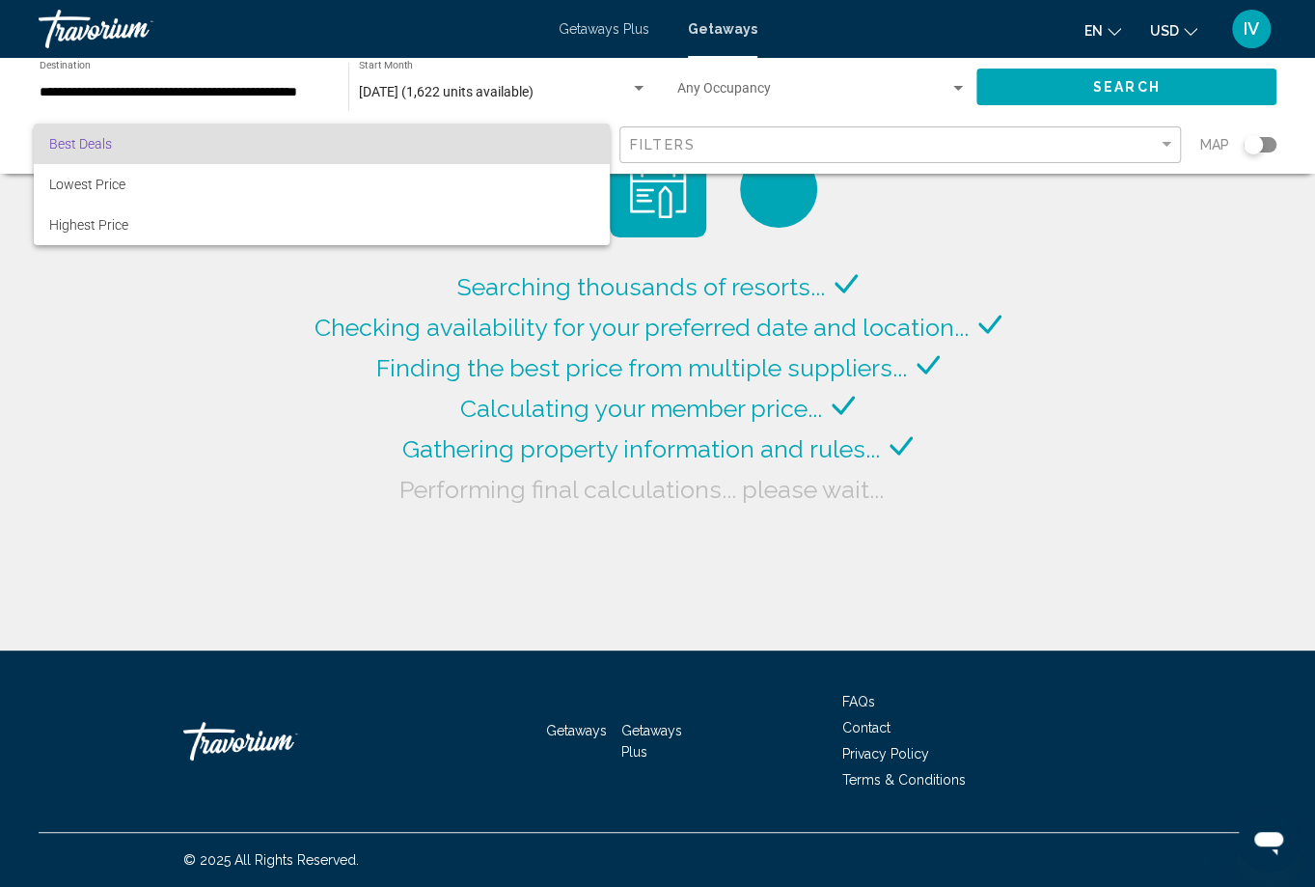
drag, startPoint x: 138, startPoint y: 357, endPoint x: 152, endPoint y: 281, distance: 77.4
click at [134, 345] on div at bounding box center [657, 443] width 1315 height 887
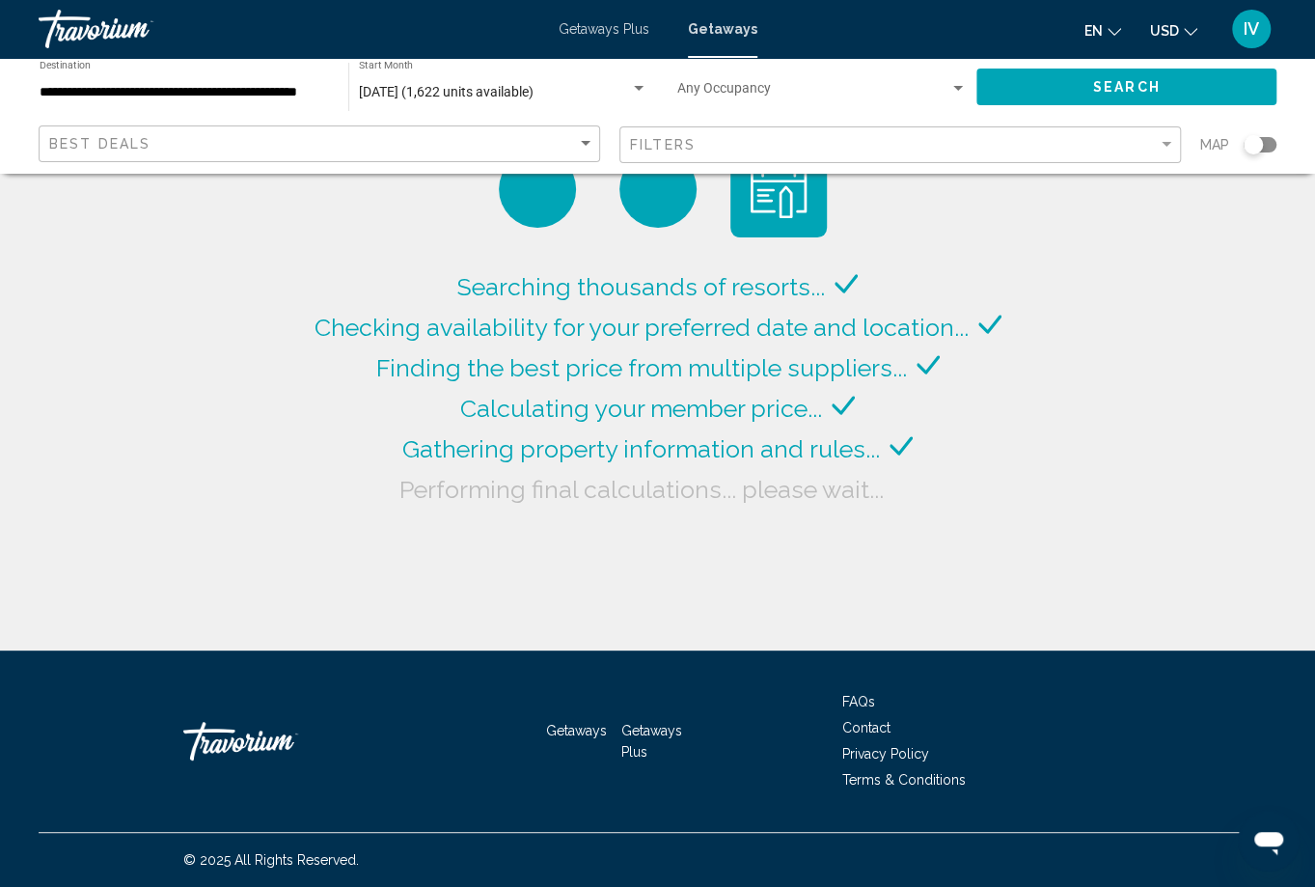
click at [273, 99] on input "**********" at bounding box center [185, 92] width 290 height 15
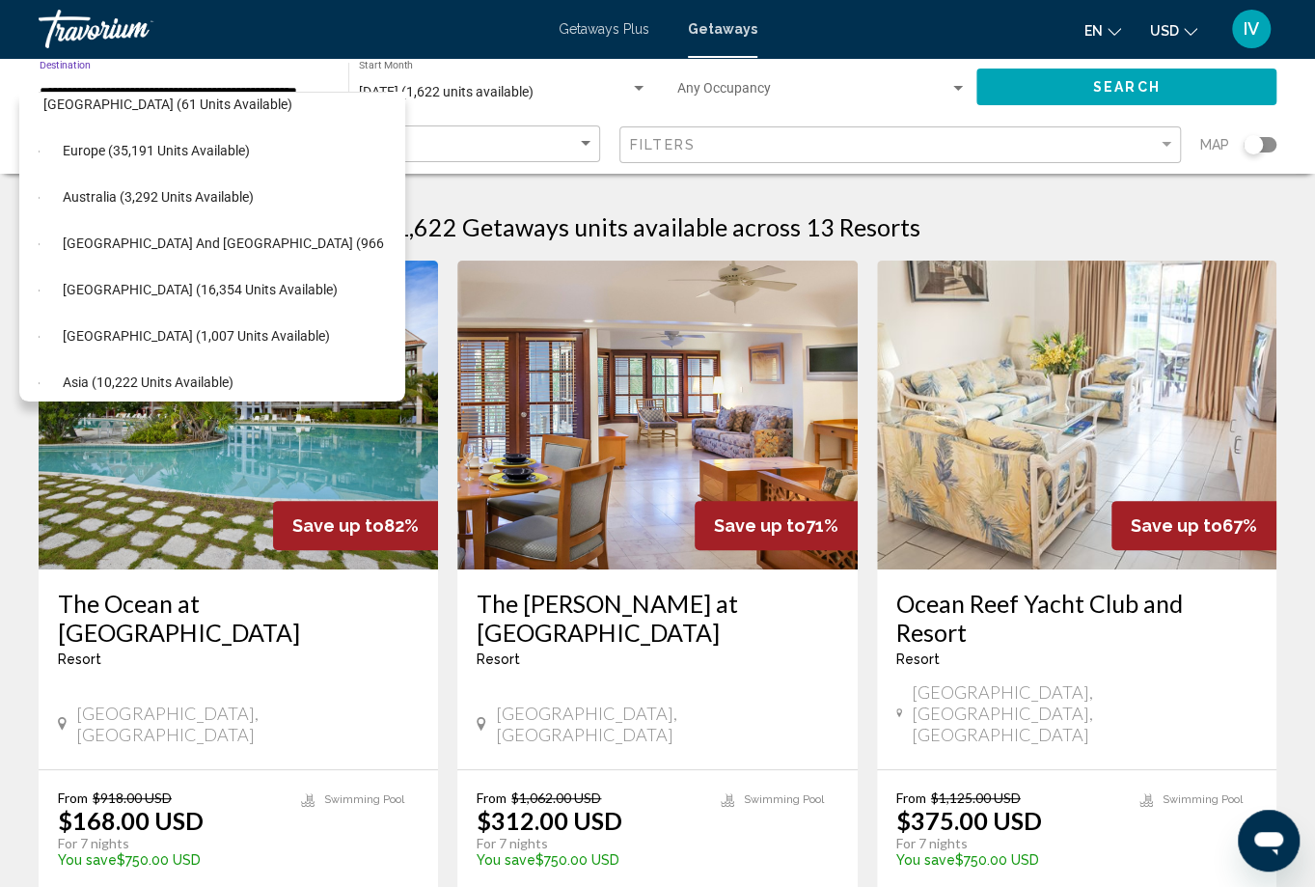
scroll to position [855, 23]
click at [102, 151] on span "Europe (35,191 units available)" at bounding box center [157, 150] width 187 height 15
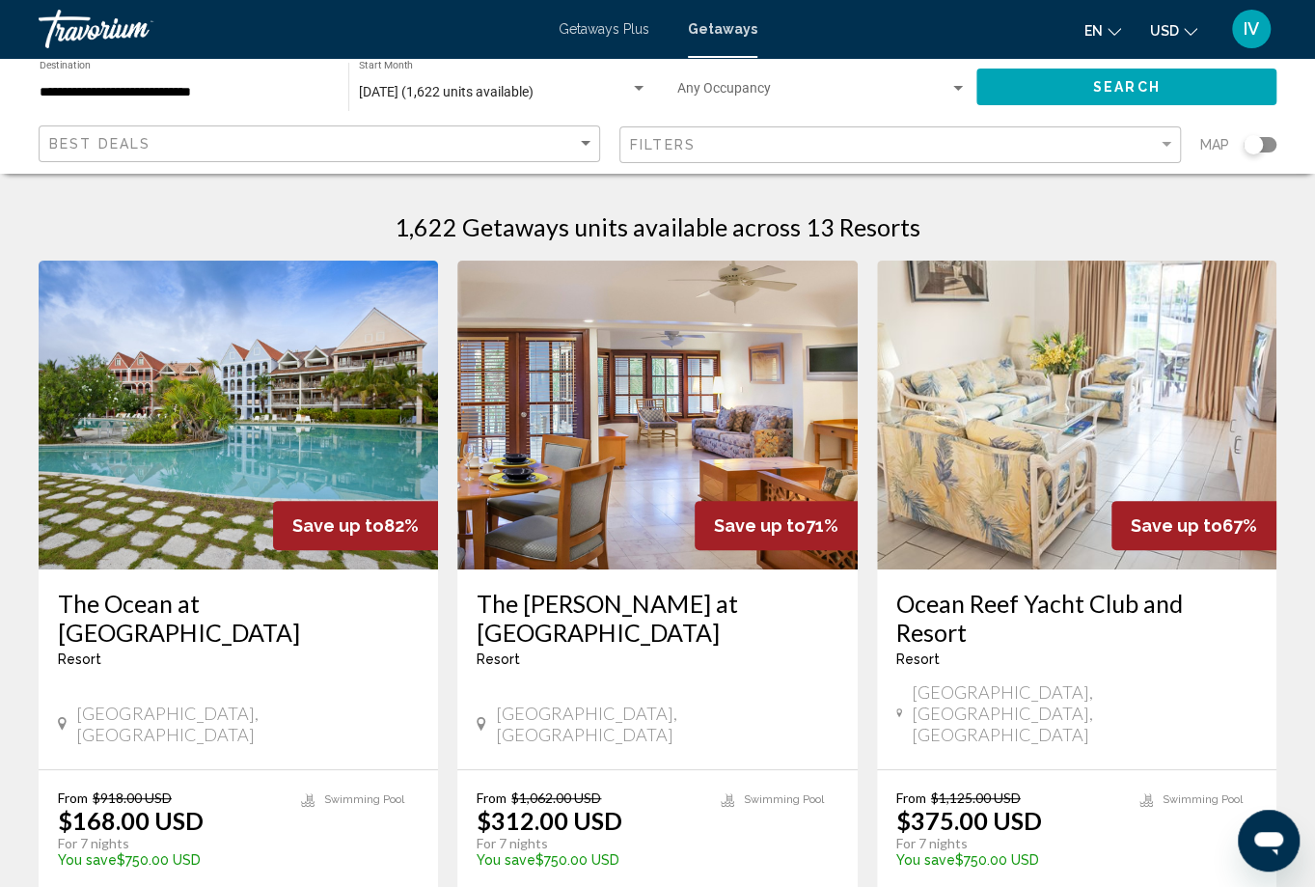
click at [159, 103] on div "**********" at bounding box center [185, 87] width 290 height 53
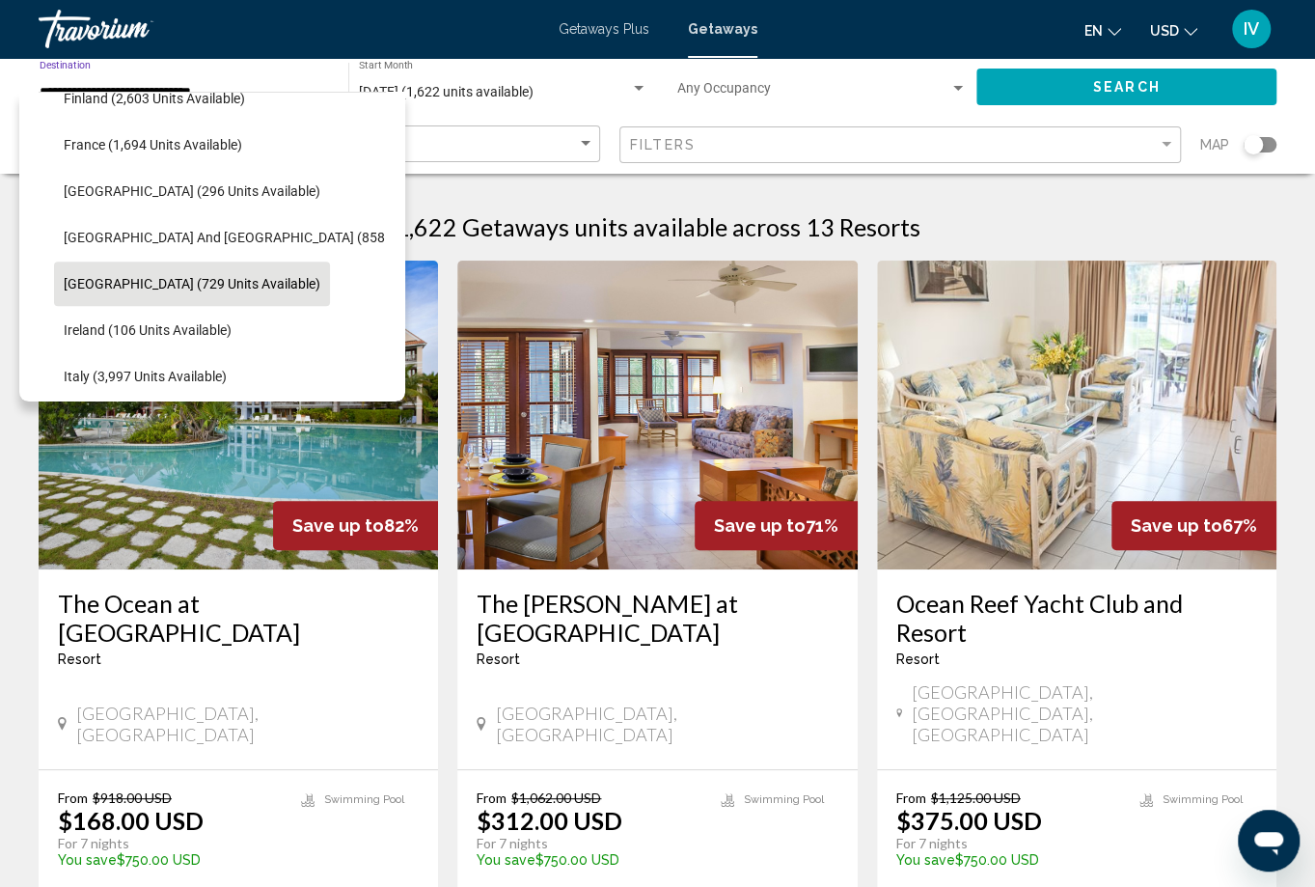
scroll to position [1220, 4]
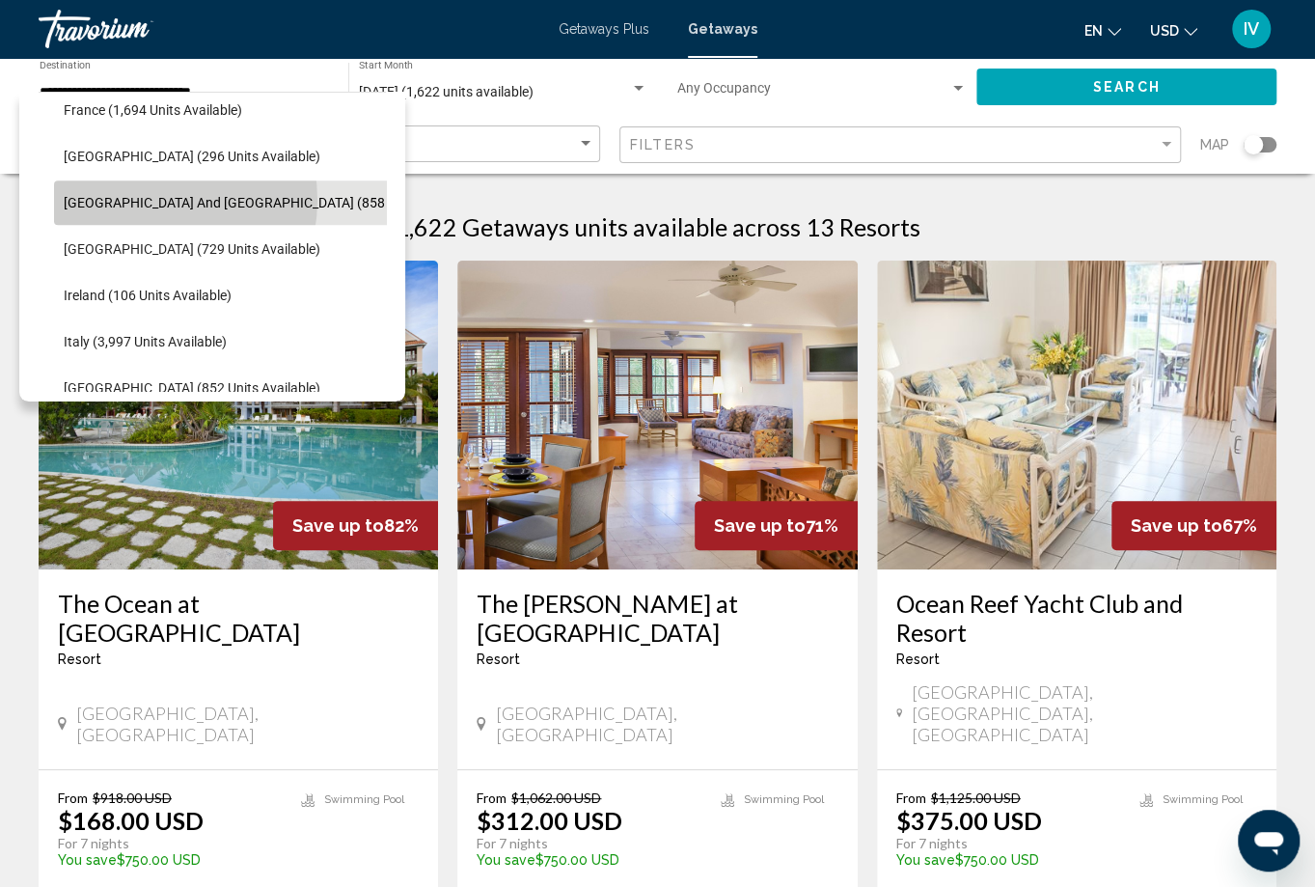
click at [152, 199] on span "[GEOGRAPHIC_DATA] and [GEOGRAPHIC_DATA] (858 units available)" at bounding box center [272, 202] width 417 height 15
type input "**********"
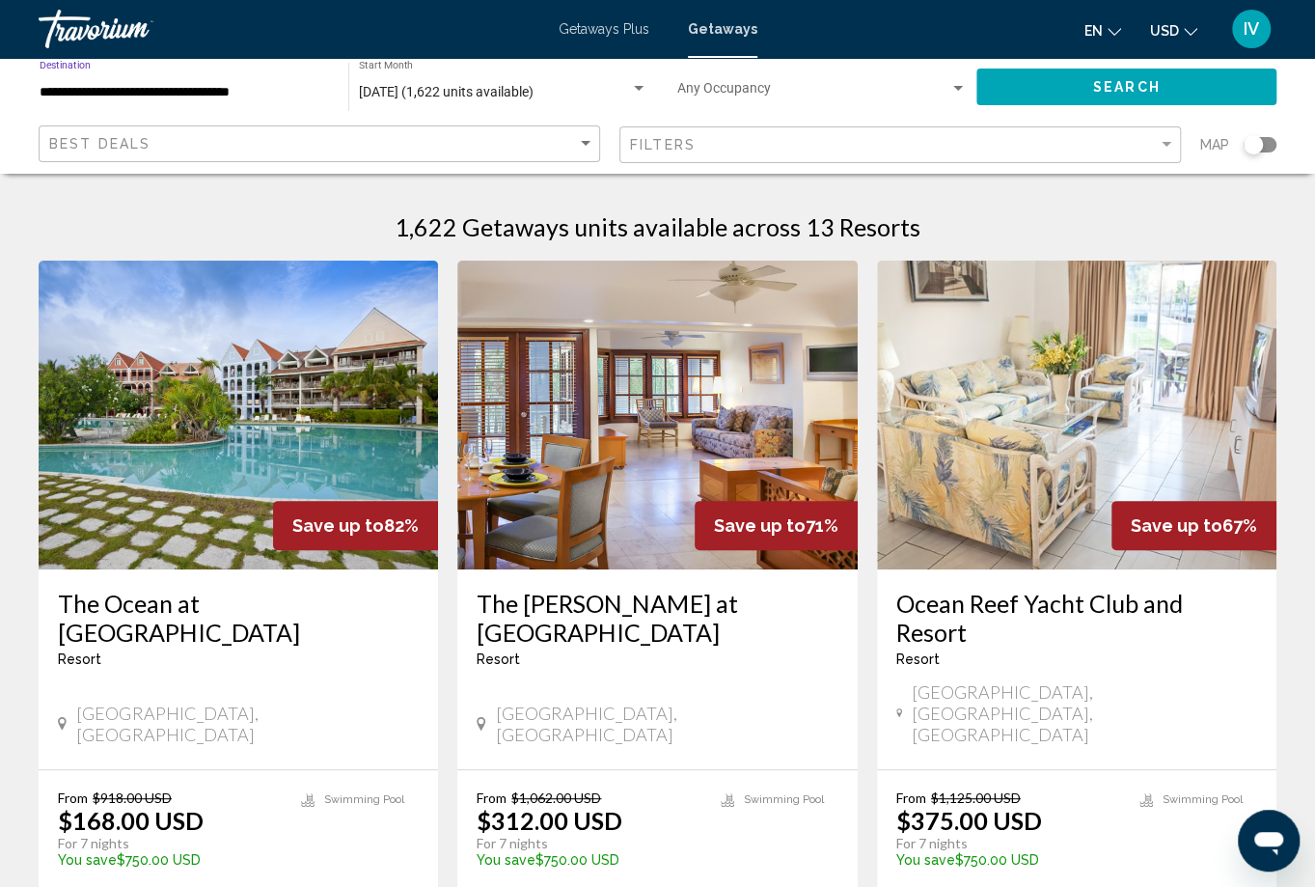
click at [533, 95] on span "[DATE] (1,622 units available)" at bounding box center [446, 91] width 175 height 15
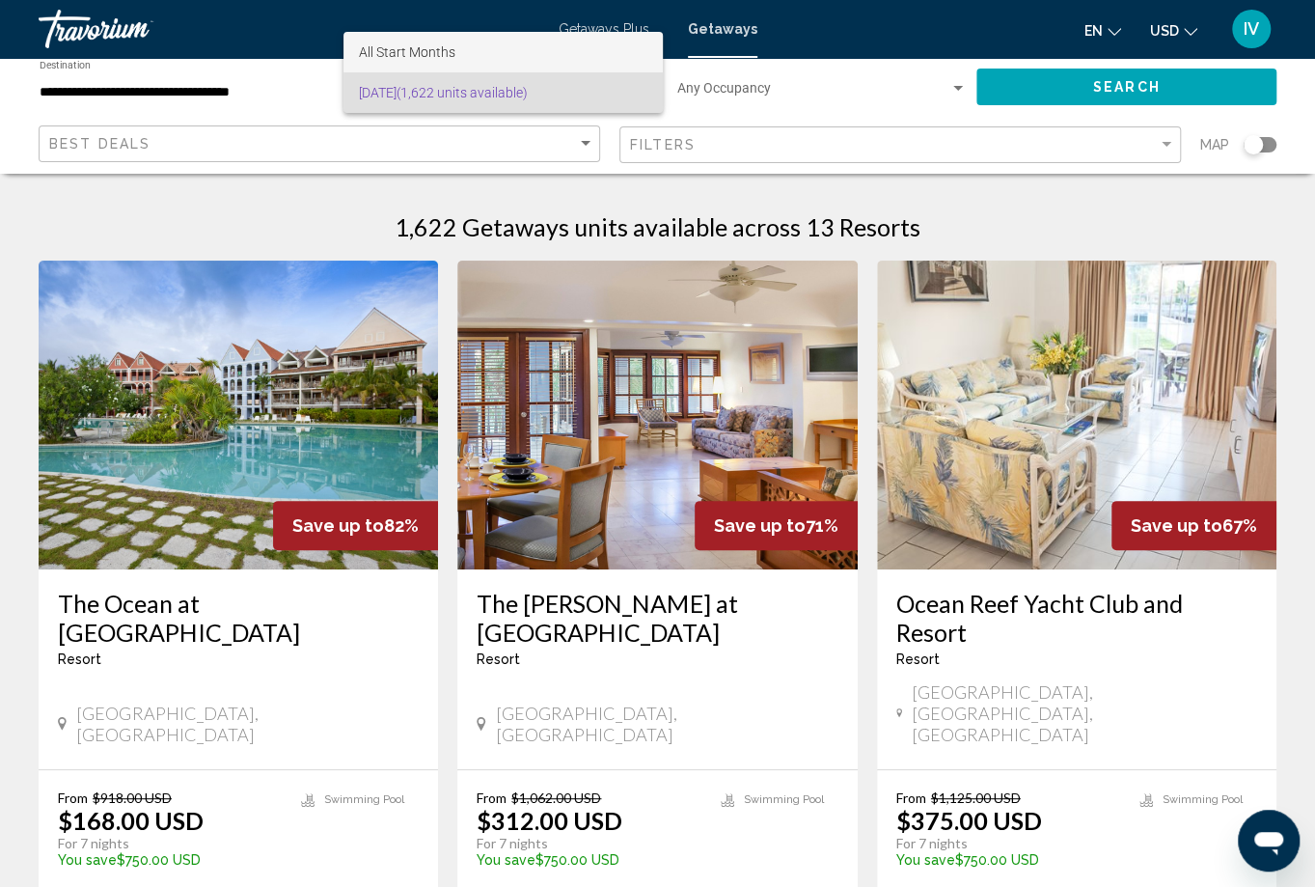
click at [548, 64] on span "All Start Months" at bounding box center [503, 52] width 289 height 41
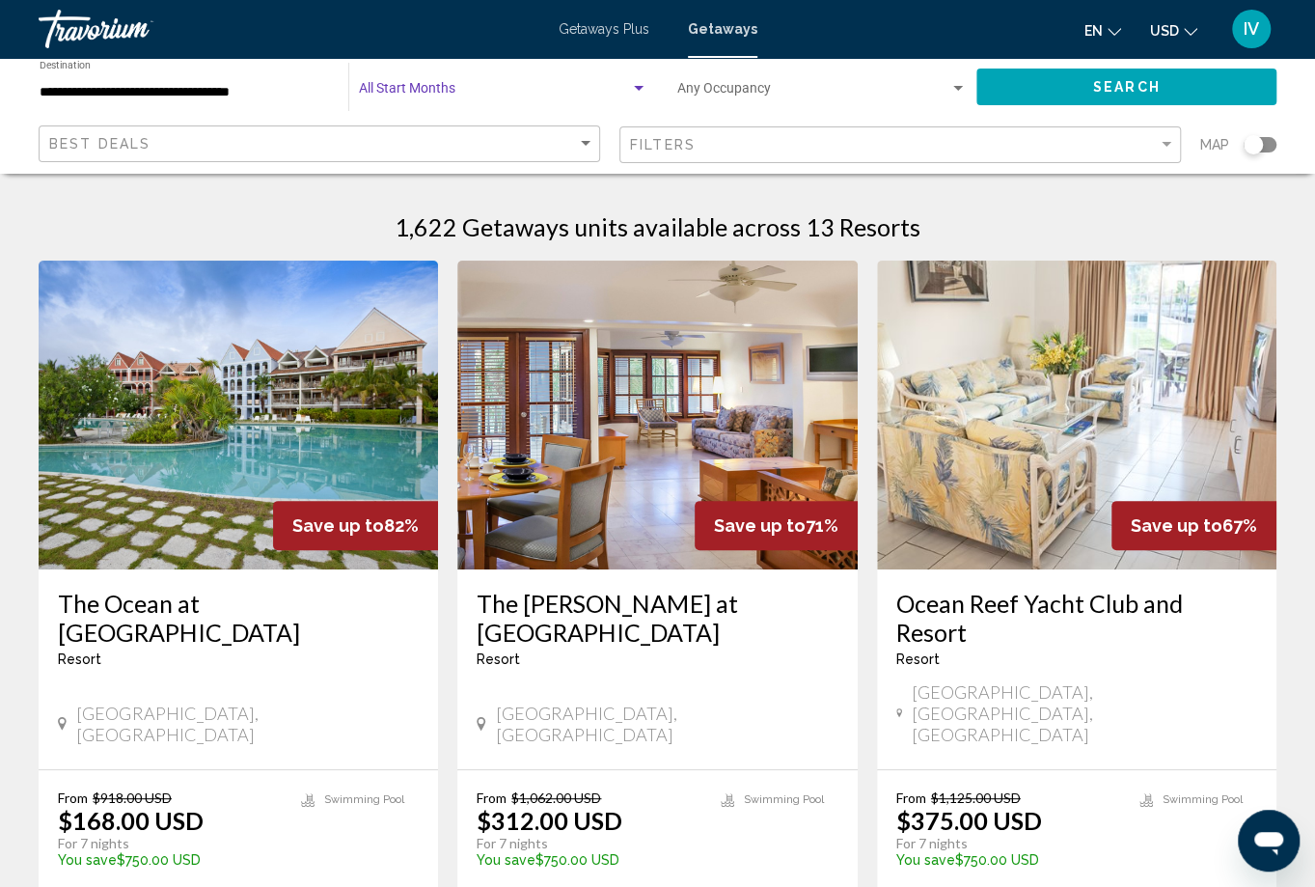
click at [642, 86] on div "Search widget" at bounding box center [639, 88] width 10 height 5
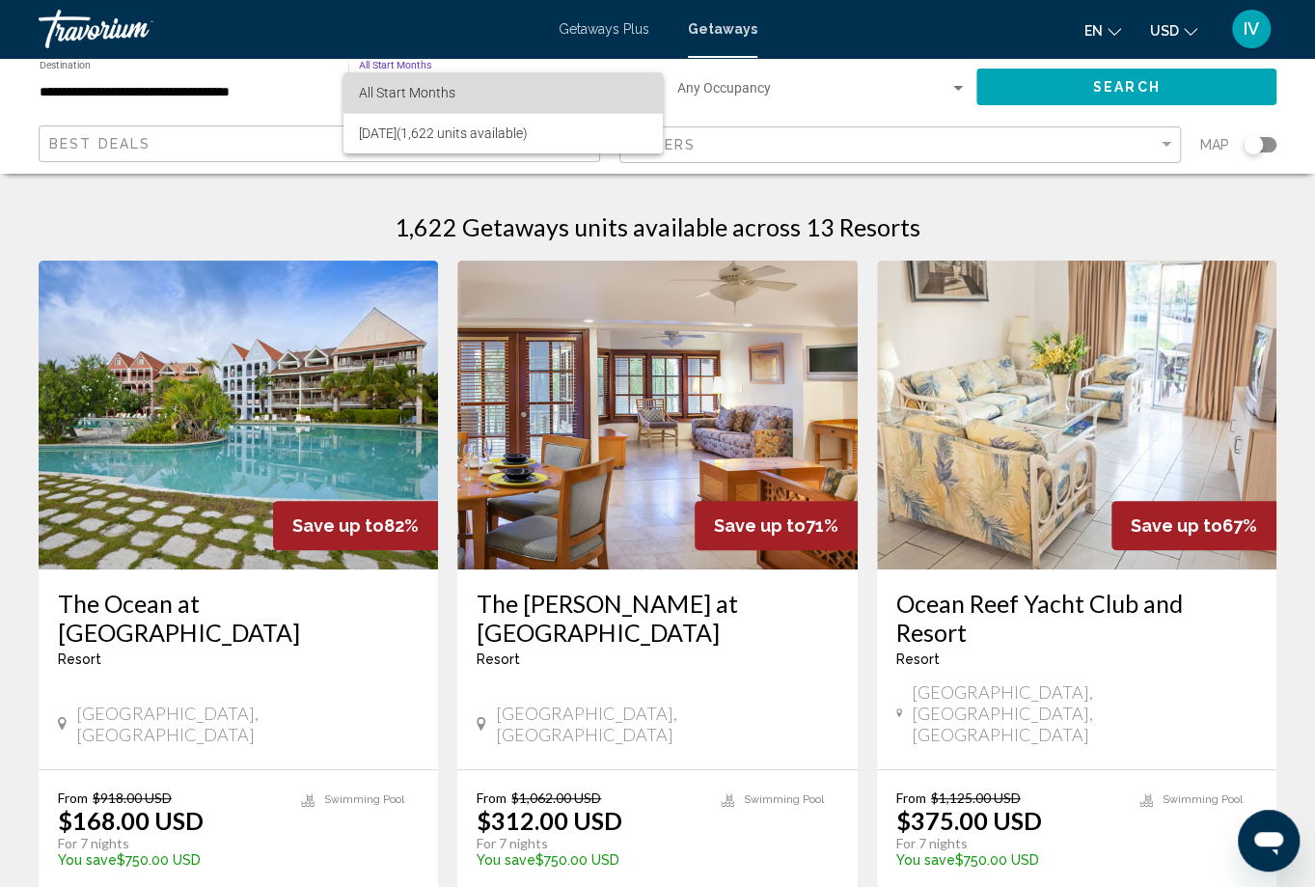
click at [529, 84] on span "All Start Months" at bounding box center [503, 92] width 289 height 41
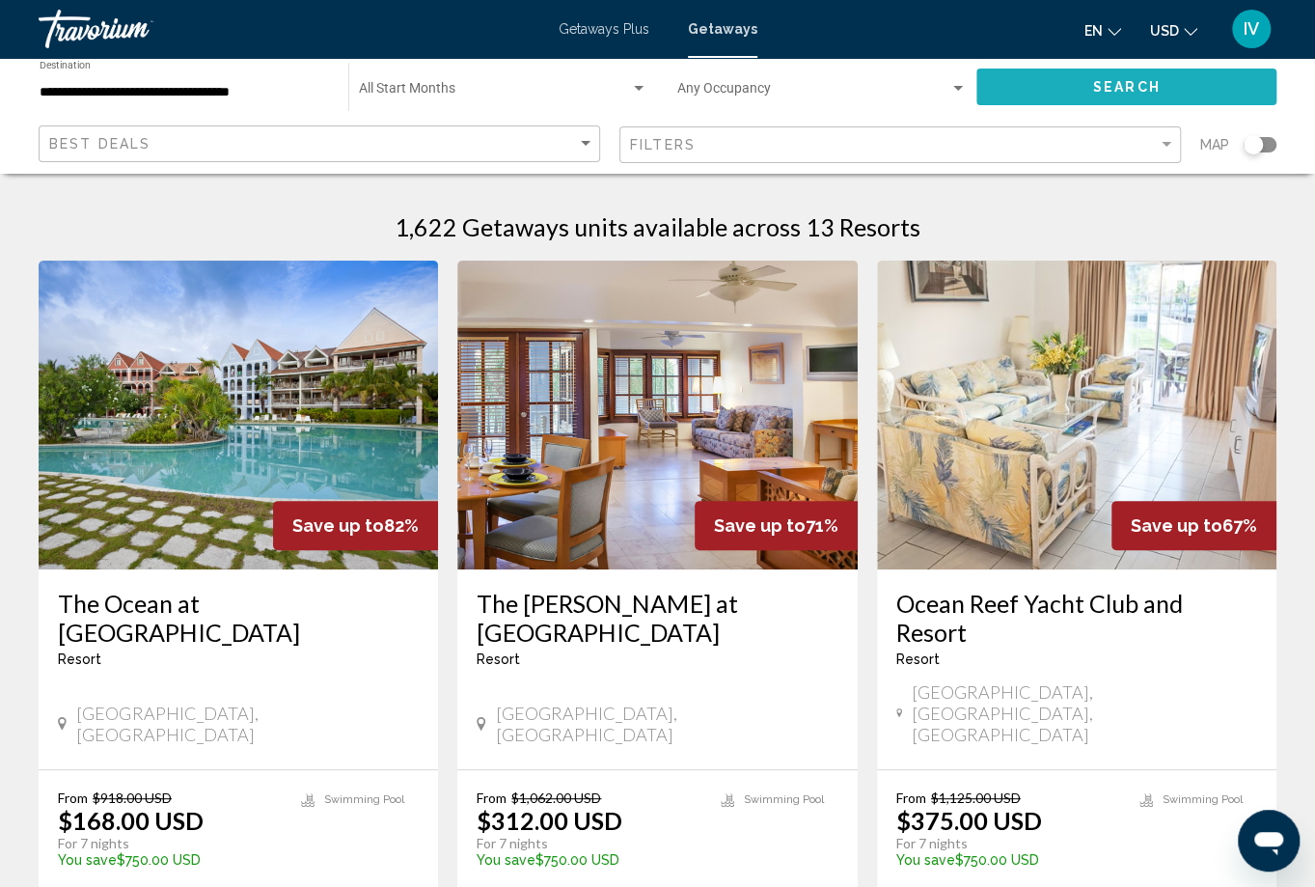
click at [1029, 83] on button "Search" at bounding box center [1127, 87] width 300 height 36
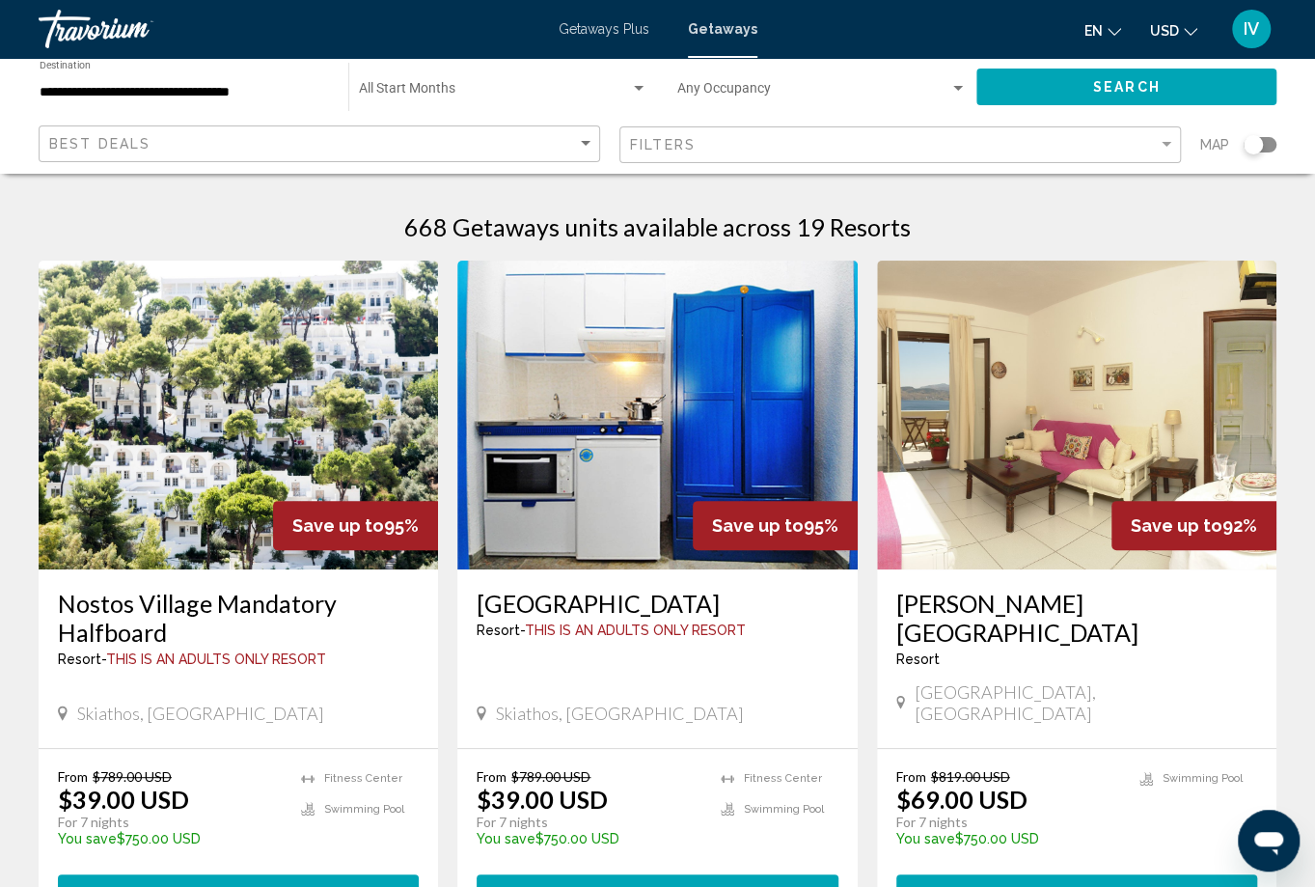
click at [620, 92] on span "Search widget" at bounding box center [494, 92] width 271 height 15
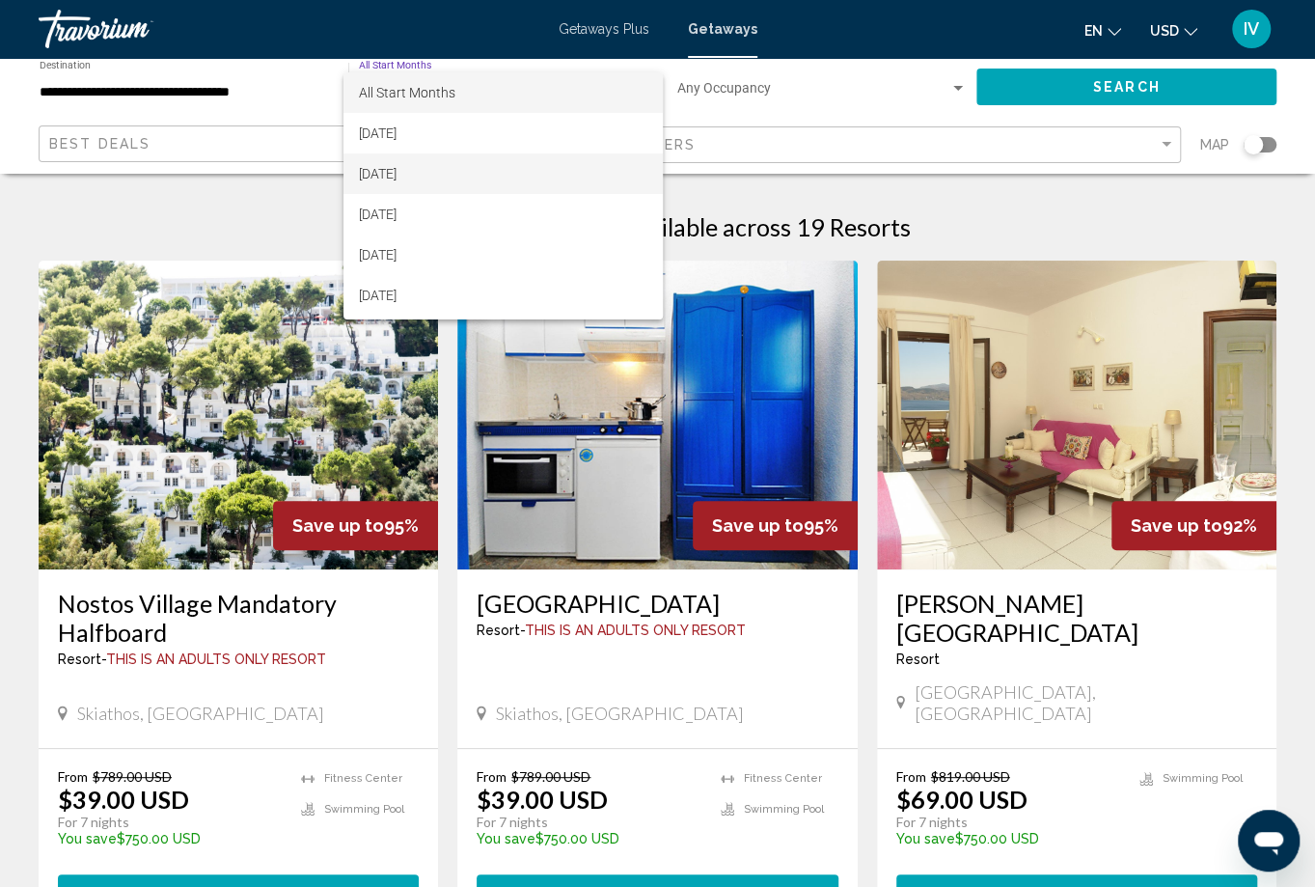
click at [462, 171] on span "[DATE]" at bounding box center [503, 173] width 289 height 41
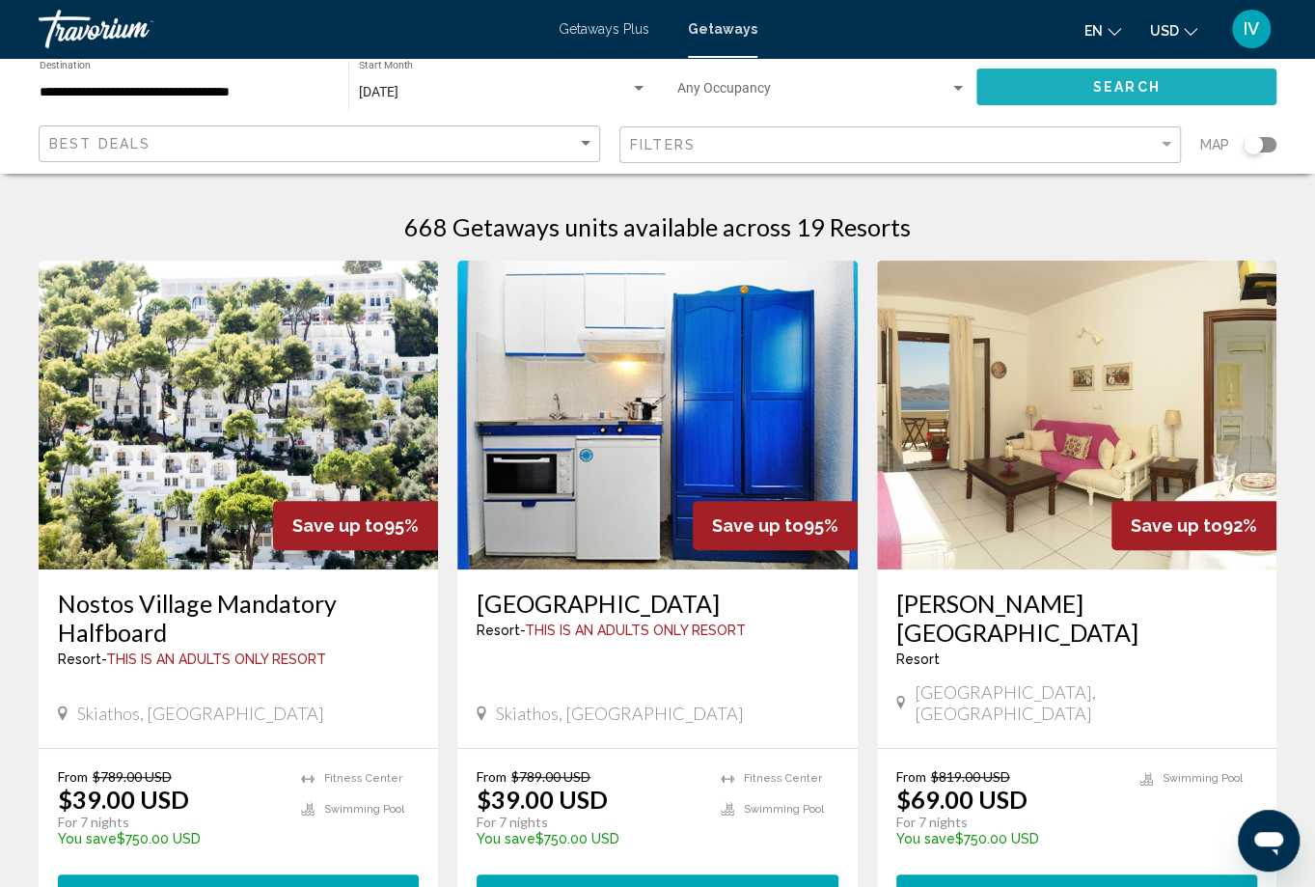
click at [1066, 79] on button "Search" at bounding box center [1127, 87] width 300 height 36
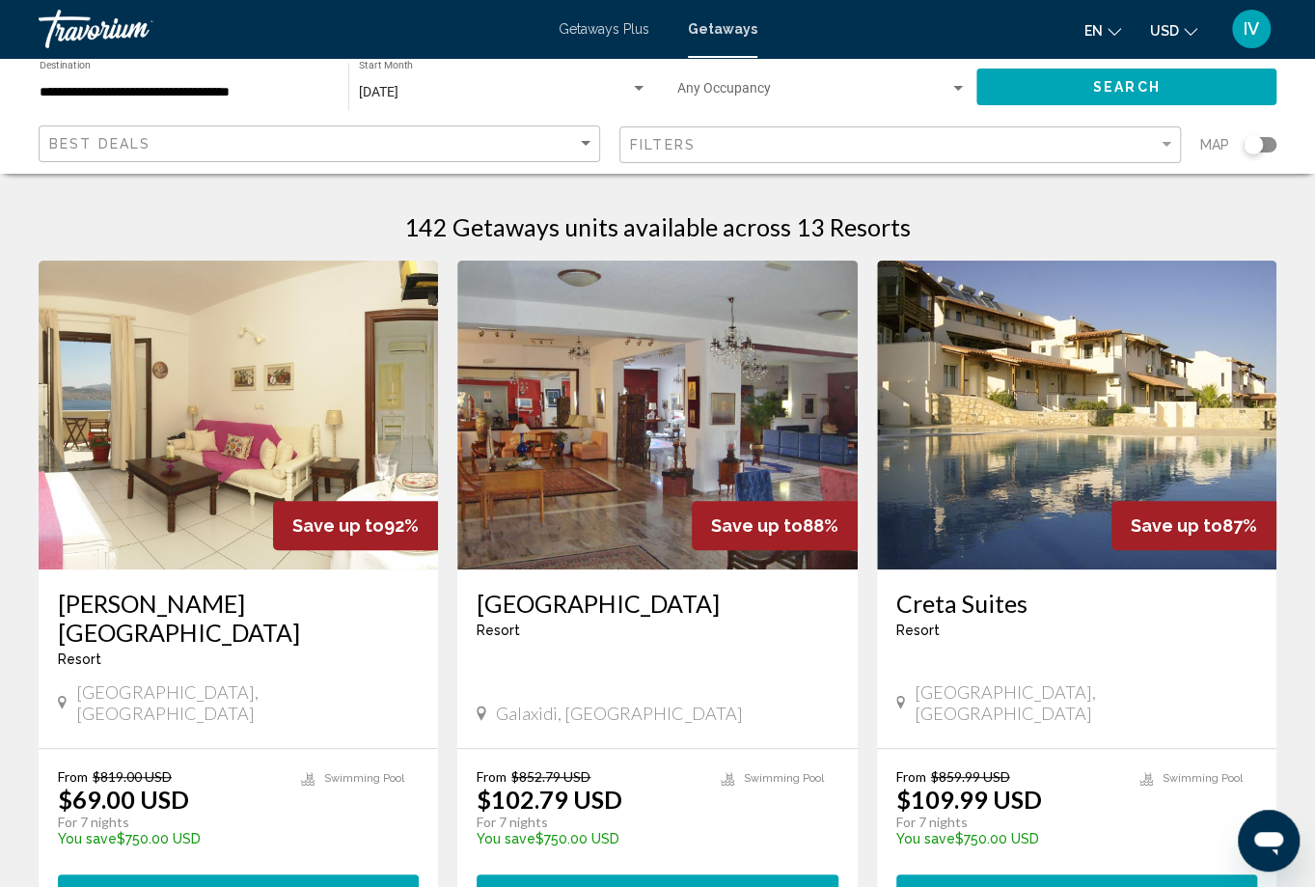
click at [1268, 147] on div "Search widget" at bounding box center [1260, 144] width 33 height 15
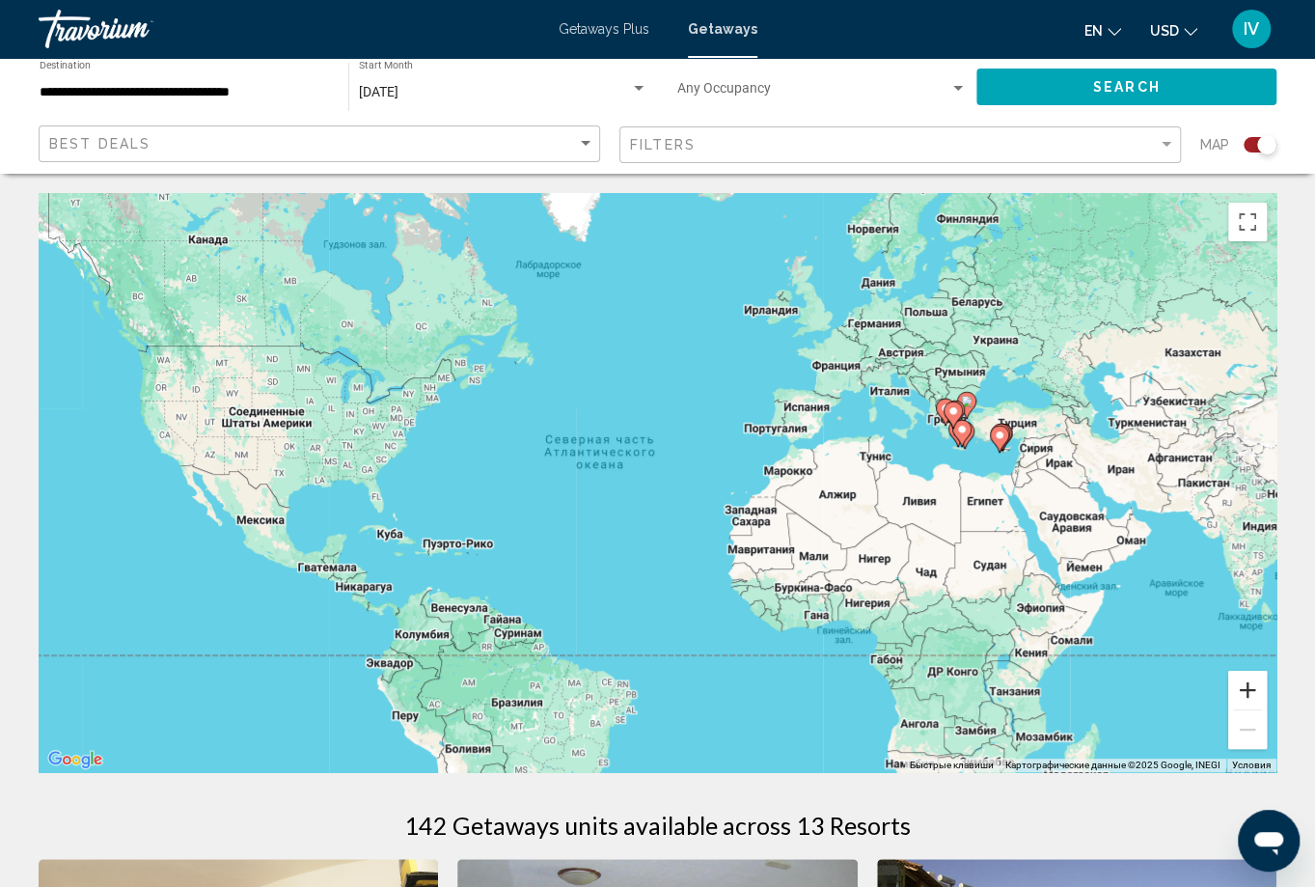
click at [1242, 690] on button "Увеличить" at bounding box center [1247, 690] width 39 height 39
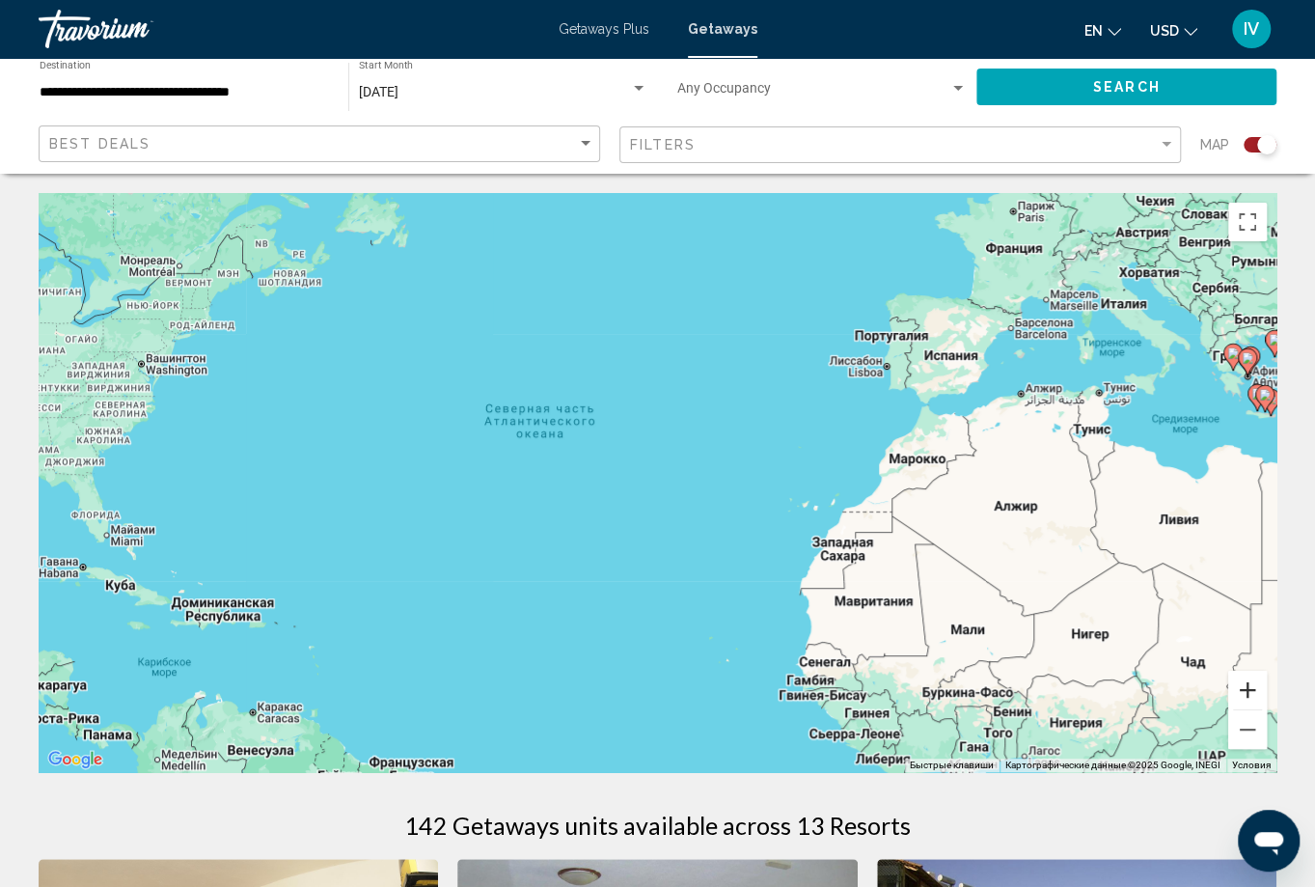
click at [1242, 690] on button "Увеличить" at bounding box center [1247, 690] width 39 height 39
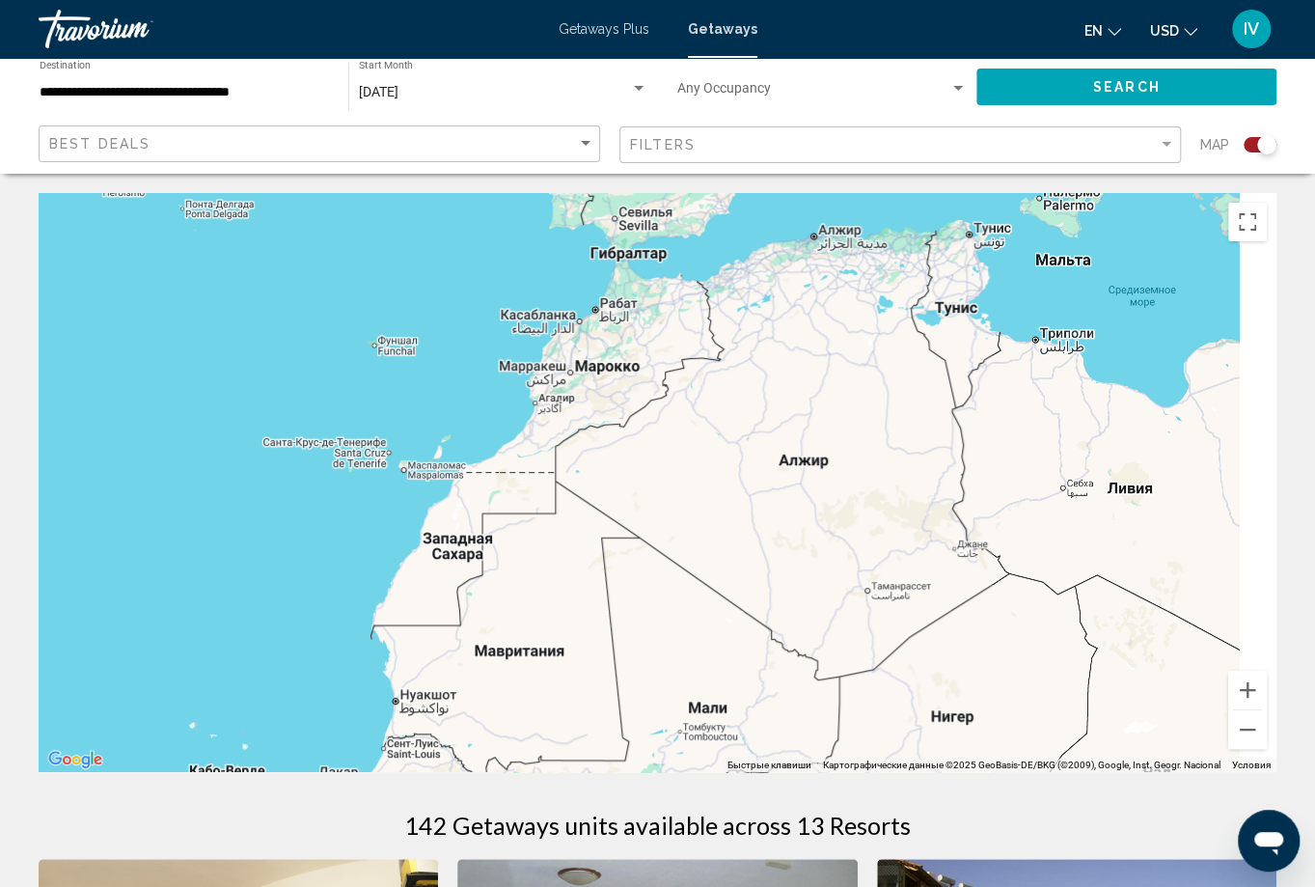
drag, startPoint x: 1126, startPoint y: 480, endPoint x: 686, endPoint y: 420, distance: 444.1
click at [558, 414] on div "Main content" at bounding box center [658, 482] width 1238 height 579
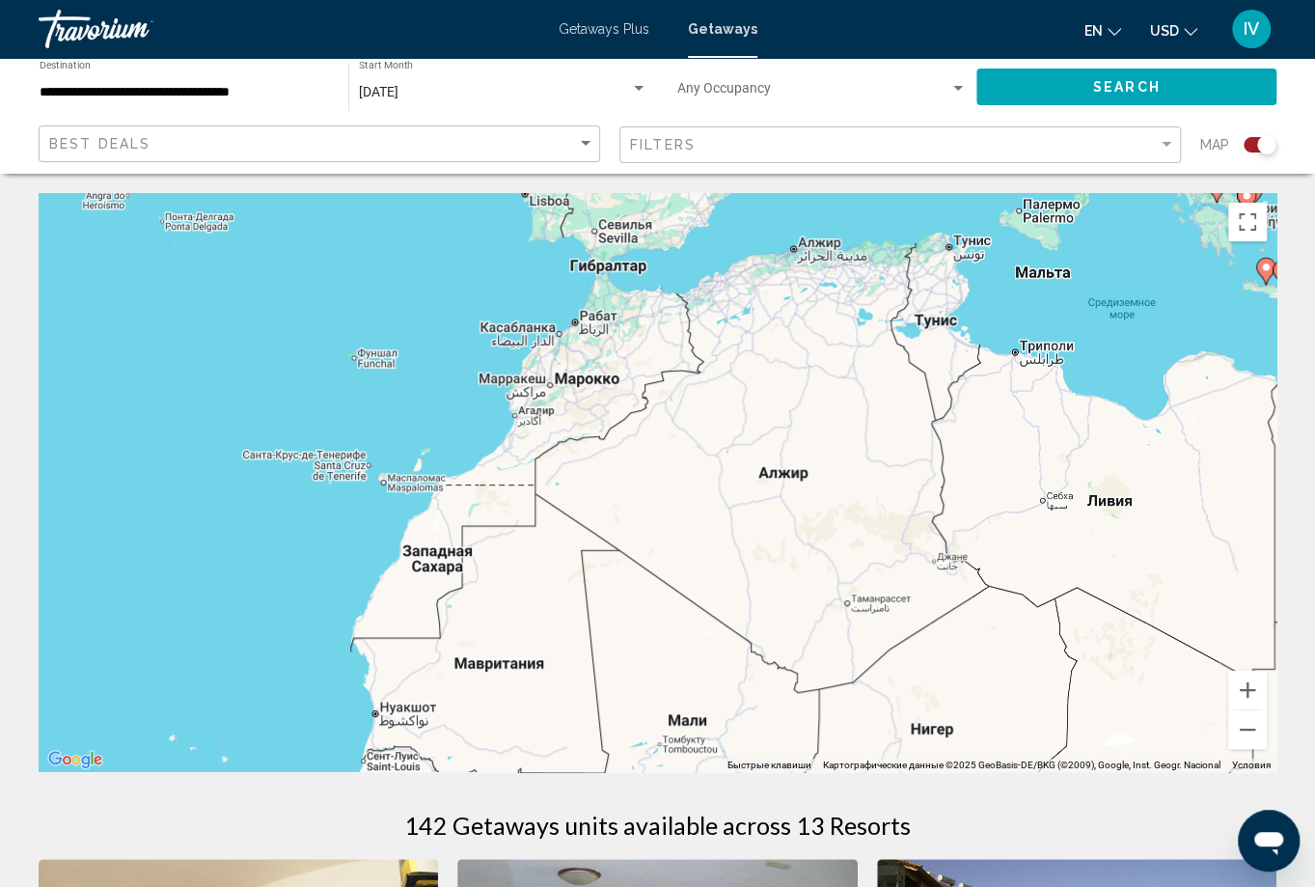
drag, startPoint x: 849, startPoint y: 445, endPoint x: 787, endPoint y: 592, distance: 159.2
click at [787, 593] on div "Чтобы активировать перетаскивание с помощью клавиатуры, нажмите Alt + Ввод. Пос…" at bounding box center [658, 482] width 1238 height 579
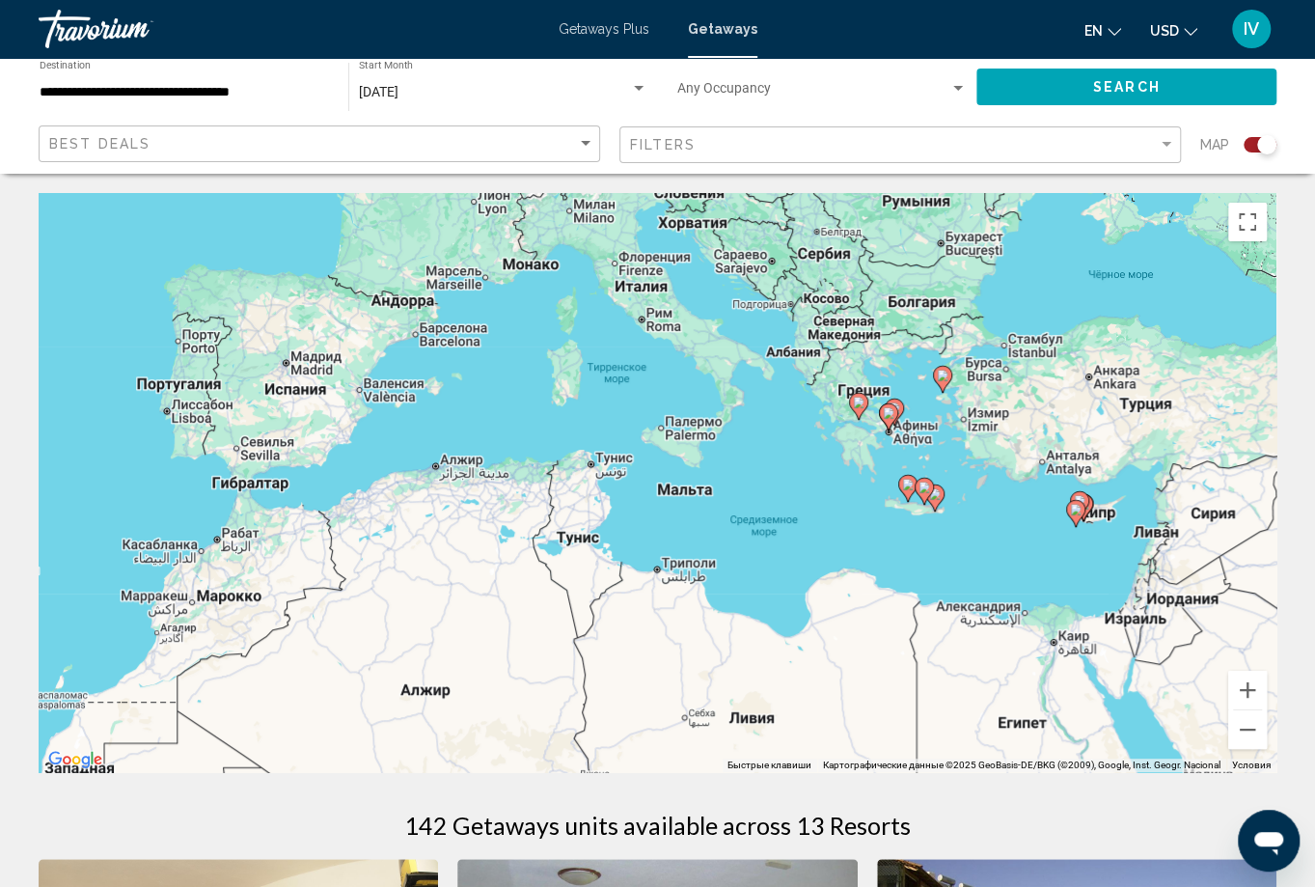
drag, startPoint x: 1078, startPoint y: 420, endPoint x: 786, endPoint y: 492, distance: 301.2
click at [786, 492] on div "Чтобы активировать перетаскивание с помощью клавиатуры, нажмите Alt + Ввод. Пос…" at bounding box center [658, 482] width 1238 height 579
click at [1253, 690] on button "Увеличить" at bounding box center [1247, 690] width 39 height 39
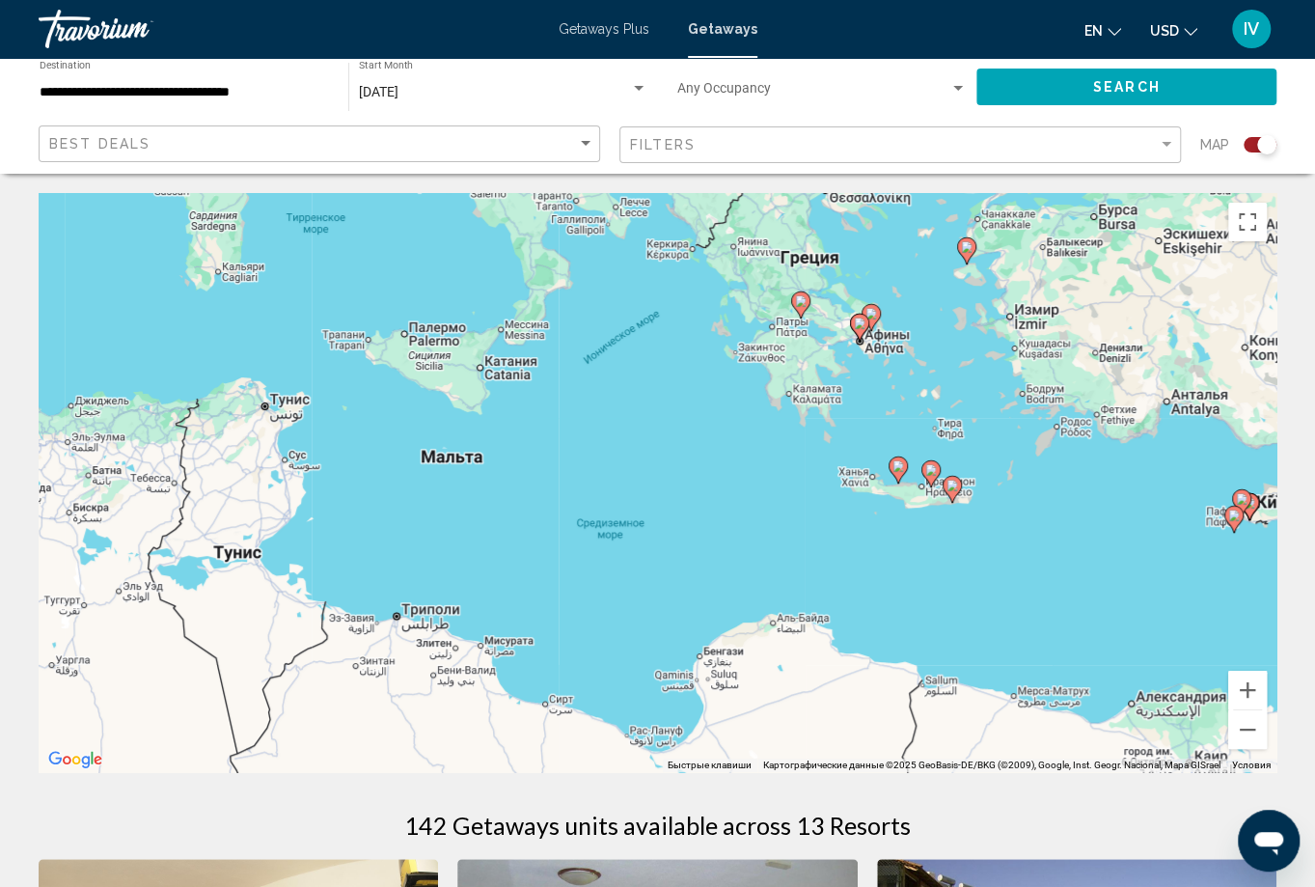
drag, startPoint x: 1107, startPoint y: 552, endPoint x: 847, endPoint y: 512, distance: 262.6
click at [847, 512] on div "Чтобы активировать перетаскивание с помощью клавиатуры, нажмите Alt + Ввод. Пос…" at bounding box center [658, 482] width 1238 height 579
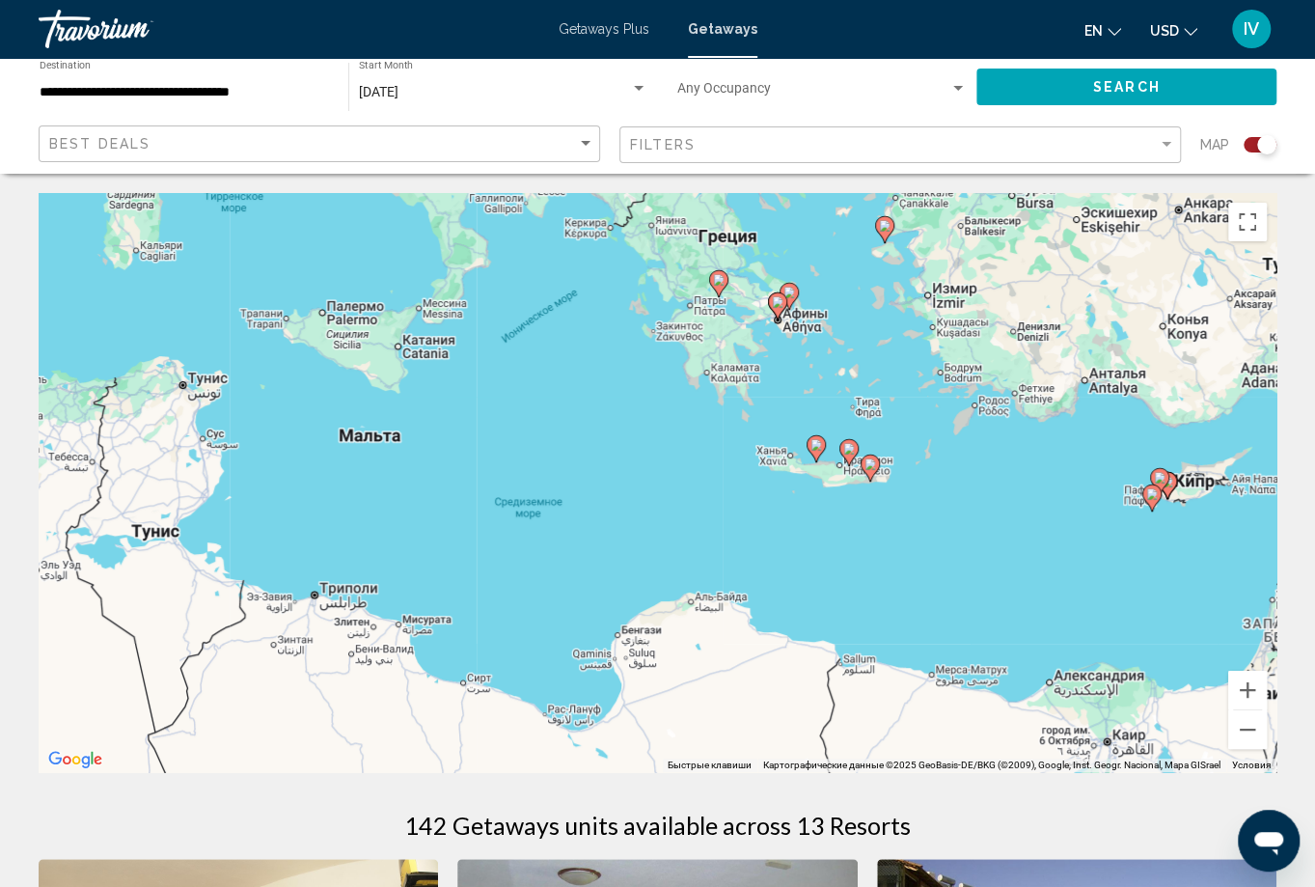
drag, startPoint x: 849, startPoint y: 430, endPoint x: 864, endPoint y: 489, distance: 60.6
click at [797, 404] on div "Чтобы активировать перетаскивание с помощью клавиатуры, нажмите Alt + Ввод. Пос…" at bounding box center [658, 482] width 1238 height 579
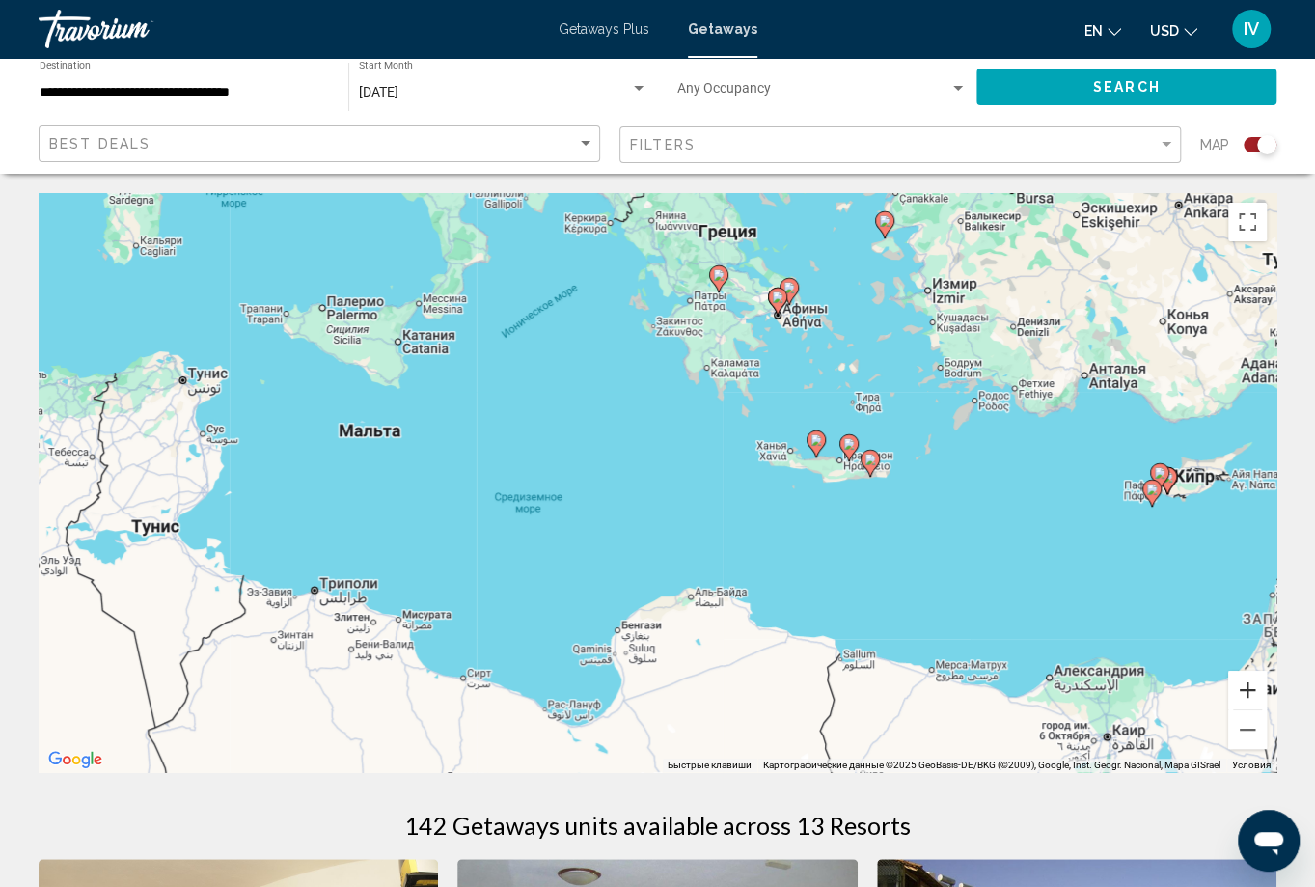
click at [1236, 691] on button "Увеличить" at bounding box center [1247, 690] width 39 height 39
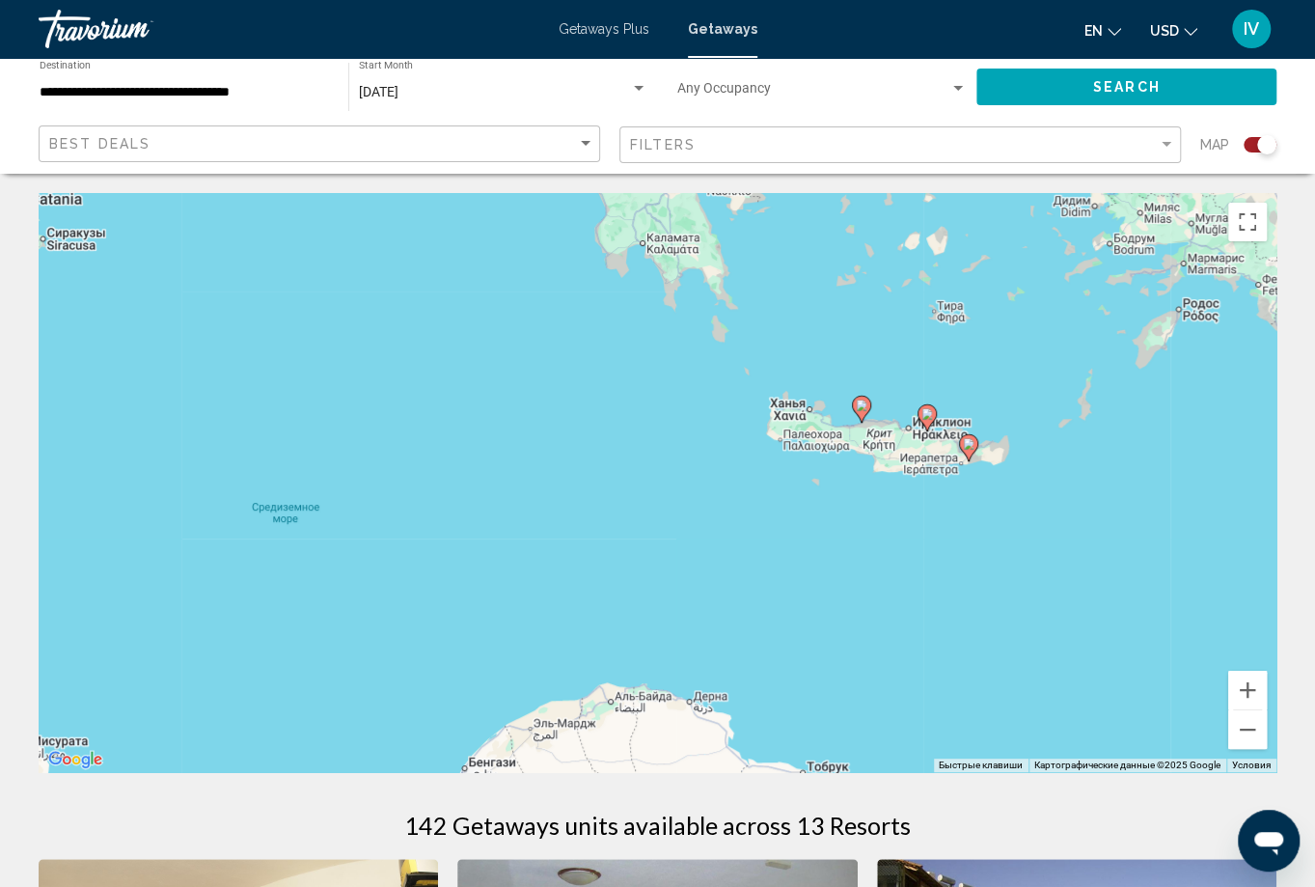
drag, startPoint x: 1150, startPoint y: 606, endPoint x: 1108, endPoint y: 602, distance: 42.6
click at [1063, 597] on div "Чтобы активировать перетаскивание с помощью клавиатуры, нажмите Alt + Ввод. Пос…" at bounding box center [658, 482] width 1238 height 579
click at [1246, 685] on button "Увеличить" at bounding box center [1247, 690] width 39 height 39
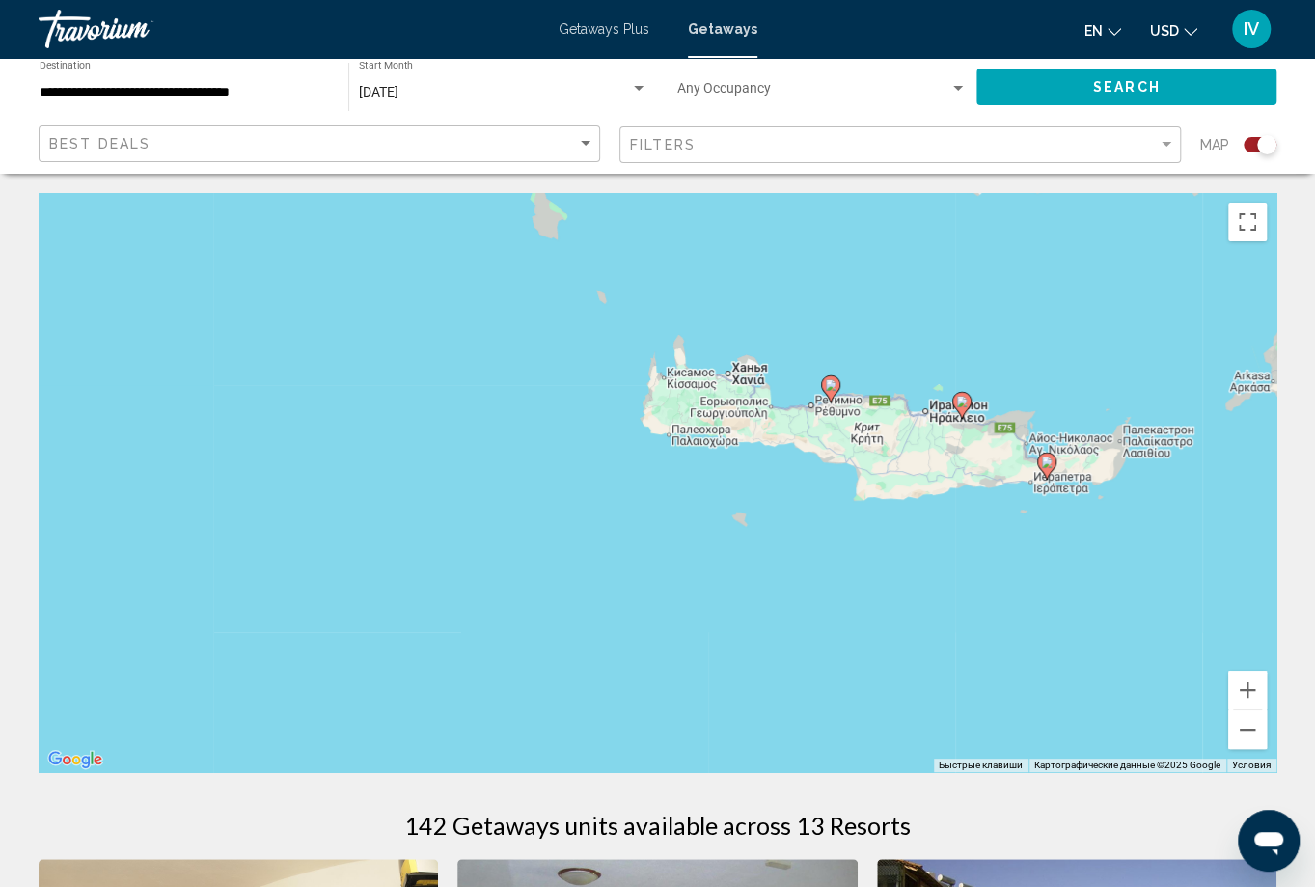
drag, startPoint x: 1060, startPoint y: 508, endPoint x: 1019, endPoint y: 547, distance: 56.6
click at [865, 541] on div "Чтобы активировать перетаскивание с помощью клавиатуры, нажмите Alt + Ввод. Пос…" at bounding box center [658, 482] width 1238 height 579
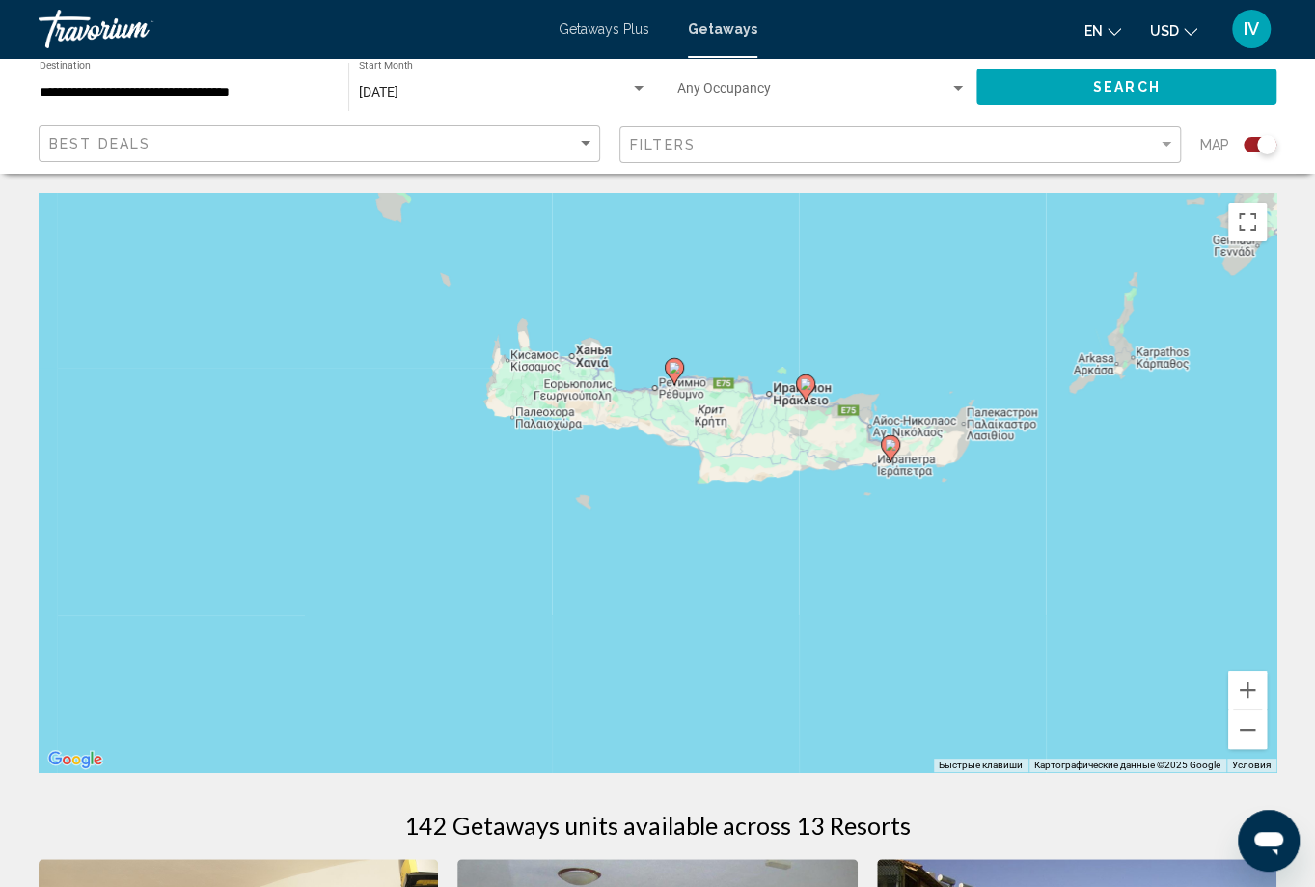
drag, startPoint x: 980, startPoint y: 461, endPoint x: 657, endPoint y: 417, distance: 326.3
click at [680, 425] on div "Чтобы активировать перетаскивание с помощью клавиатуры, нажмите Alt + Ввод. Пос…" at bounding box center [658, 482] width 1238 height 579
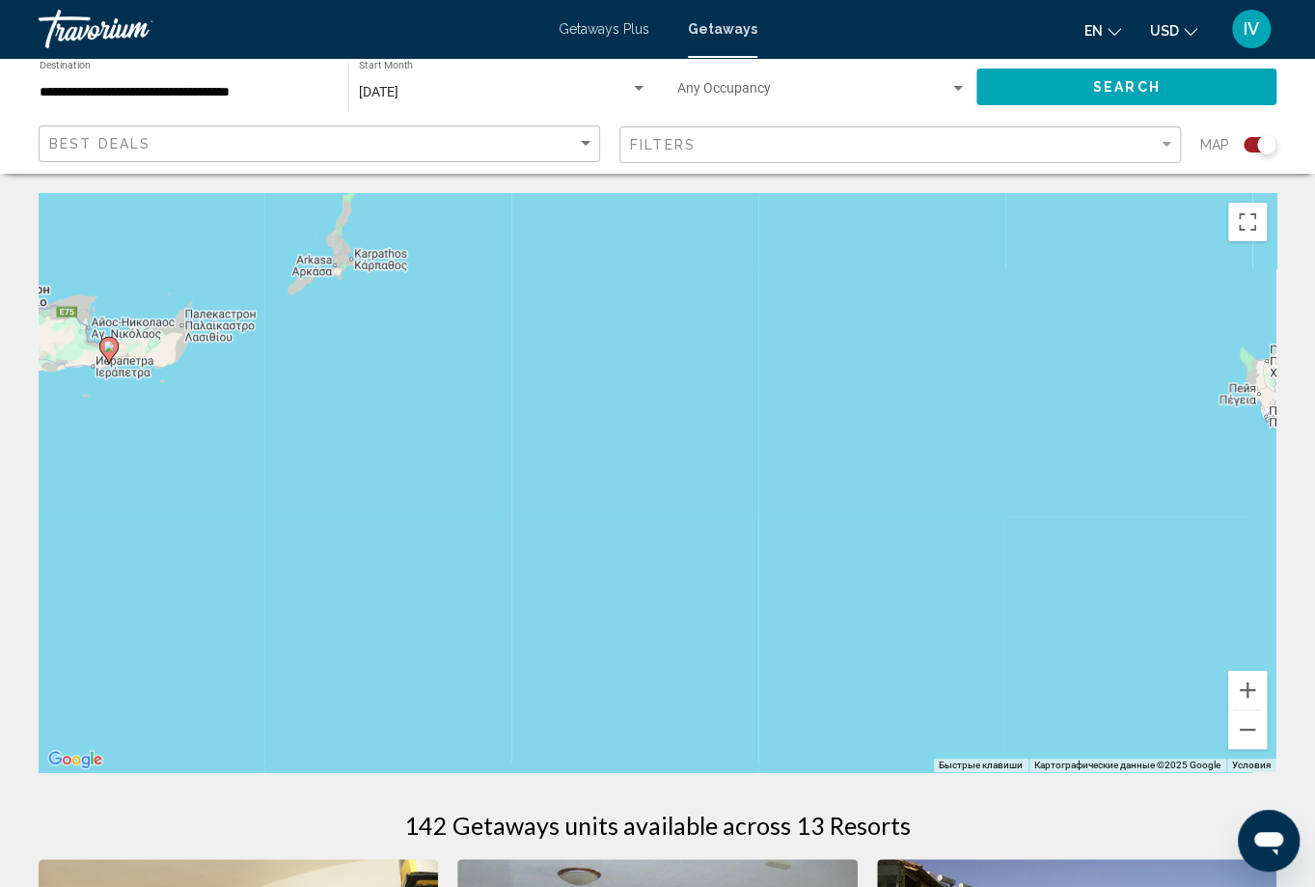
drag, startPoint x: 874, startPoint y: 463, endPoint x: 847, endPoint y: 569, distance: 109.5
click at [842, 576] on div "Чтобы активировать перетаскивание с помощью клавиатуры, нажмите Alt + Ввод. Пос…" at bounding box center [658, 482] width 1238 height 579
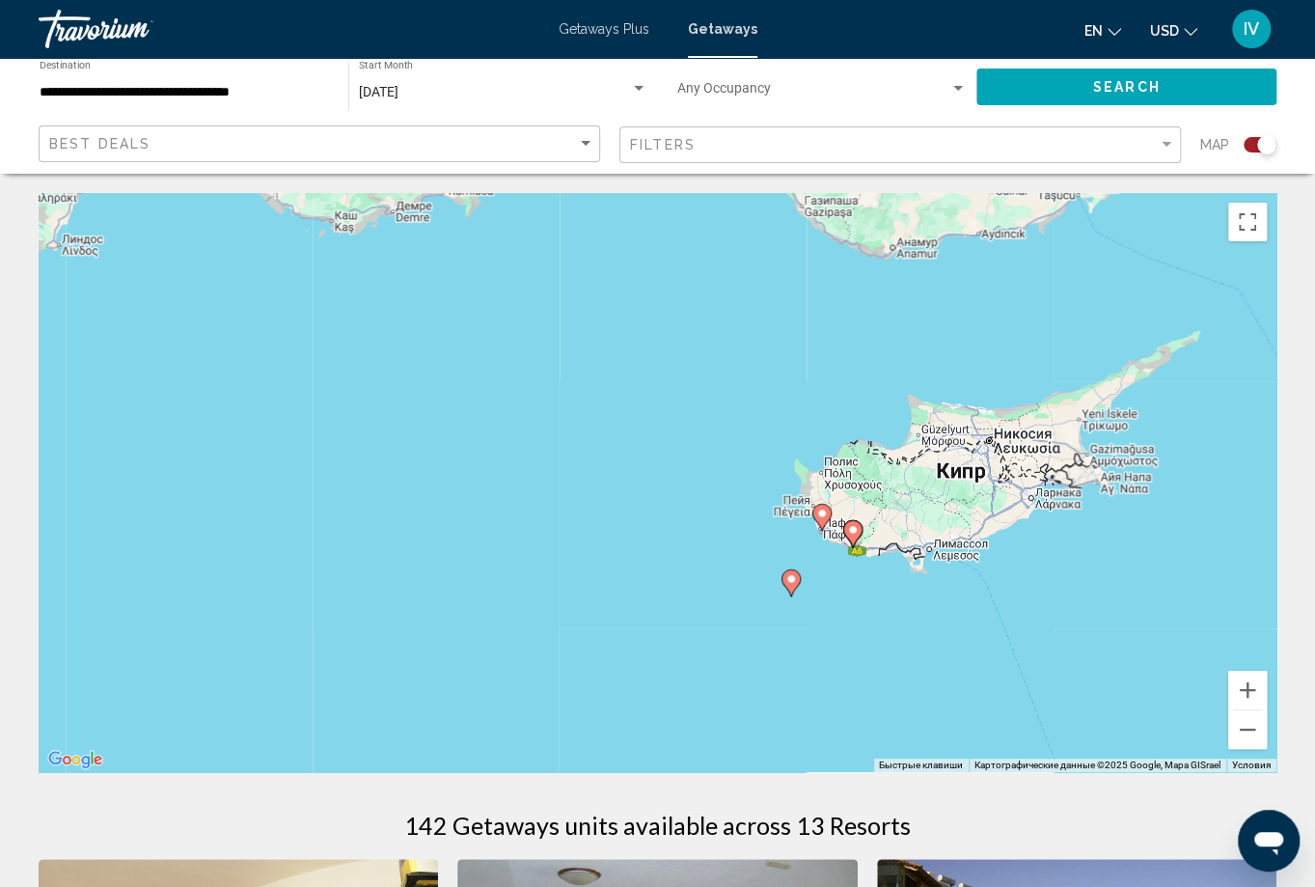
drag, startPoint x: 948, startPoint y: 455, endPoint x: 721, endPoint y: 275, distance: 289.2
click at [721, 275] on div "Чтобы активировать перетаскивание с помощью клавиатуры, нажмите Alt + Ввод. Пос…" at bounding box center [658, 482] width 1238 height 579
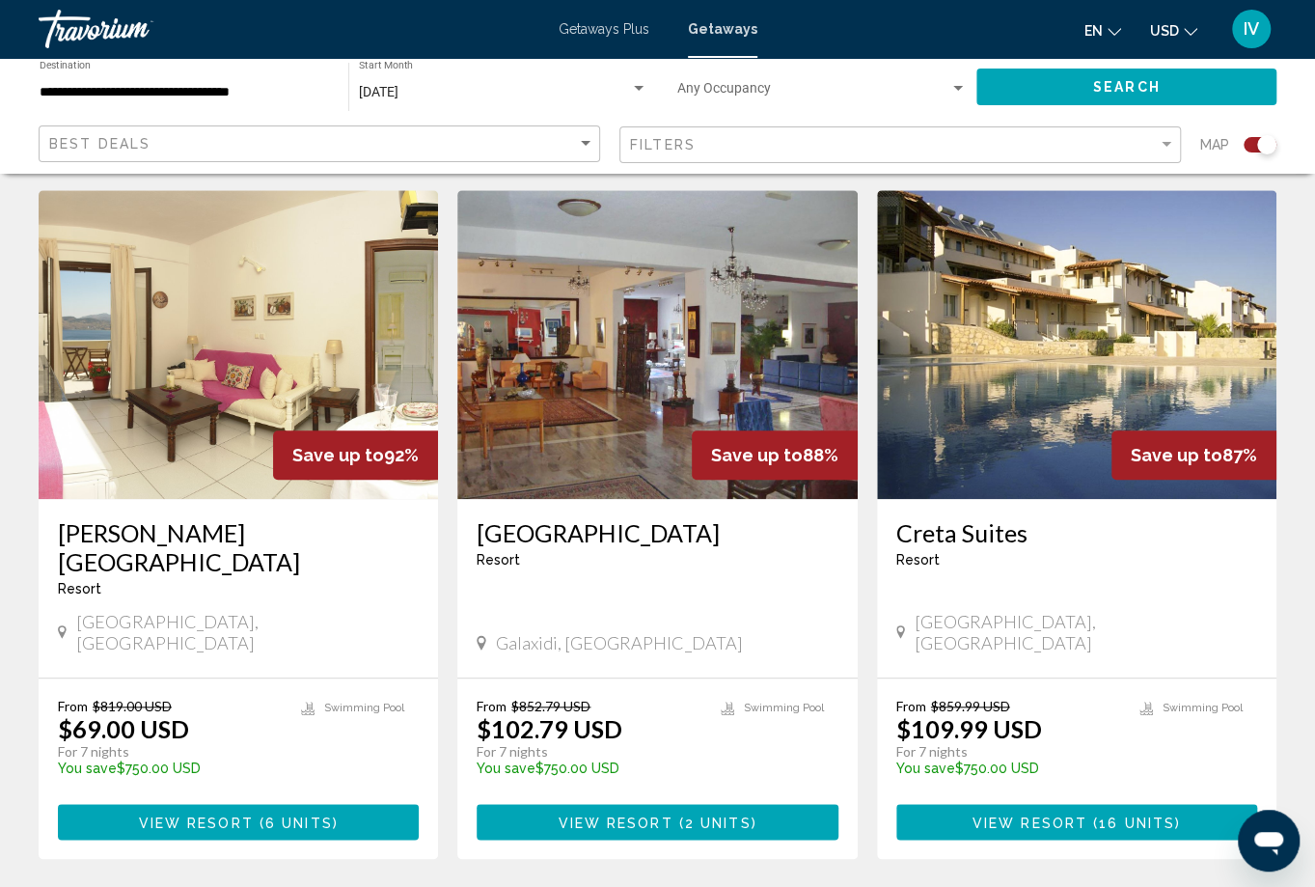
scroll to position [670, 0]
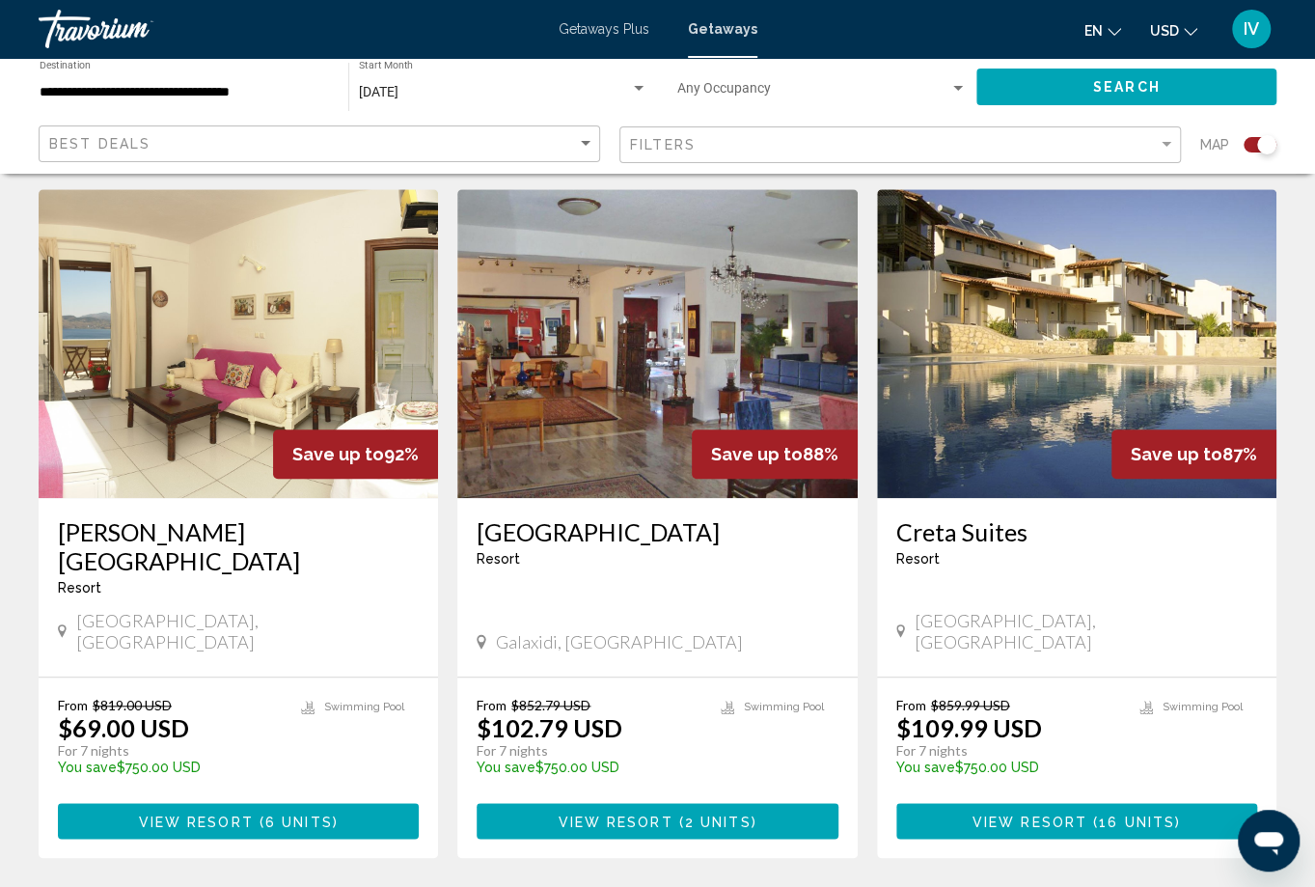
click at [1060, 455] on img "Main content" at bounding box center [1077, 343] width 400 height 309
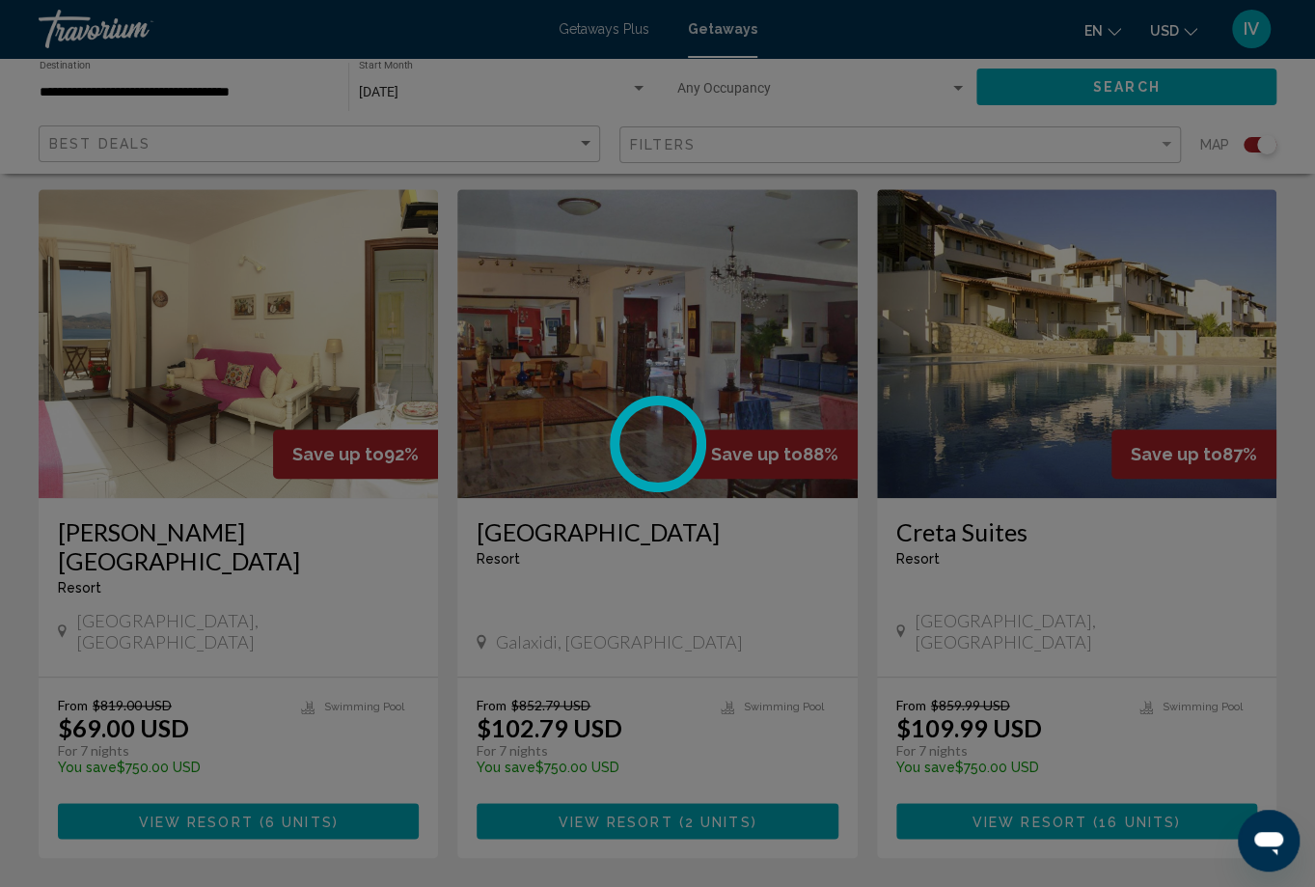
scroll to position [73, 0]
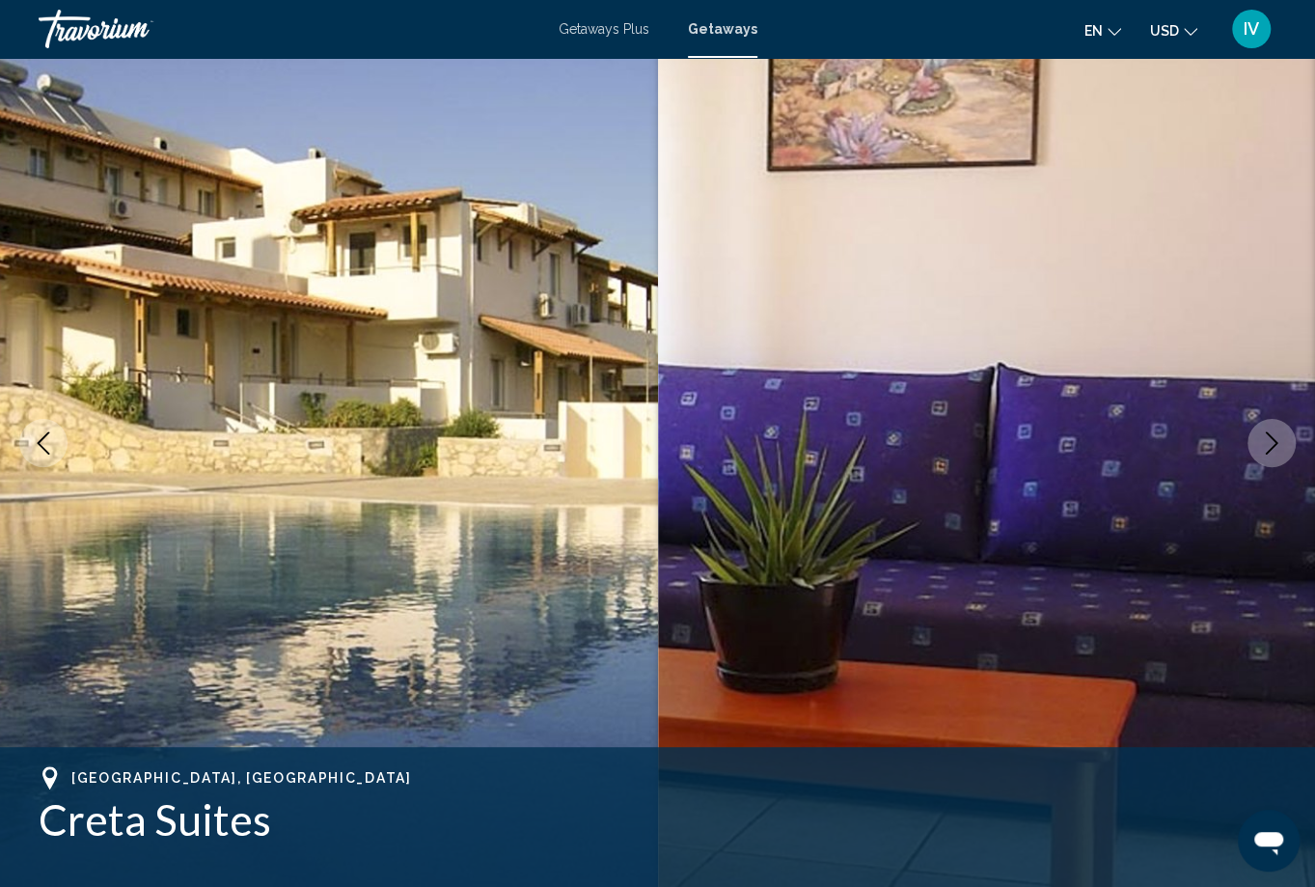
click at [1263, 451] on icon "Next image" at bounding box center [1271, 442] width 23 height 23
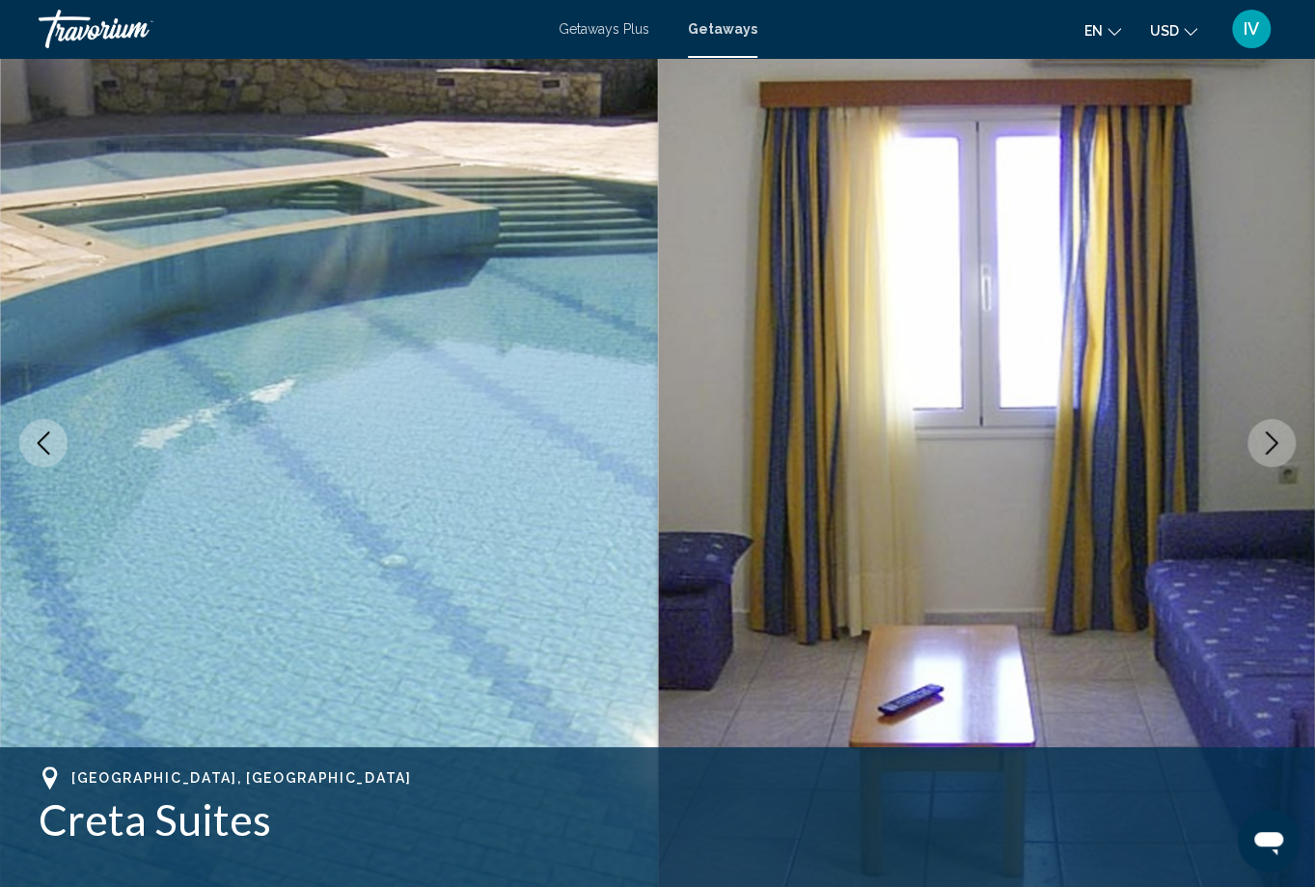
click at [1264, 450] on icon "Next image" at bounding box center [1271, 442] width 23 height 23
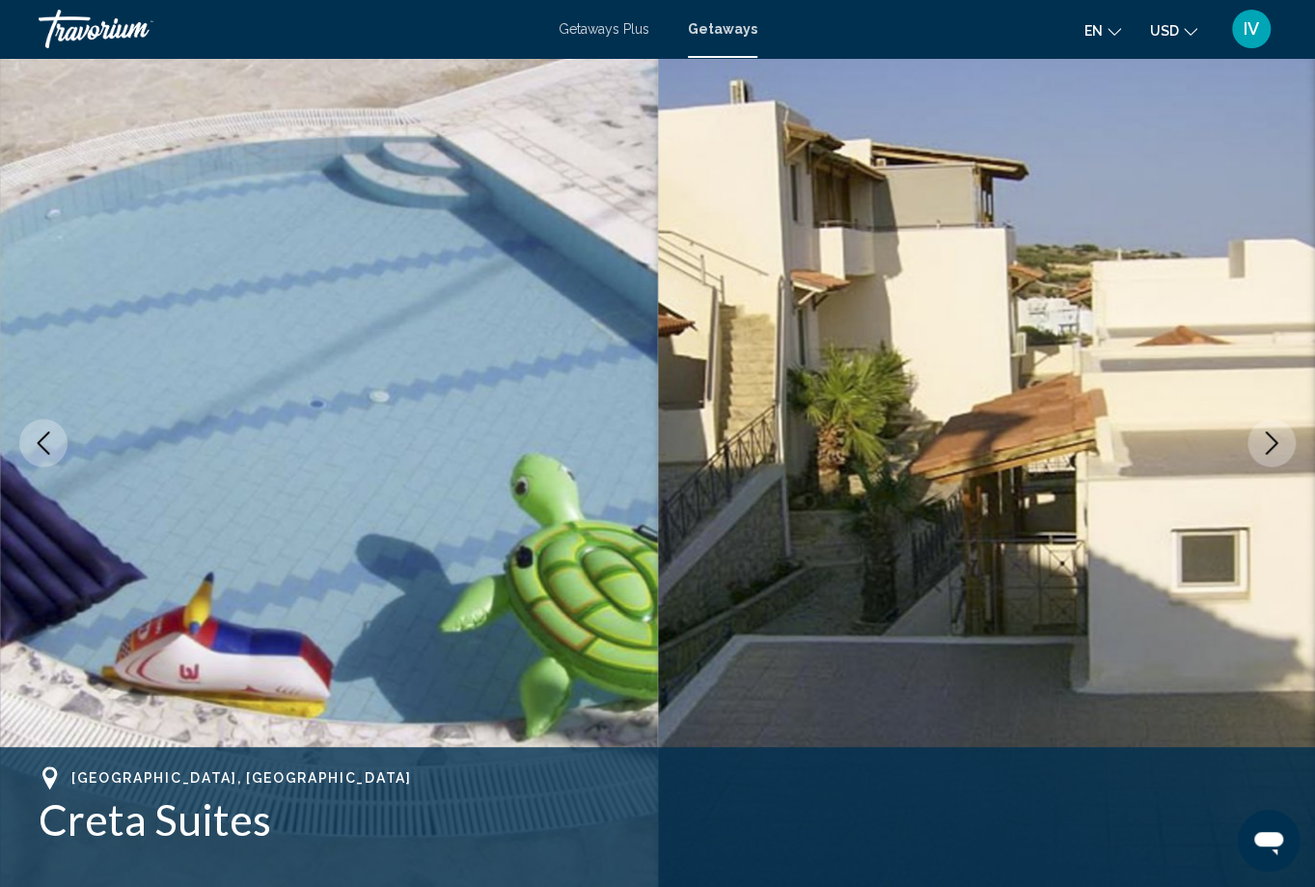
click at [1264, 450] on icon "Next image" at bounding box center [1271, 442] width 23 height 23
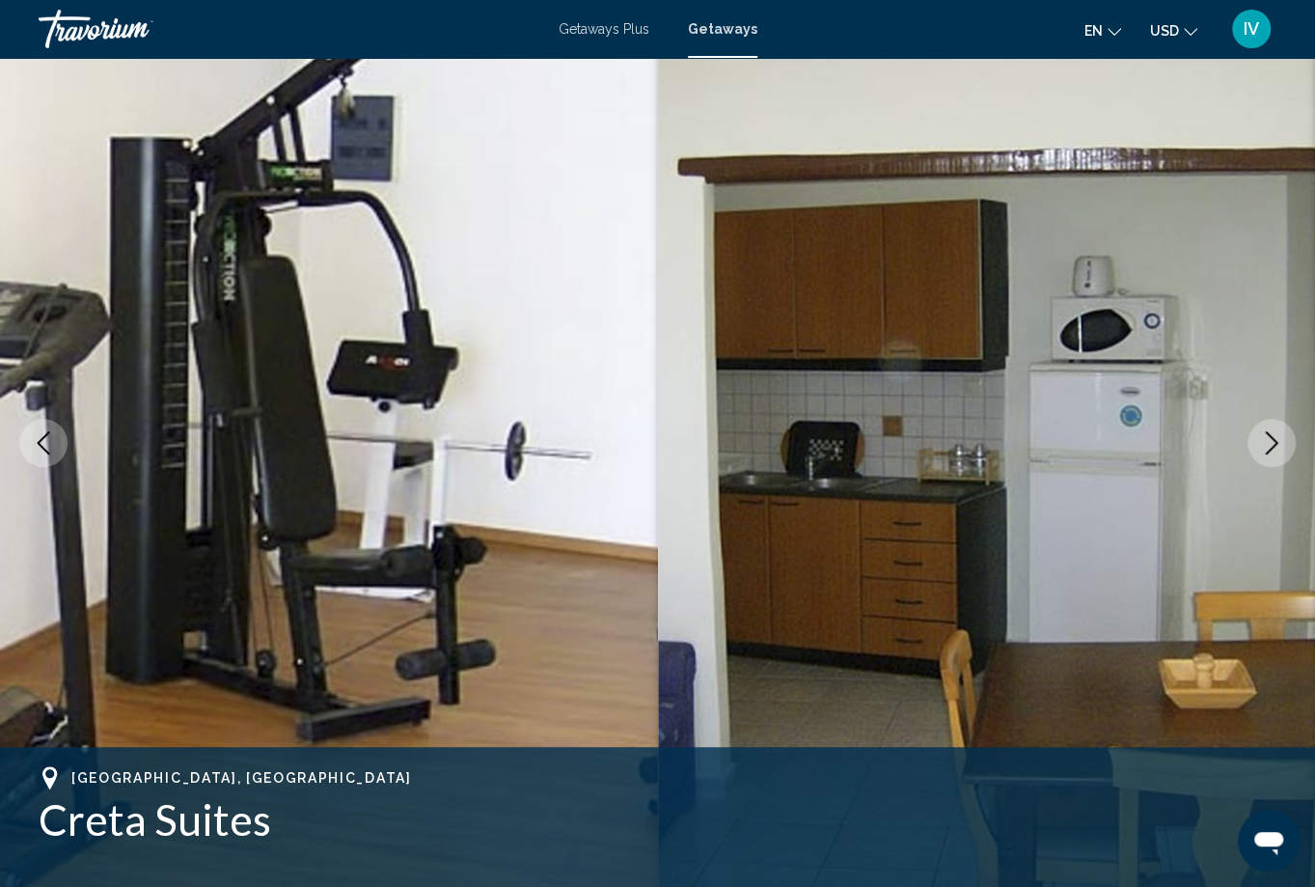
click at [1264, 450] on icon "Next image" at bounding box center [1271, 442] width 23 height 23
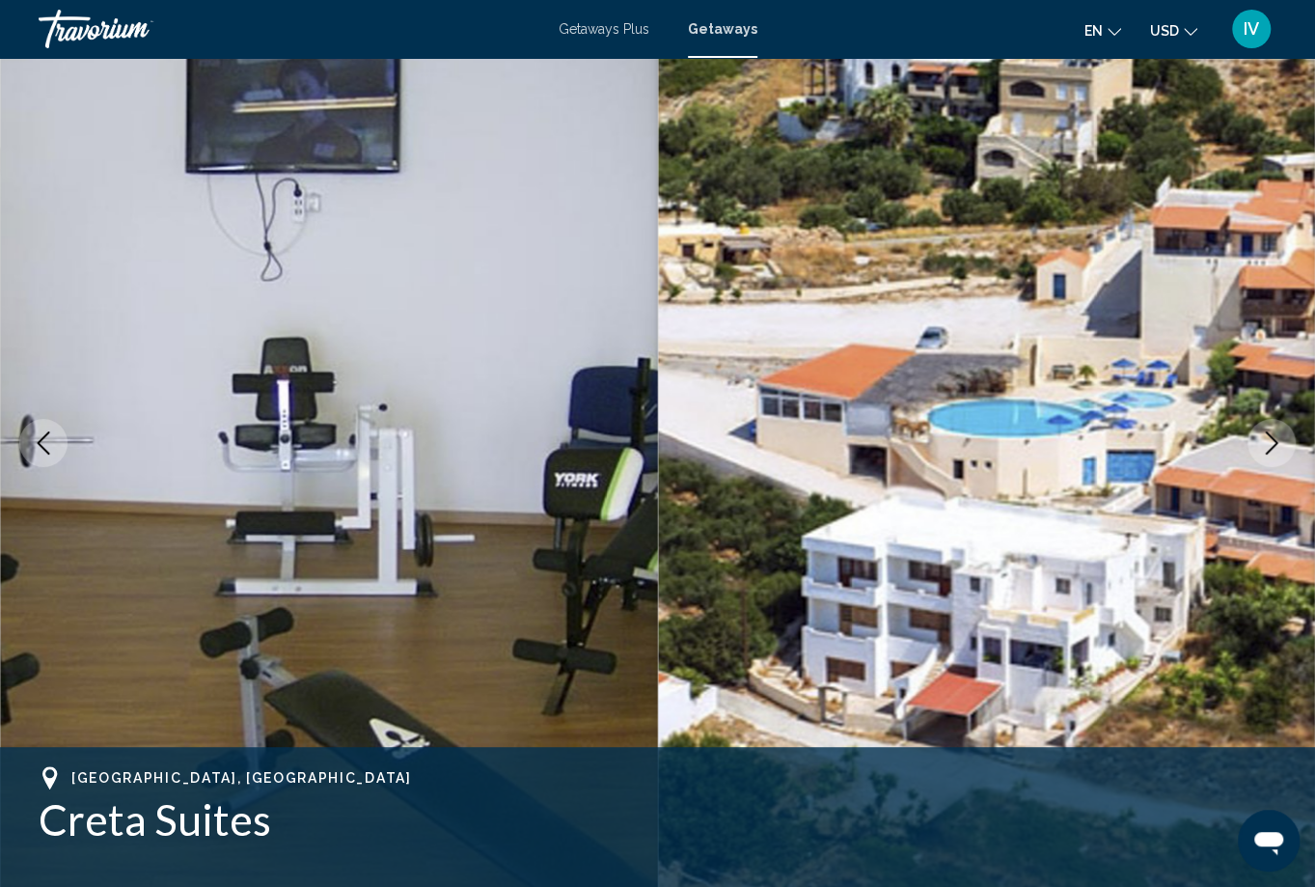
click at [1264, 450] on icon "Next image" at bounding box center [1271, 442] width 23 height 23
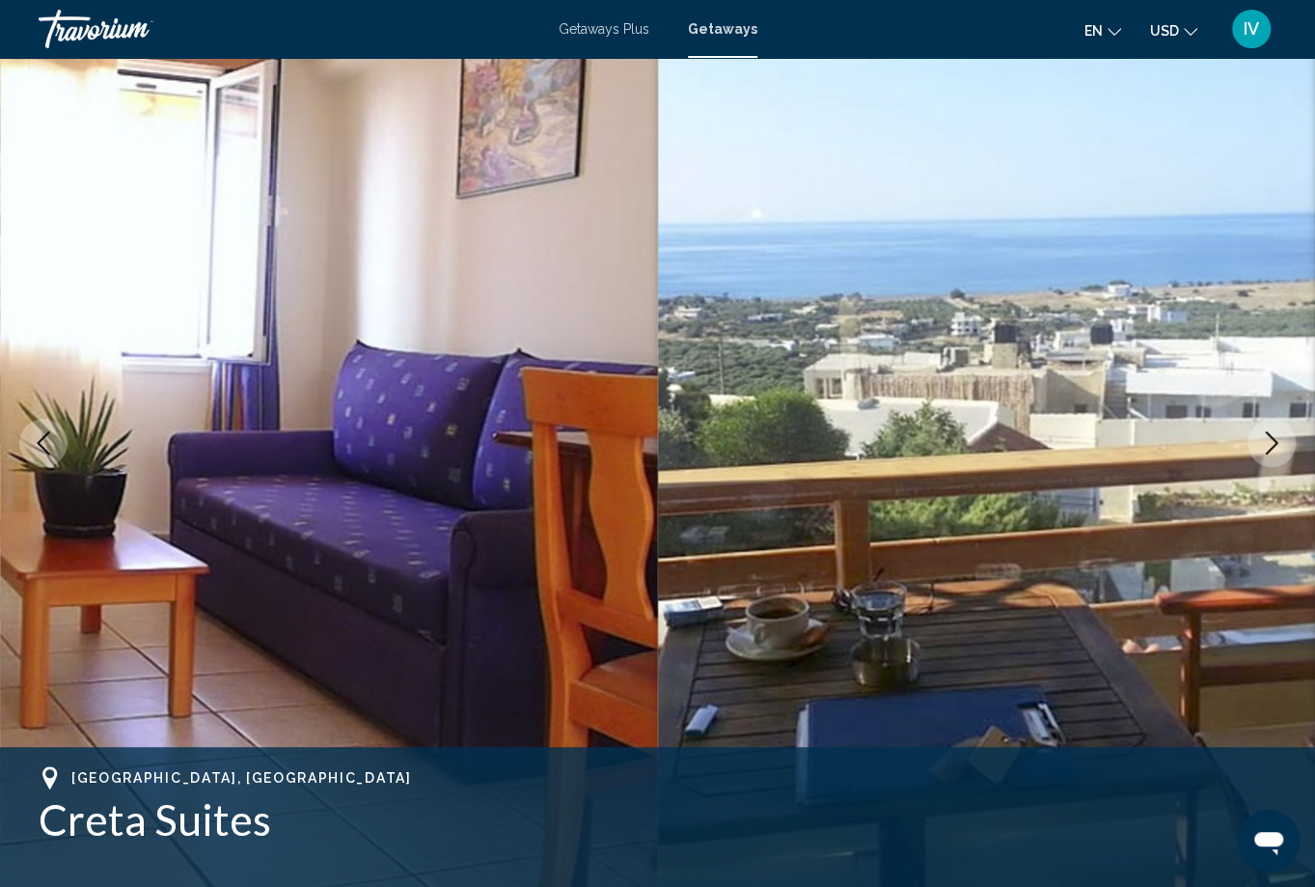
click at [1264, 450] on icon "Next image" at bounding box center [1271, 442] width 23 height 23
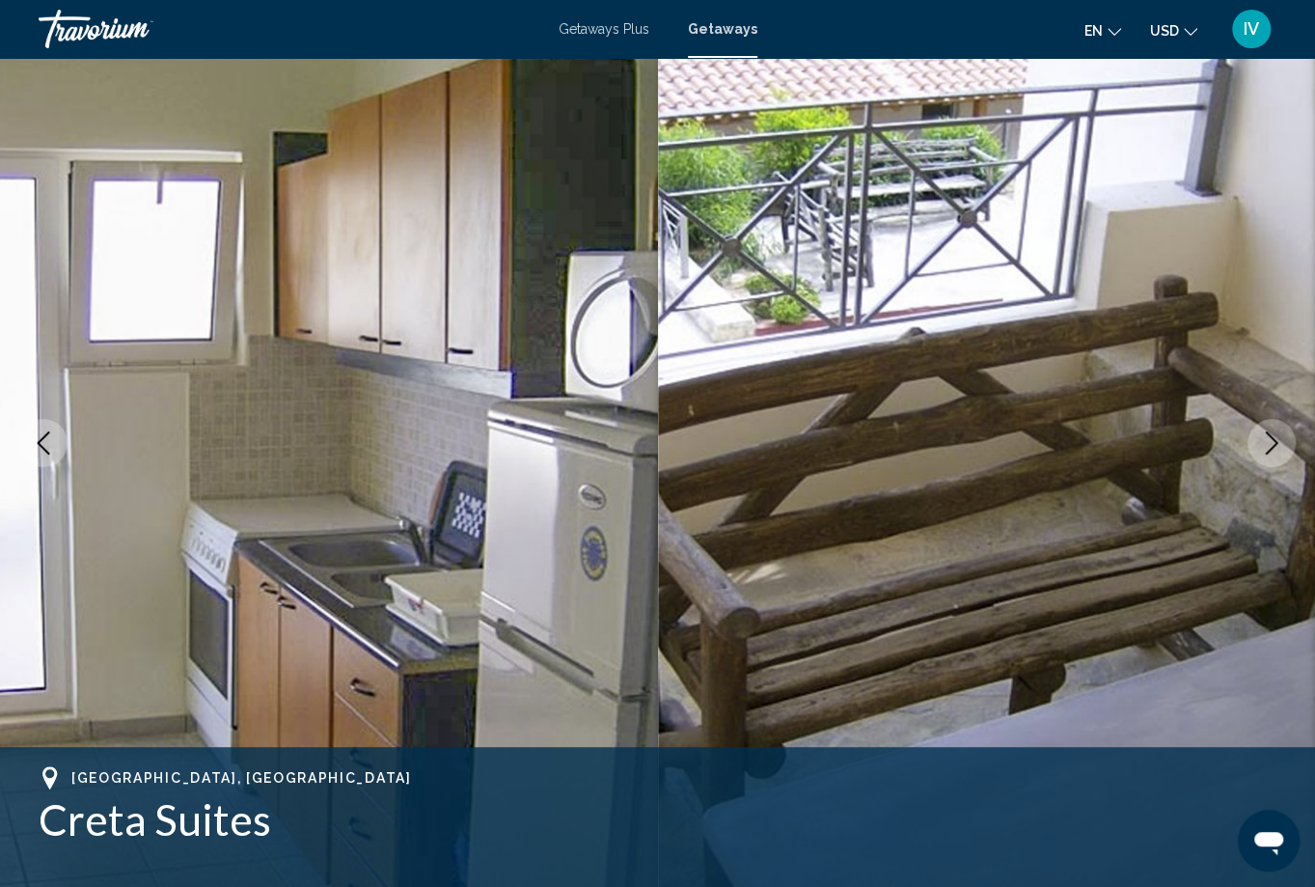
click at [1264, 450] on icon "Next image" at bounding box center [1271, 442] width 23 height 23
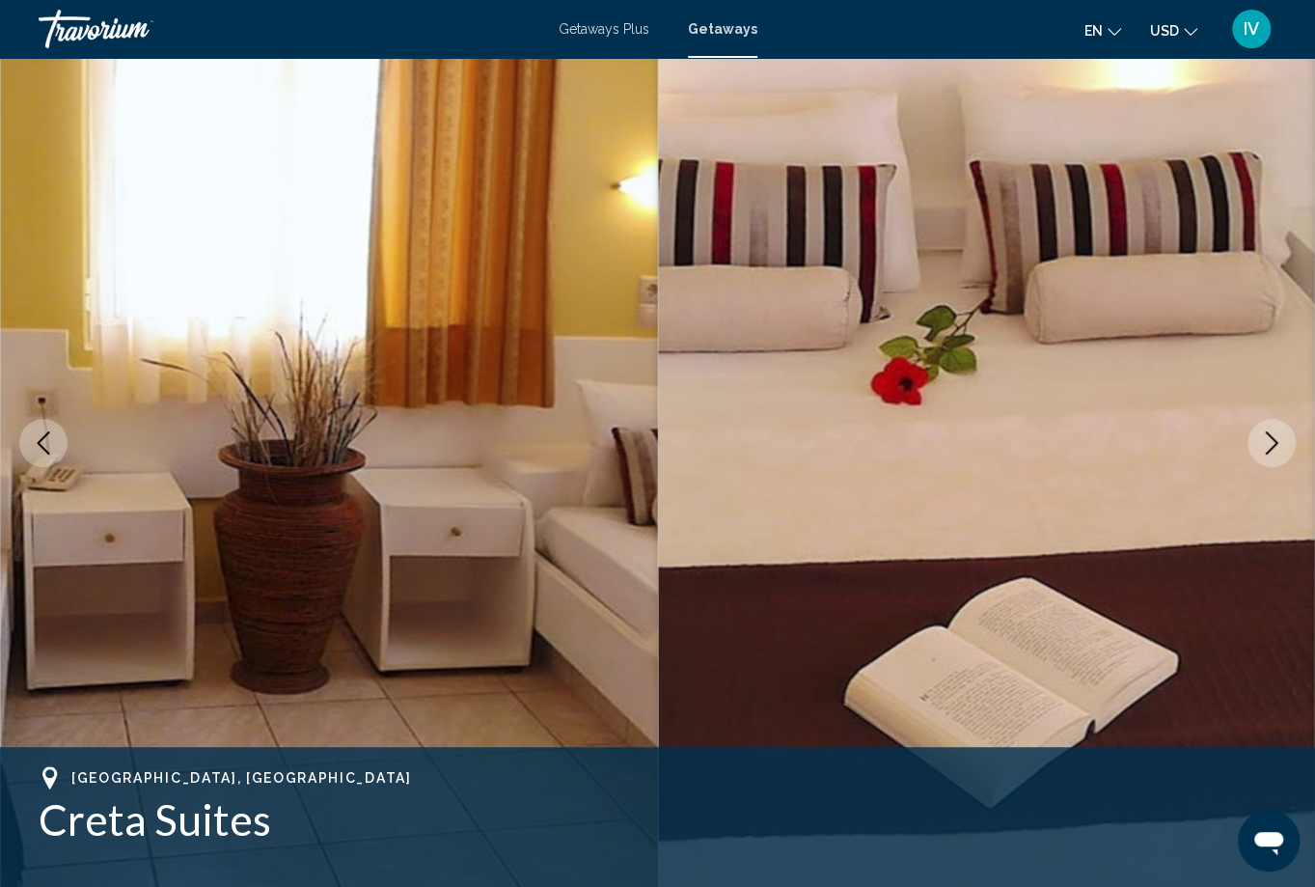
click at [1264, 450] on icon "Next image" at bounding box center [1271, 442] width 23 height 23
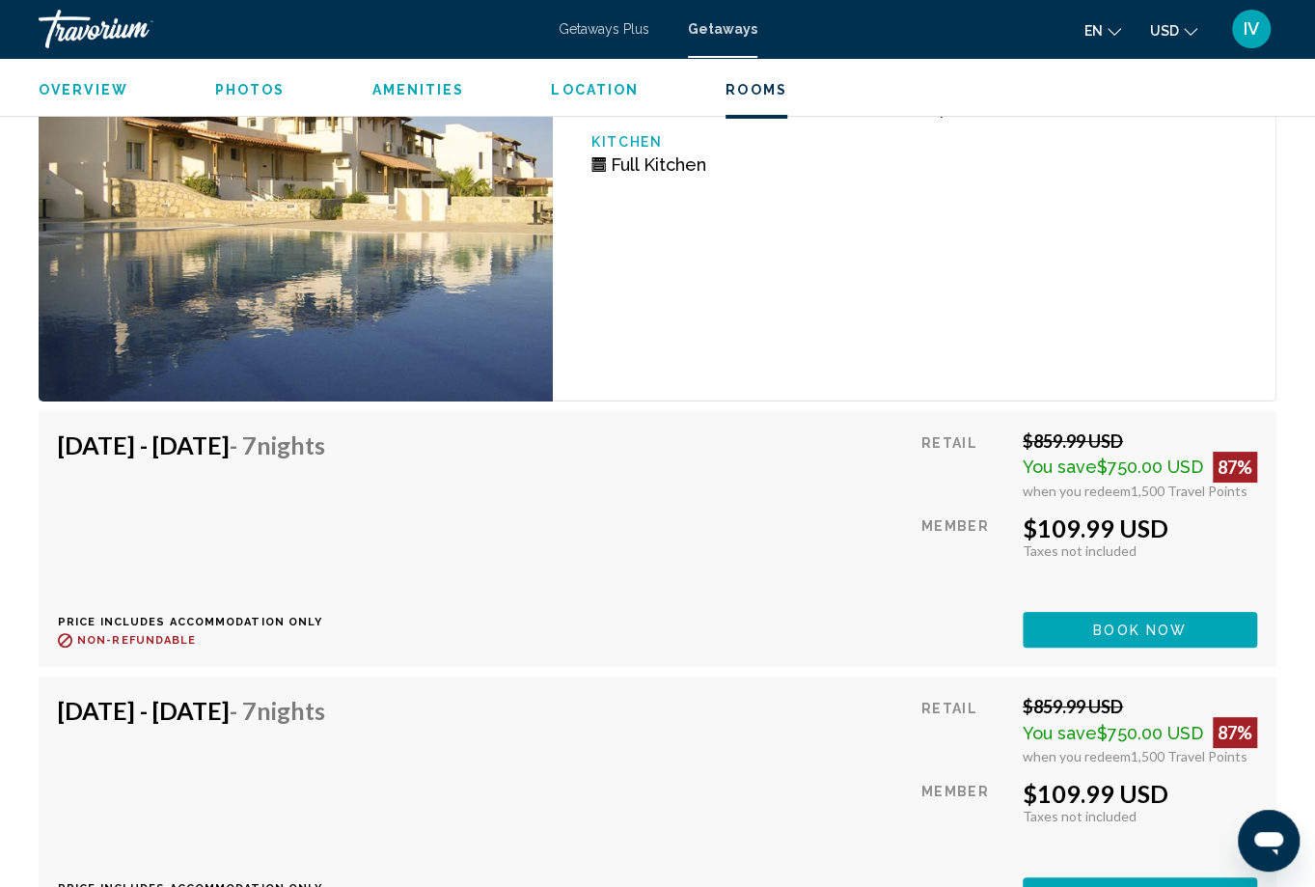
scroll to position [3803, 0]
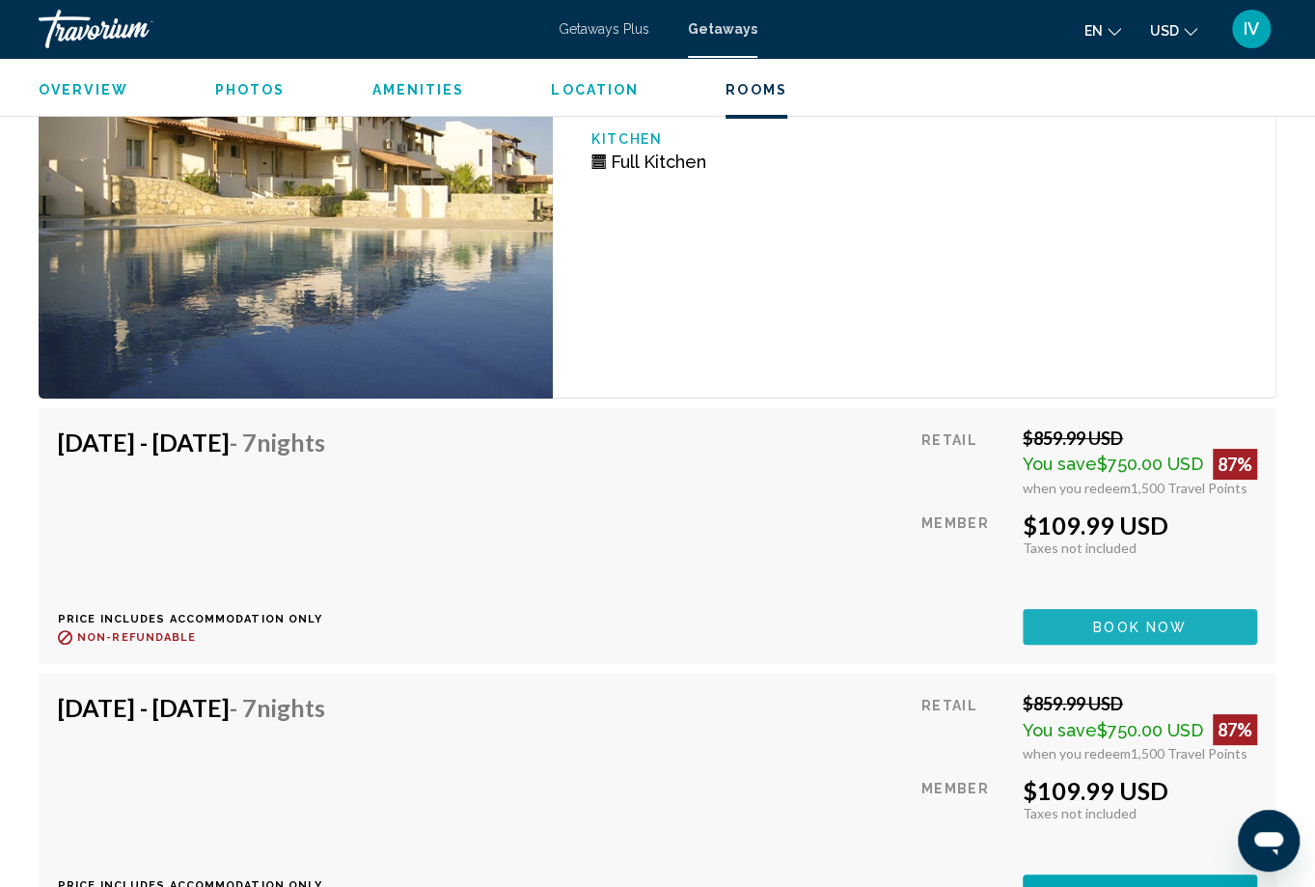
click at [1117, 620] on span "Book now" at bounding box center [1140, 627] width 94 height 15
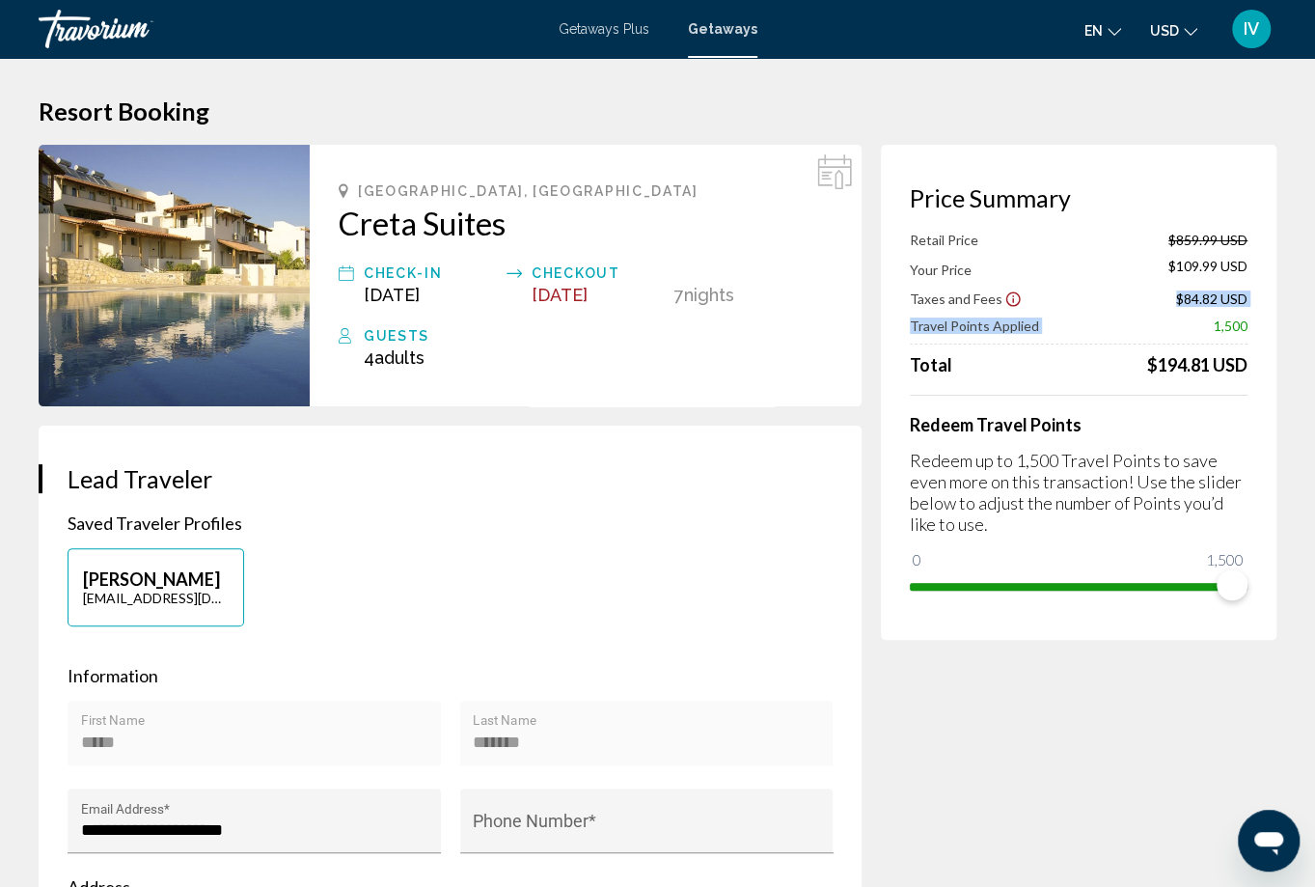
drag, startPoint x: 1175, startPoint y: 302, endPoint x: 1267, endPoint y: 309, distance: 91.9
click at [1268, 309] on div "Price Summary Retail Price $859.99 USD Your Price $109.99 USD Taxes and Fees $8…" at bounding box center [1079, 392] width 396 height 495
drag, startPoint x: 332, startPoint y: 218, endPoint x: 550, endPoint y: 238, distance: 219.0
click at [548, 239] on div "[GEOGRAPHIC_DATA], [GEOGRAPHIC_DATA] Creta Suites Check-In [DATE] Checkout [DAT…" at bounding box center [586, 276] width 552 height 262
